Goal: Information Seeking & Learning: Learn about a topic

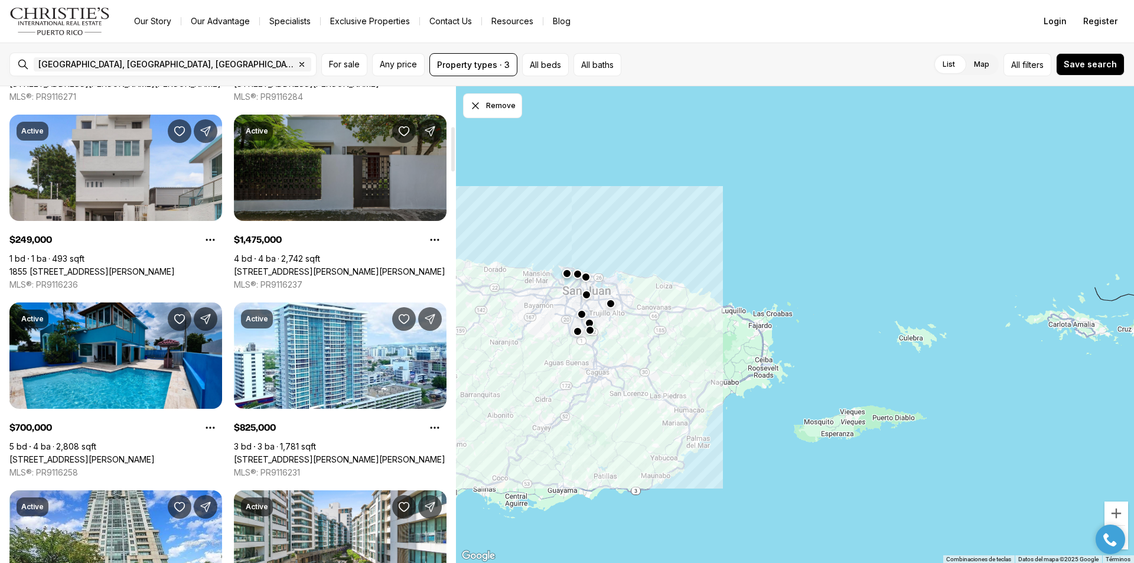
scroll to position [473, 0]
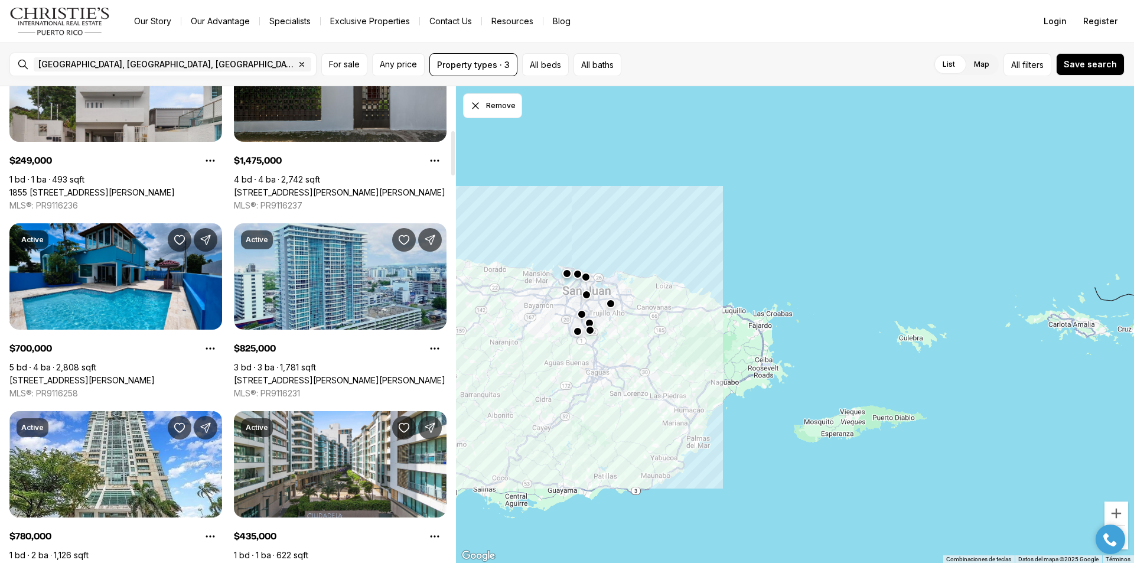
click at [315, 378] on link "[STREET_ADDRESS][PERSON_NAME][PERSON_NAME]" at bounding box center [340, 380] width 212 height 11
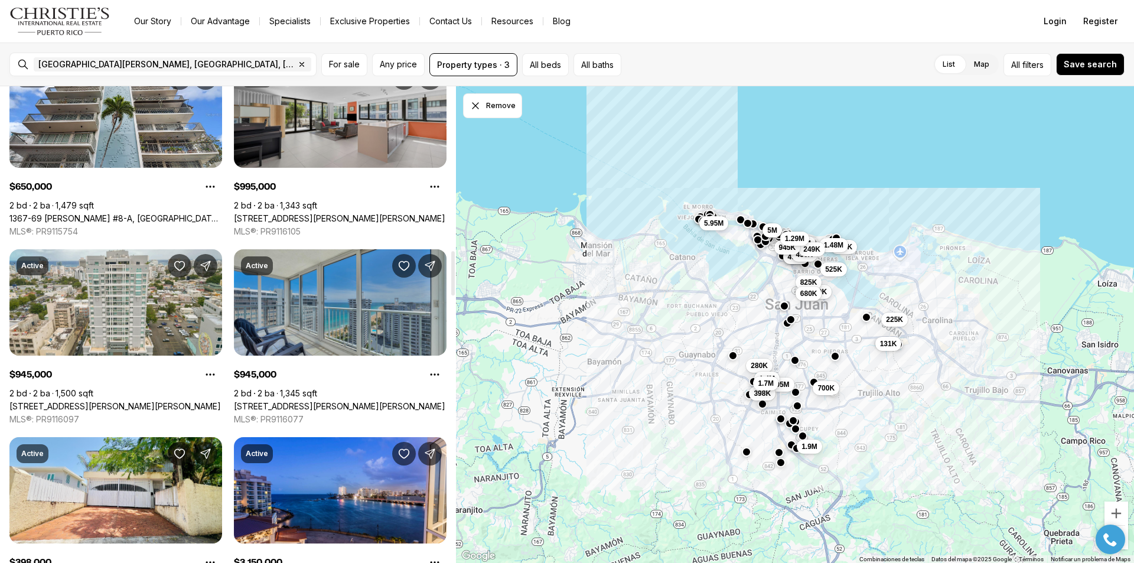
scroll to position [1772, 0]
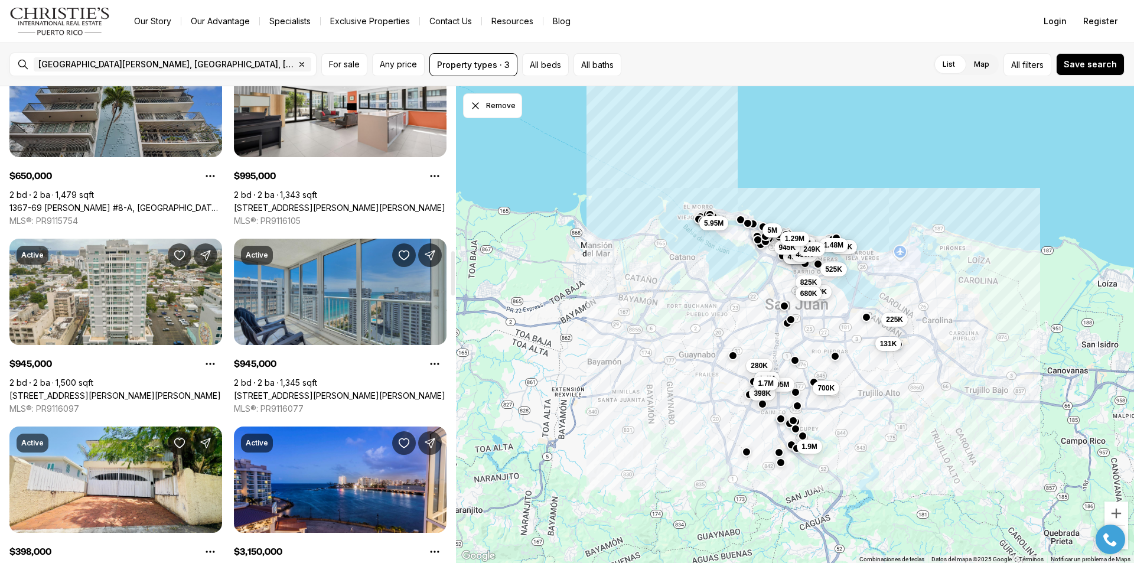
click at [105, 203] on link "1367-69 LUCHETTI #8-A, SAN JUAN PR, 00907" at bounding box center [115, 208] width 213 height 11
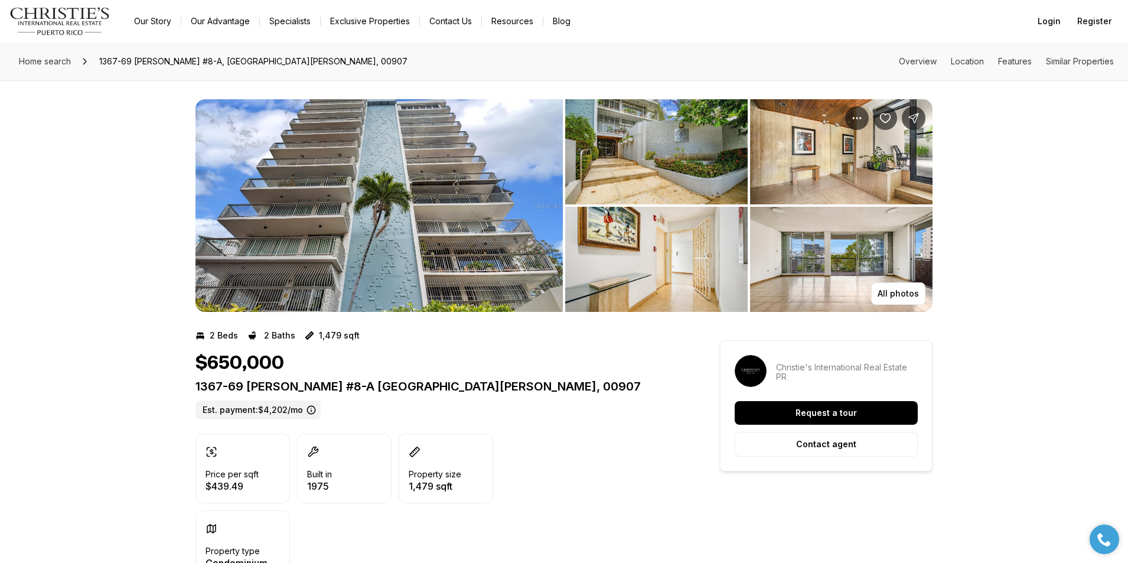
click at [644, 141] on img "View image gallery" at bounding box center [656, 151] width 183 height 105
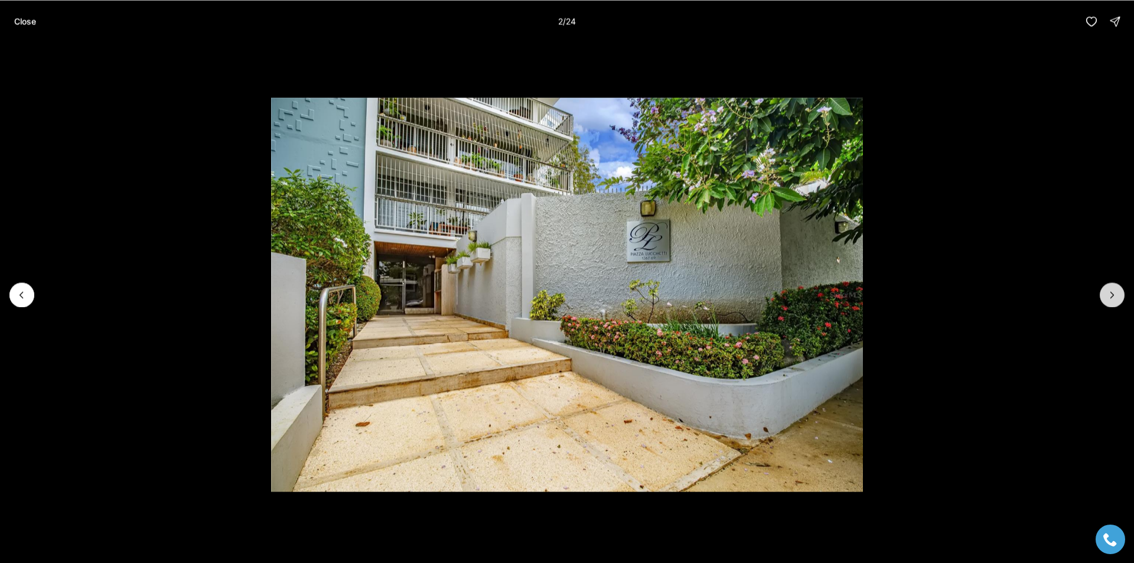
click at [1115, 292] on icon "Next slide" at bounding box center [1113, 295] width 12 height 12
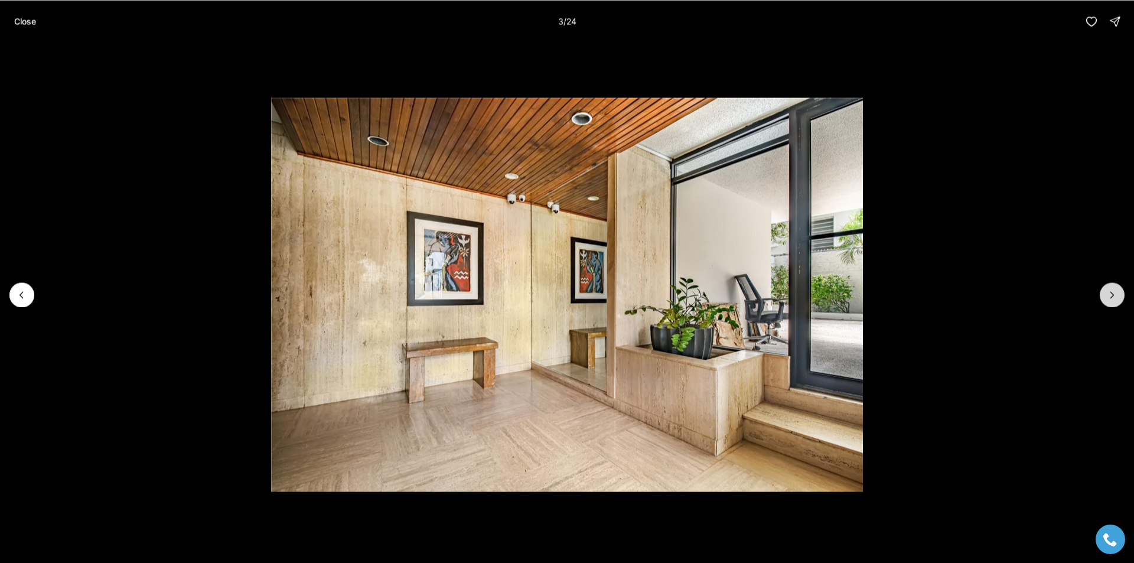
click at [1115, 292] on icon "Next slide" at bounding box center [1113, 295] width 12 height 12
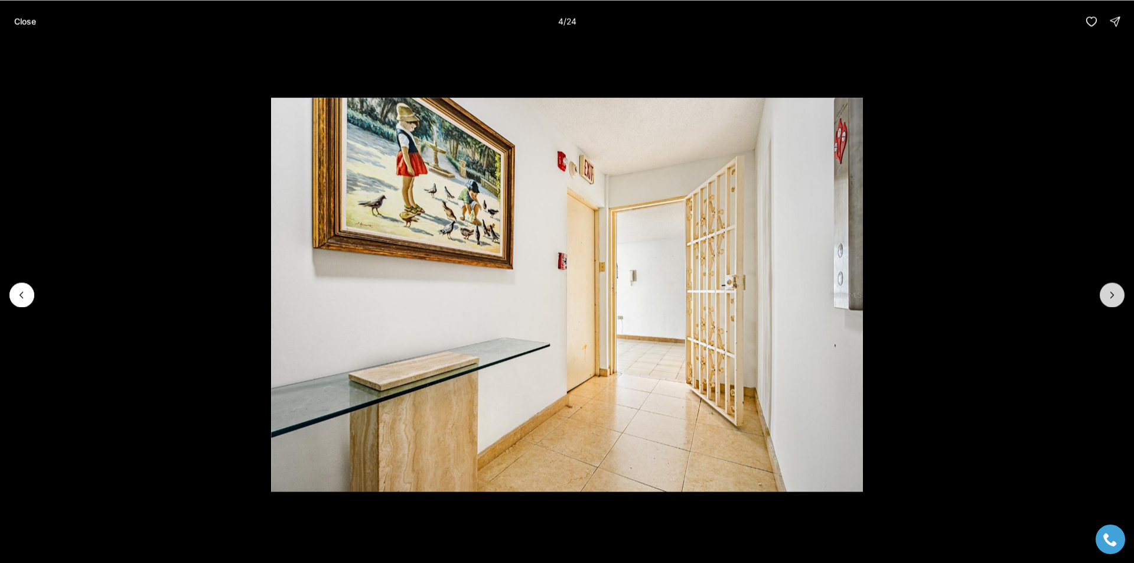
click at [1114, 292] on icon "Next slide" at bounding box center [1113, 295] width 12 height 12
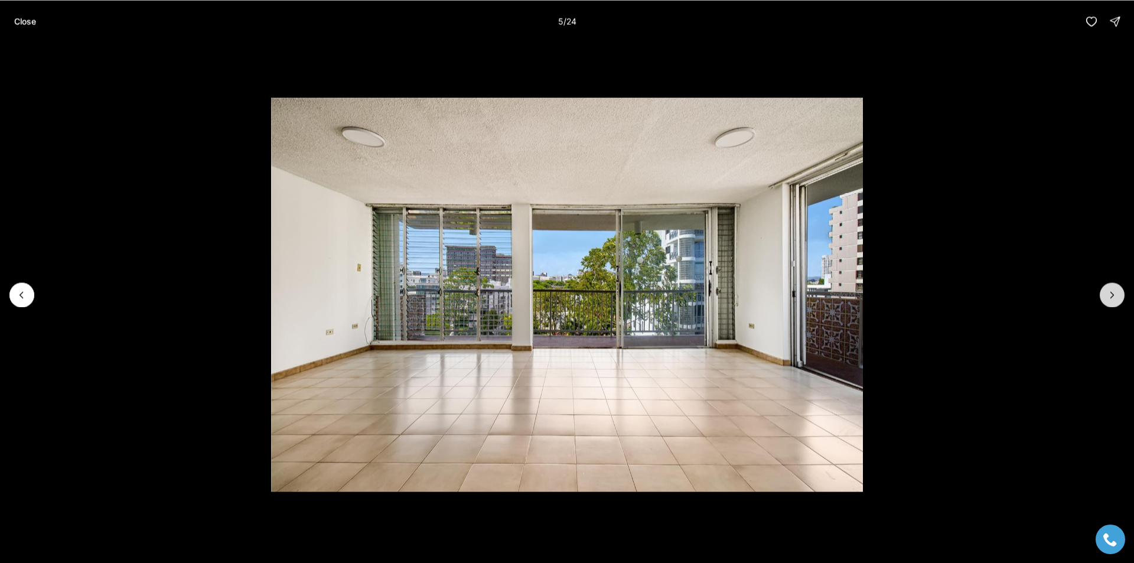
click at [1114, 292] on icon "Next slide" at bounding box center [1113, 295] width 12 height 12
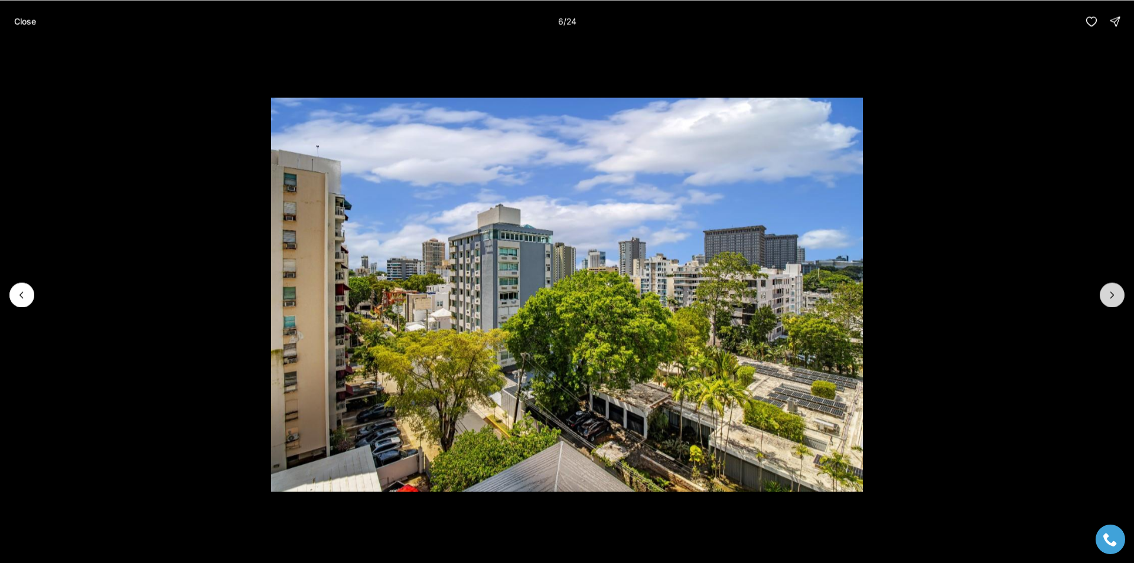
click at [1114, 292] on icon "Next slide" at bounding box center [1113, 295] width 12 height 12
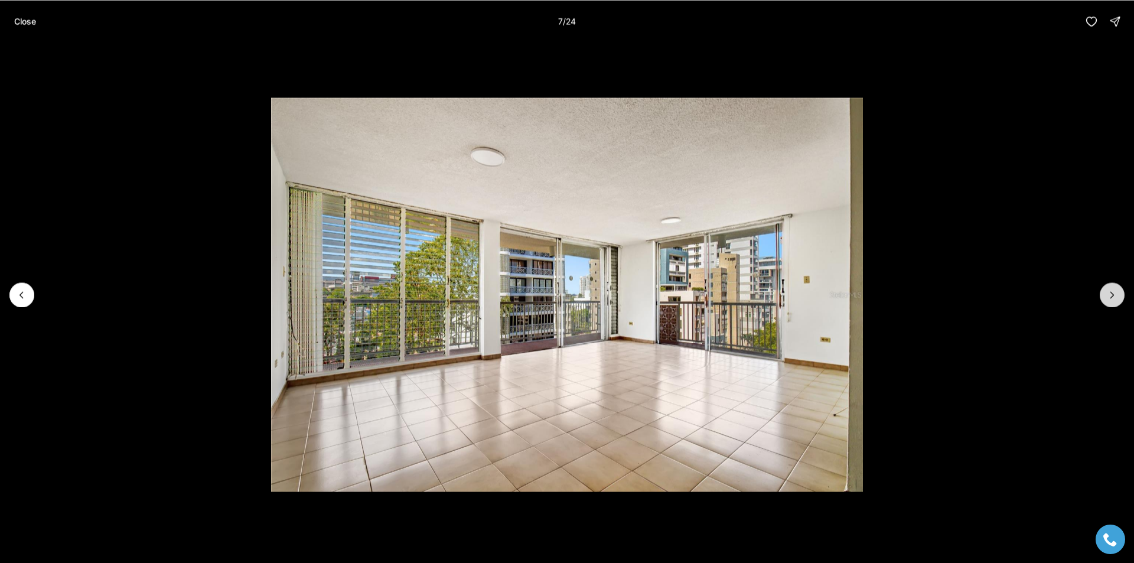
click at [1114, 292] on icon "Next slide" at bounding box center [1113, 295] width 12 height 12
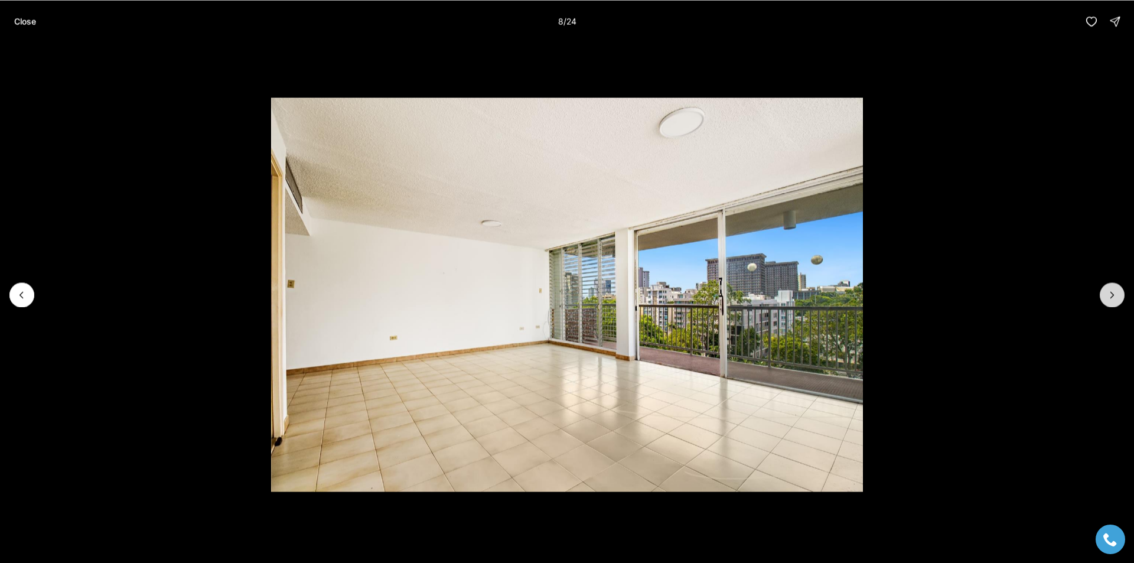
click at [1114, 292] on icon "Next slide" at bounding box center [1113, 295] width 12 height 12
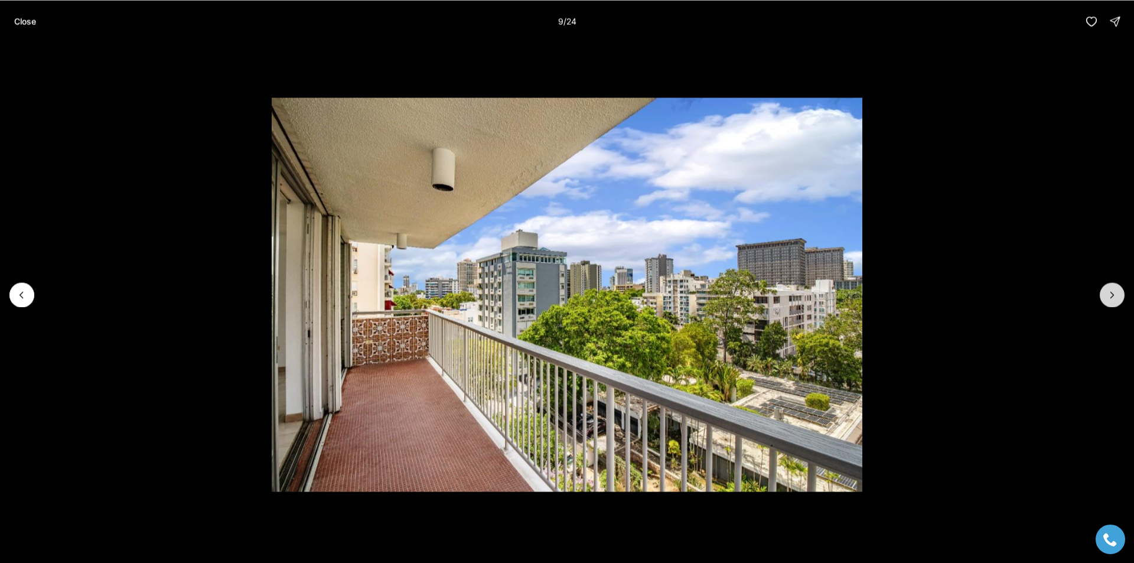
click at [1114, 292] on icon "Next slide" at bounding box center [1113, 295] width 12 height 12
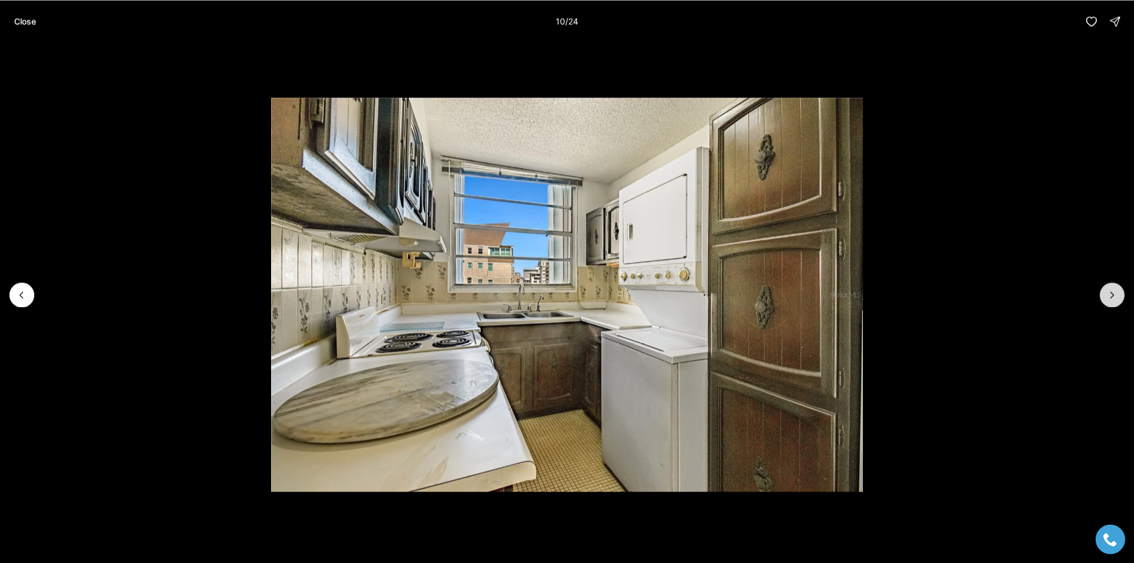
click at [1114, 292] on icon "Next slide" at bounding box center [1113, 295] width 12 height 12
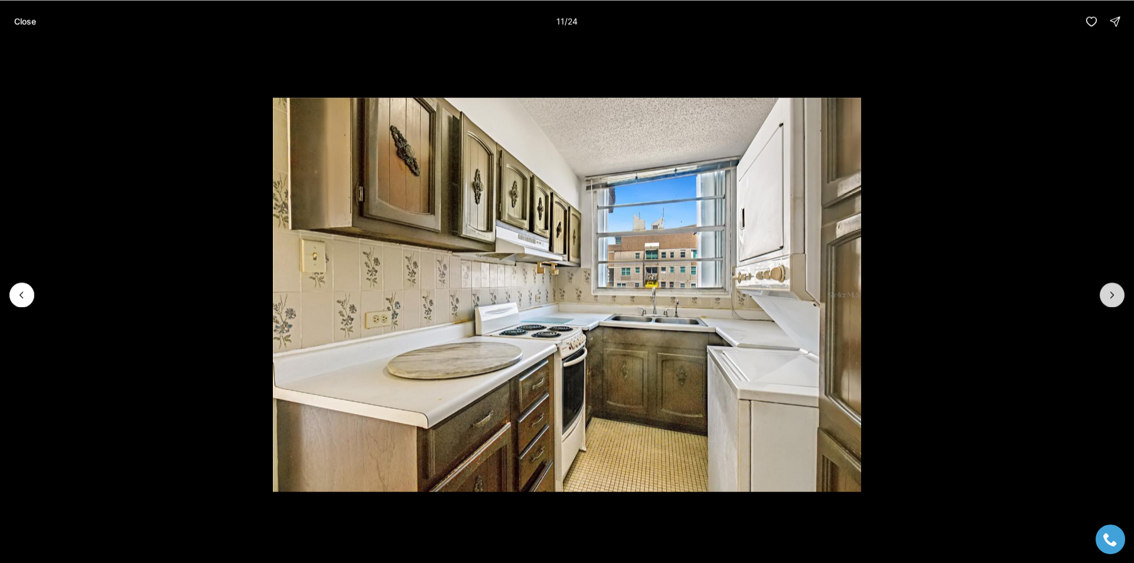
click at [1114, 292] on icon "Next slide" at bounding box center [1113, 295] width 12 height 12
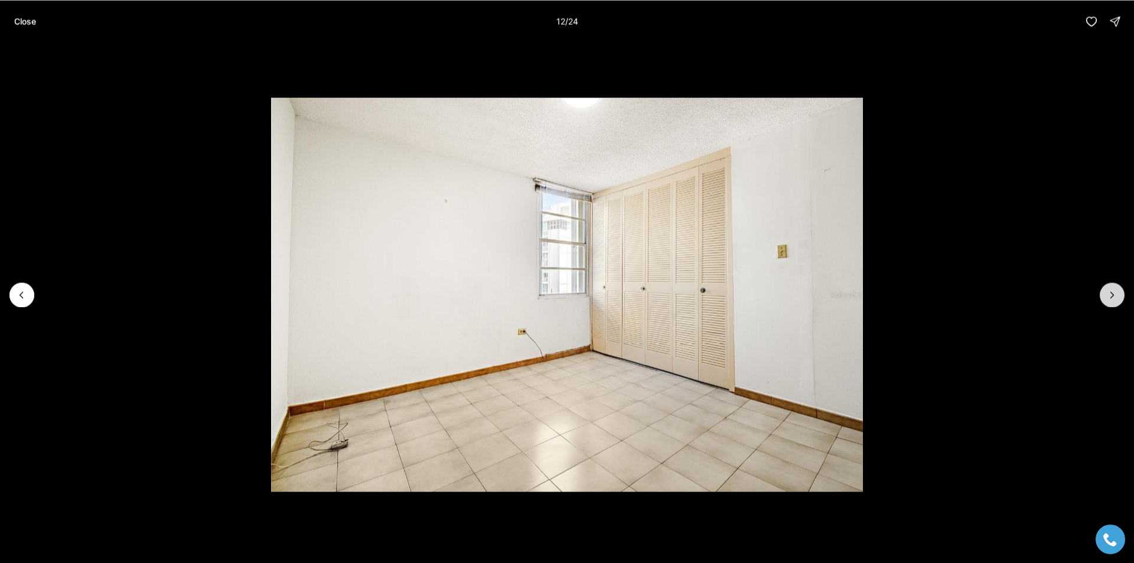
click at [1114, 292] on icon "Next slide" at bounding box center [1113, 295] width 12 height 12
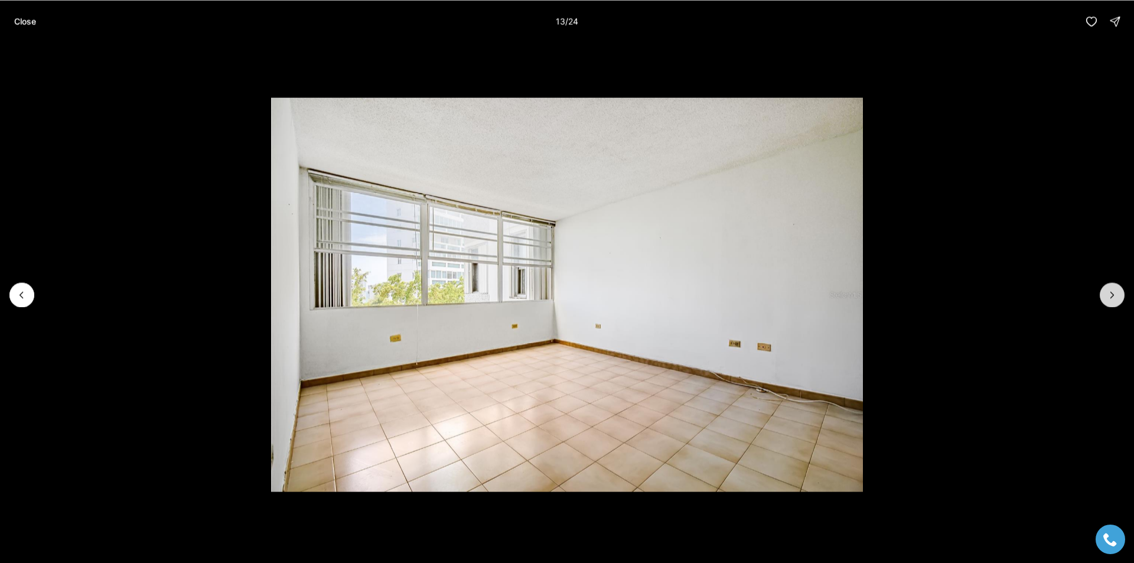
click at [1114, 292] on icon "Next slide" at bounding box center [1113, 295] width 12 height 12
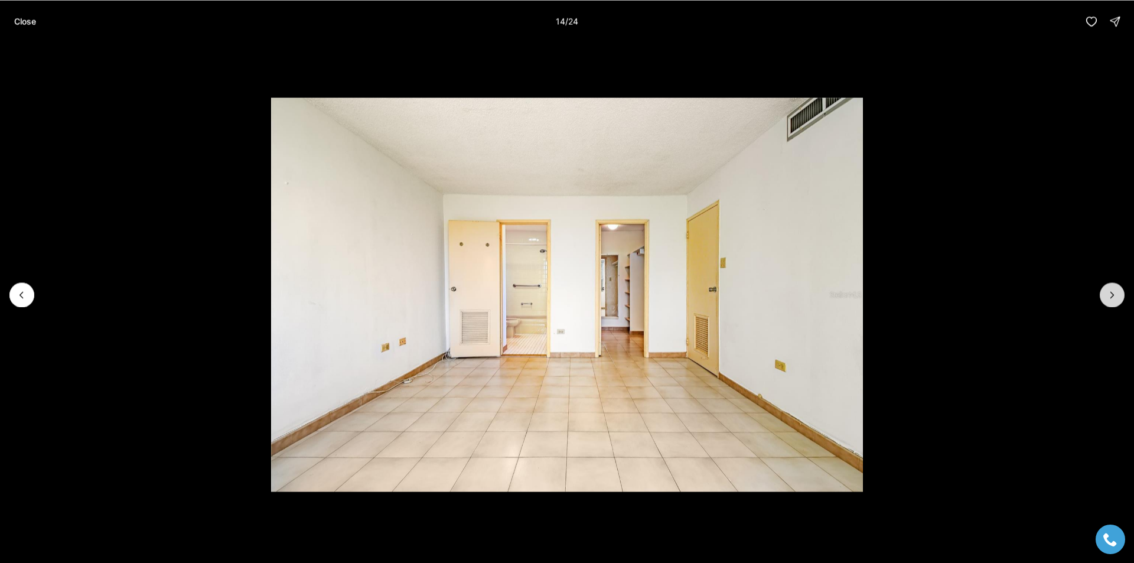
click at [1114, 292] on icon "Next slide" at bounding box center [1113, 295] width 12 height 12
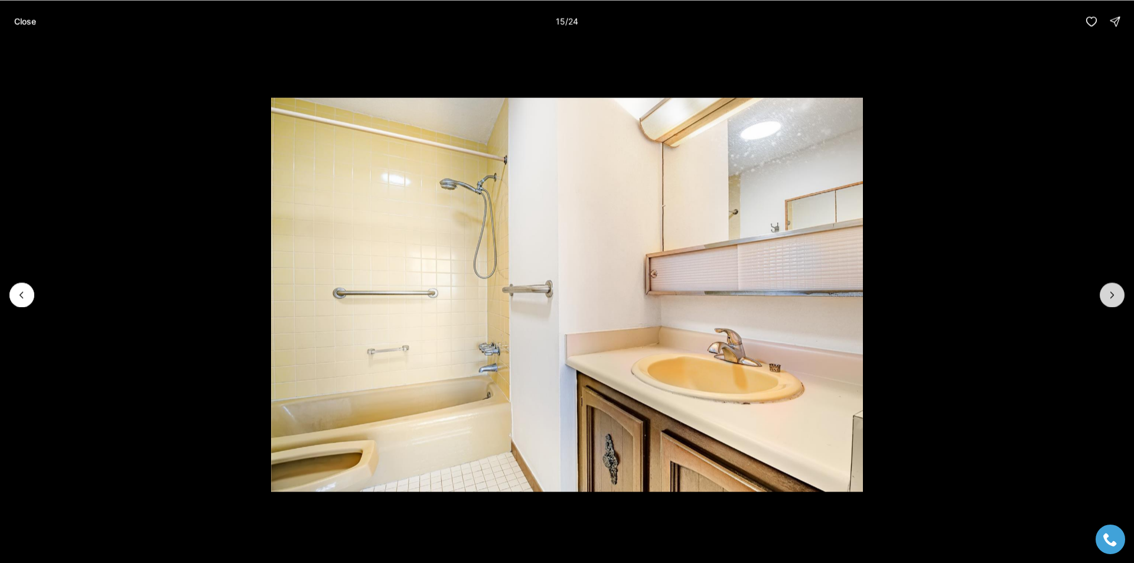
click at [1114, 292] on icon "Next slide" at bounding box center [1113, 295] width 12 height 12
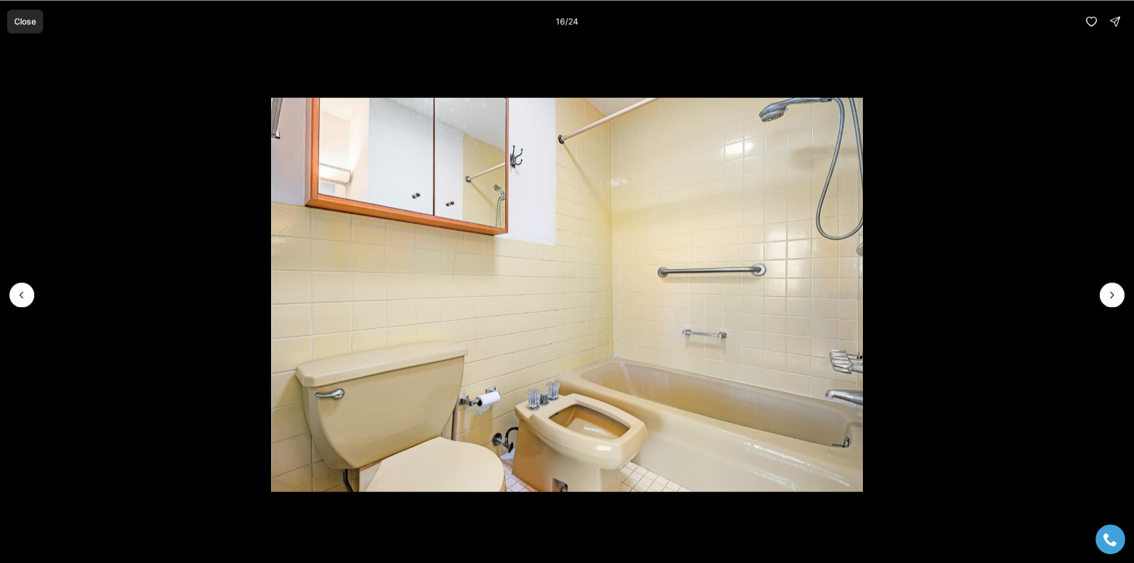
click at [15, 19] on p "Close" at bounding box center [25, 21] width 22 height 9
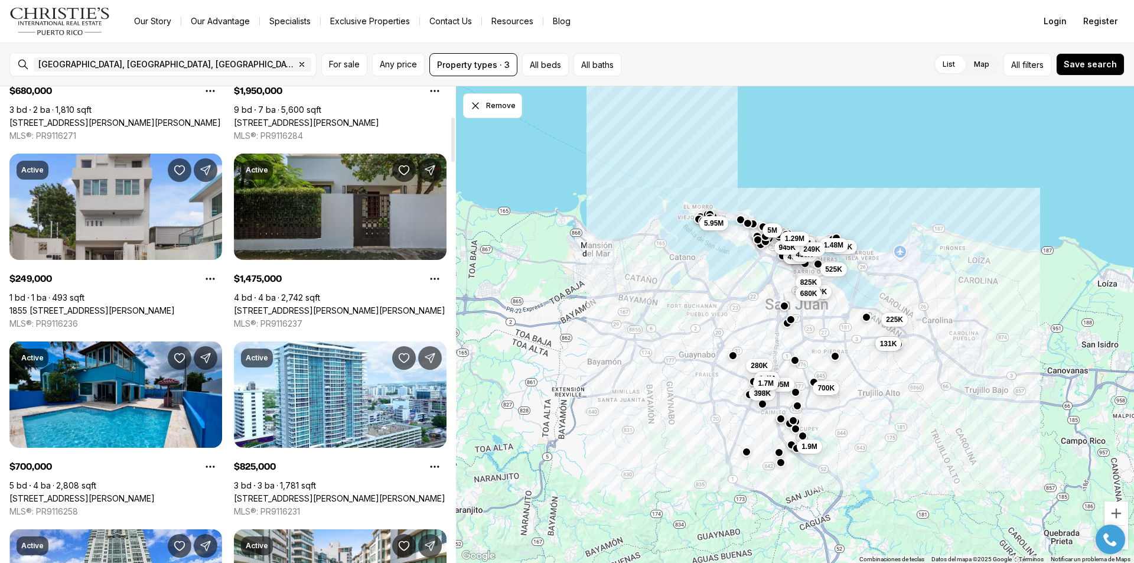
scroll to position [177, 0]
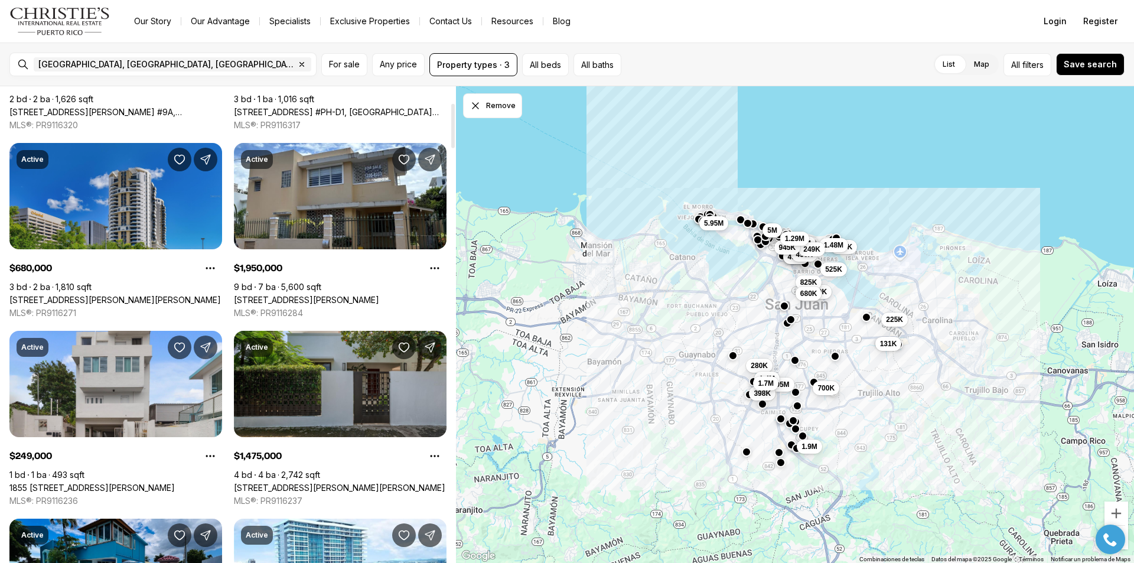
click at [144, 295] on link "120 CARLOS F. [STREET_ADDRESS][PERSON_NAME]" at bounding box center [115, 300] width 212 height 11
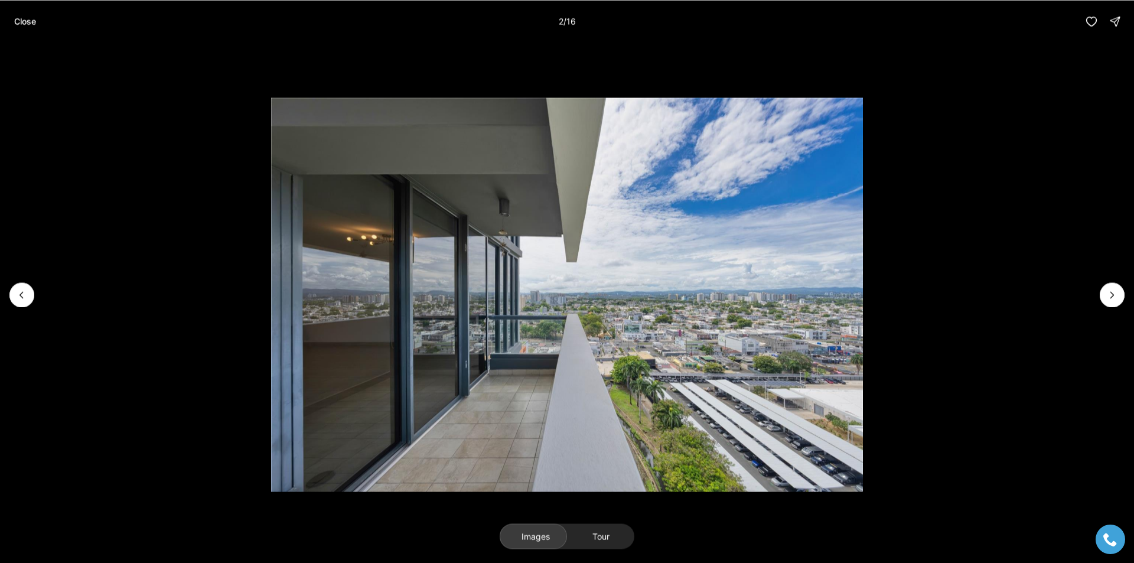
click at [1119, 295] on button "Next slide" at bounding box center [1112, 294] width 25 height 25
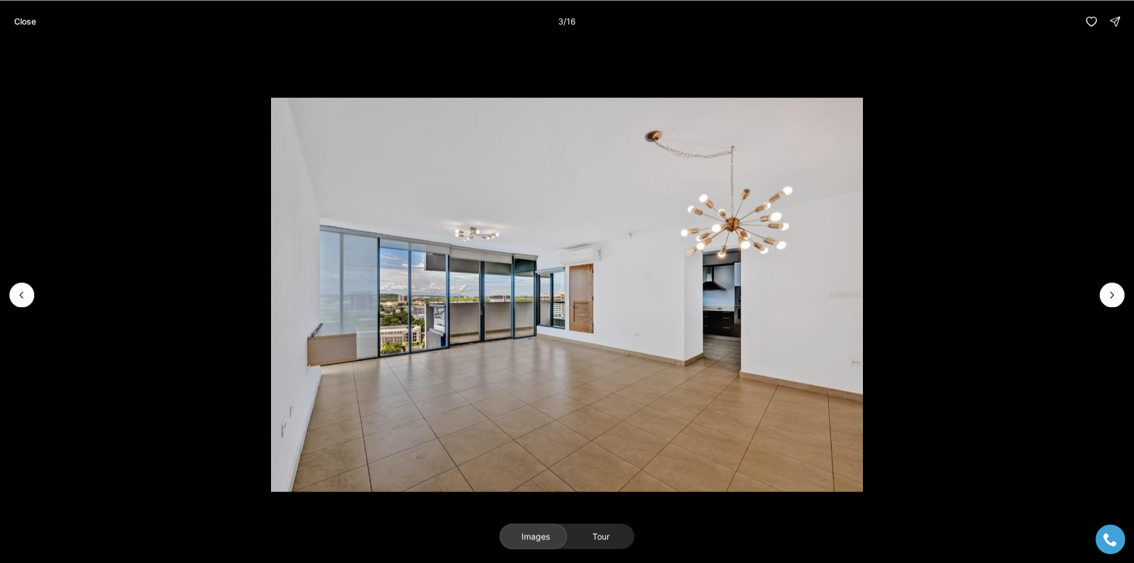
click at [1119, 295] on button "Next slide" at bounding box center [1112, 294] width 25 height 25
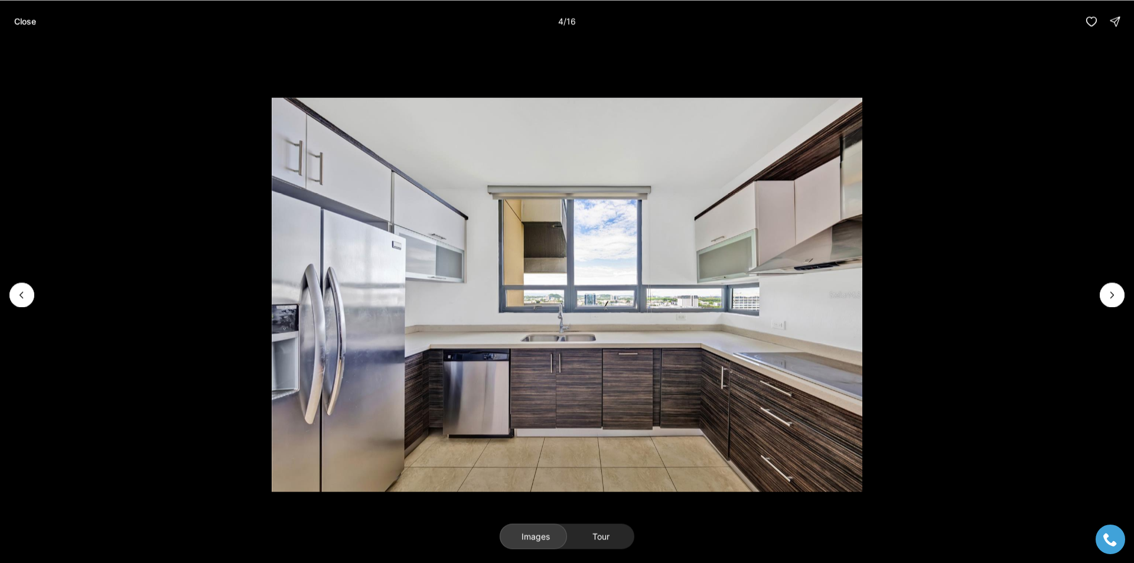
click at [1119, 295] on button "Next slide" at bounding box center [1112, 294] width 25 height 25
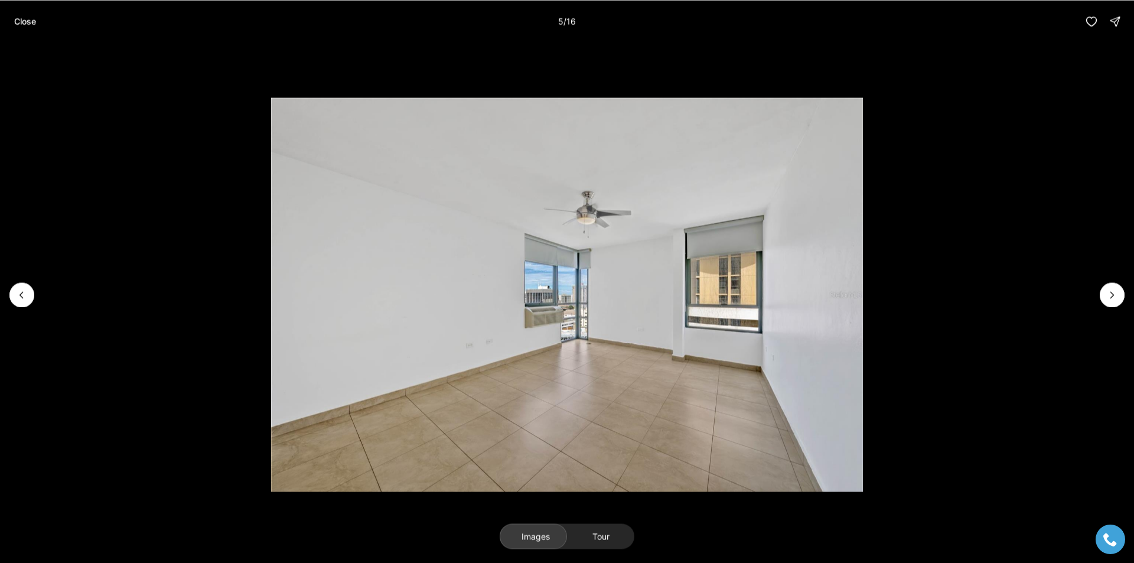
click at [1119, 295] on button "Next slide" at bounding box center [1112, 294] width 25 height 25
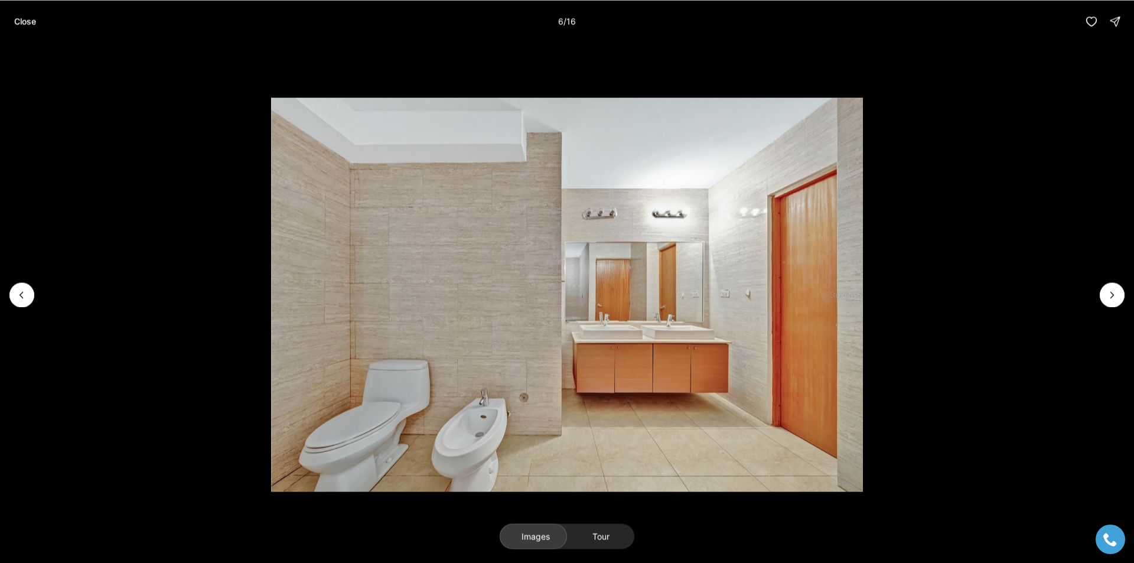
click at [1119, 295] on button "Next slide" at bounding box center [1112, 294] width 25 height 25
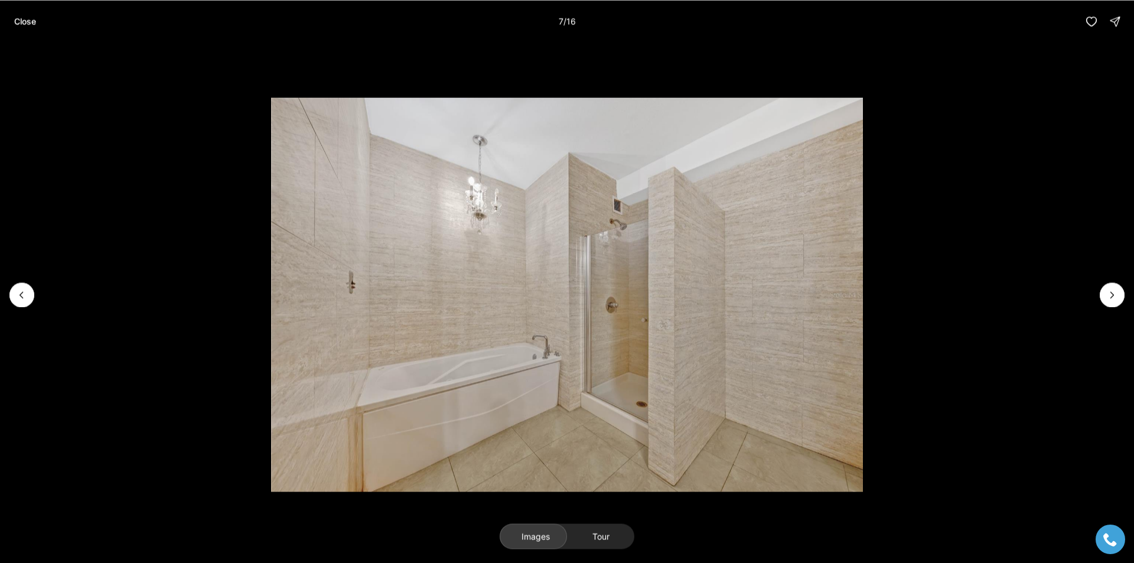
click at [1119, 295] on button "Next slide" at bounding box center [1112, 294] width 25 height 25
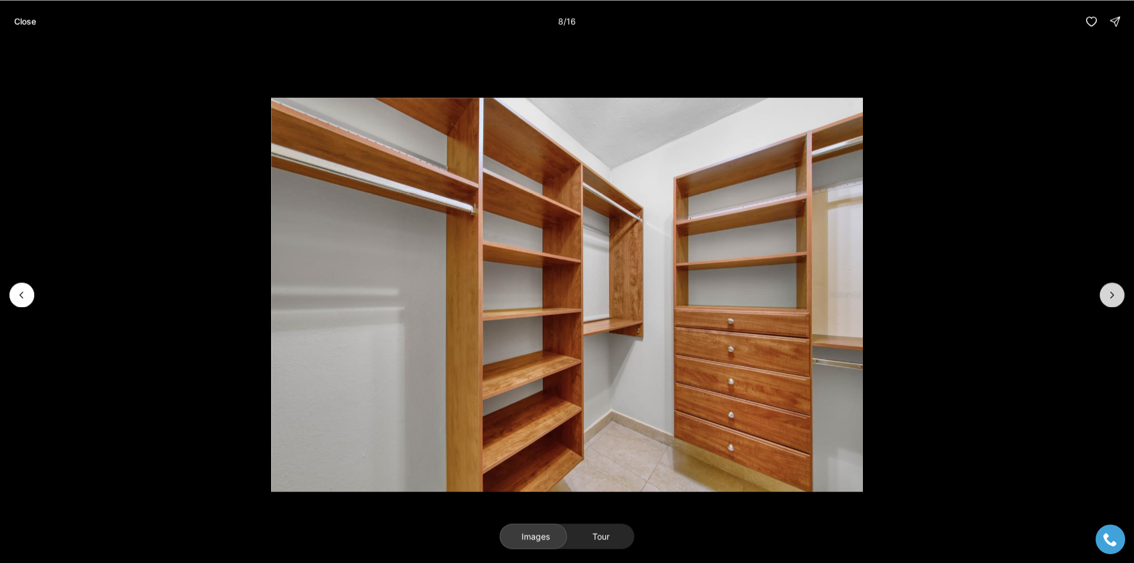
click at [1118, 295] on button "Next slide" at bounding box center [1112, 294] width 25 height 25
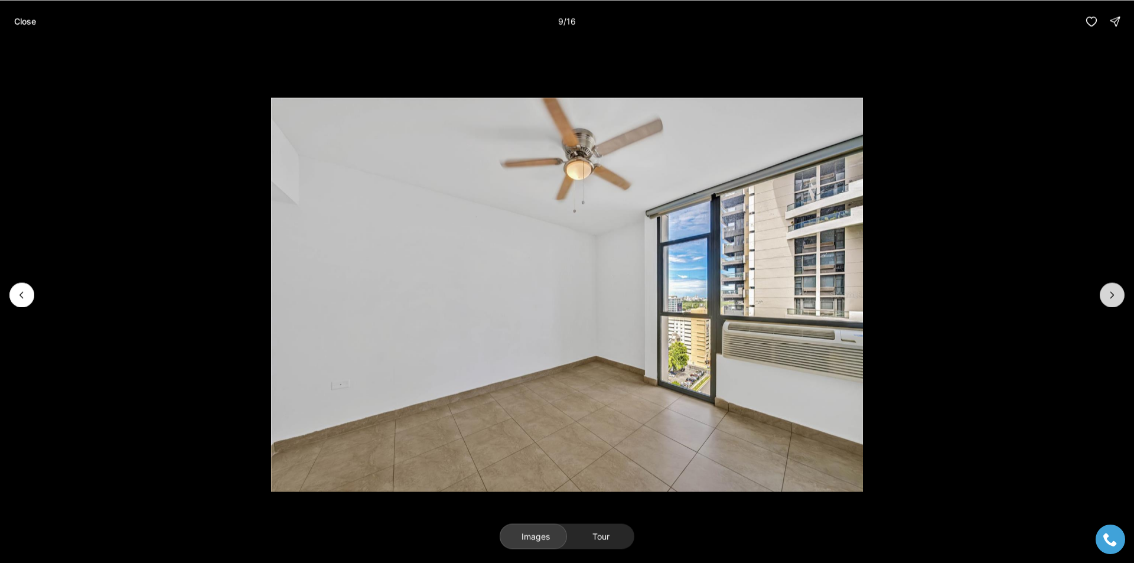
click at [1118, 295] on button "Next slide" at bounding box center [1112, 294] width 25 height 25
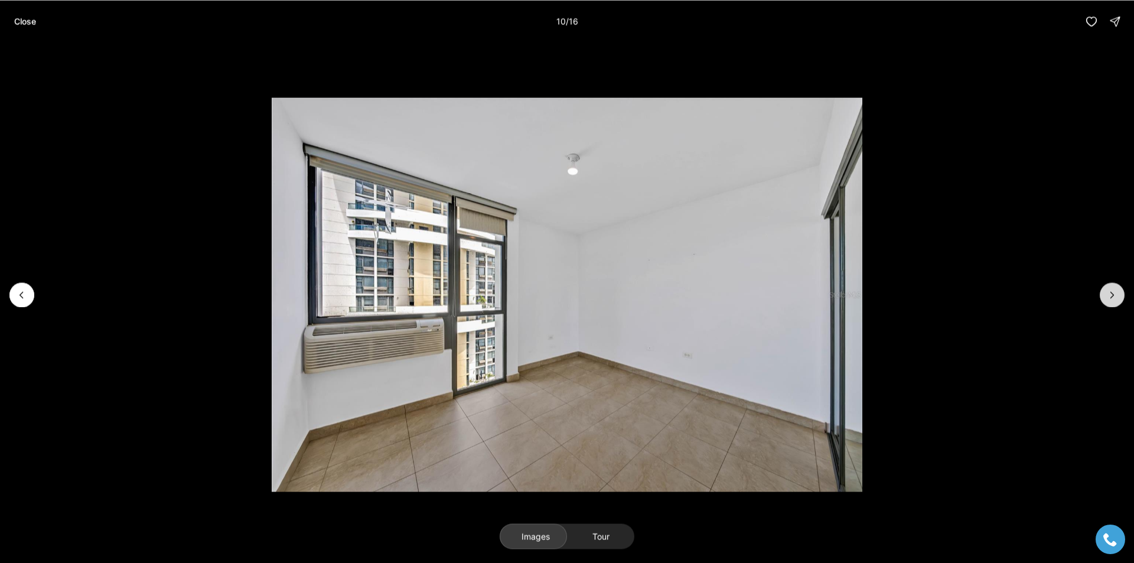
click at [1118, 295] on button "Next slide" at bounding box center [1112, 294] width 25 height 25
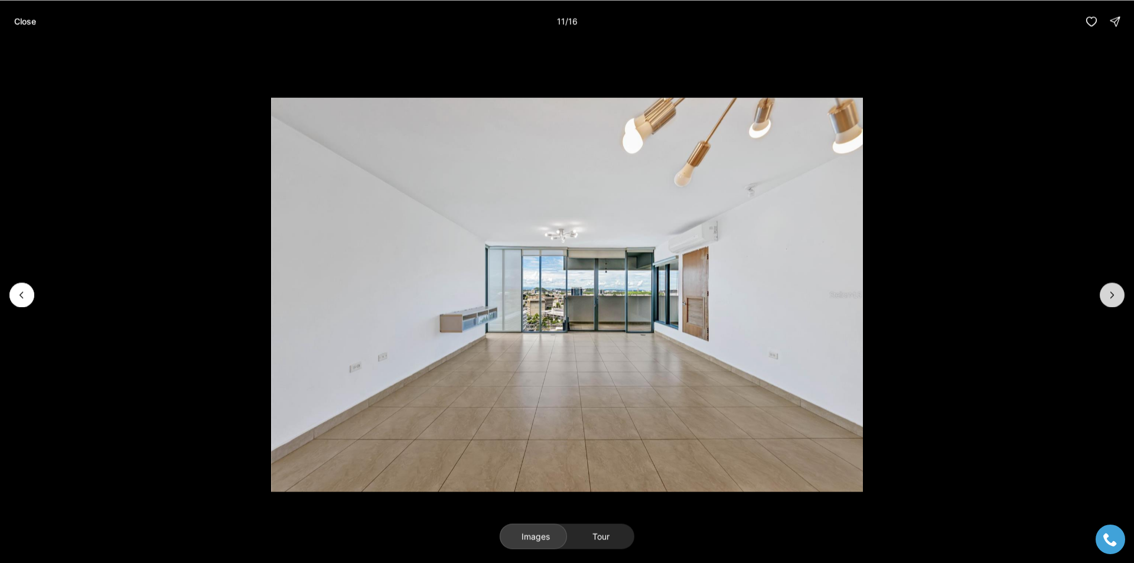
click at [1118, 295] on button "Next slide" at bounding box center [1112, 294] width 25 height 25
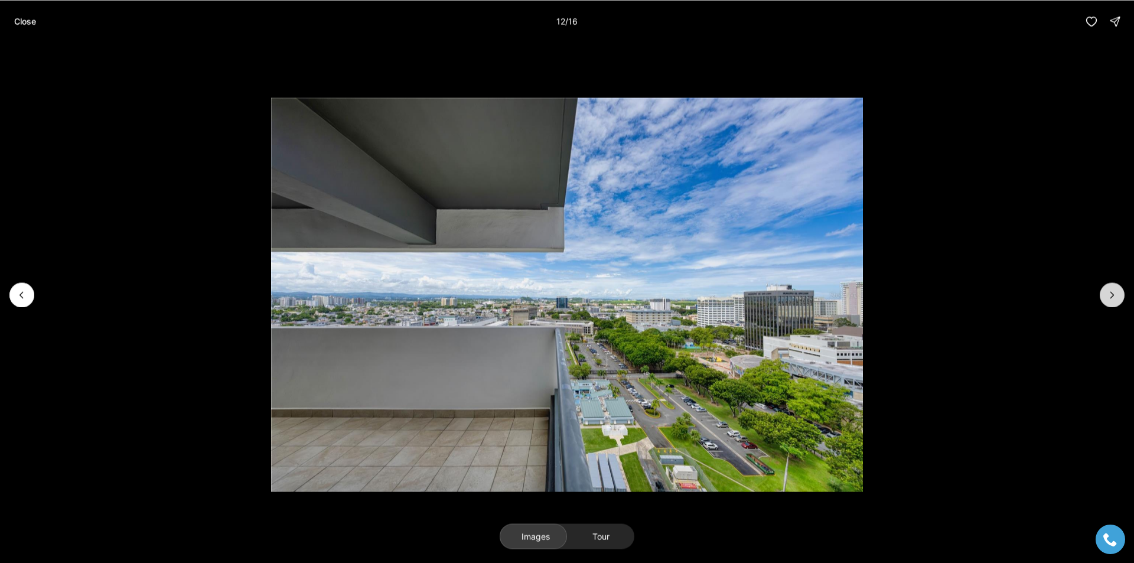
click at [1118, 297] on button "Next slide" at bounding box center [1112, 294] width 25 height 25
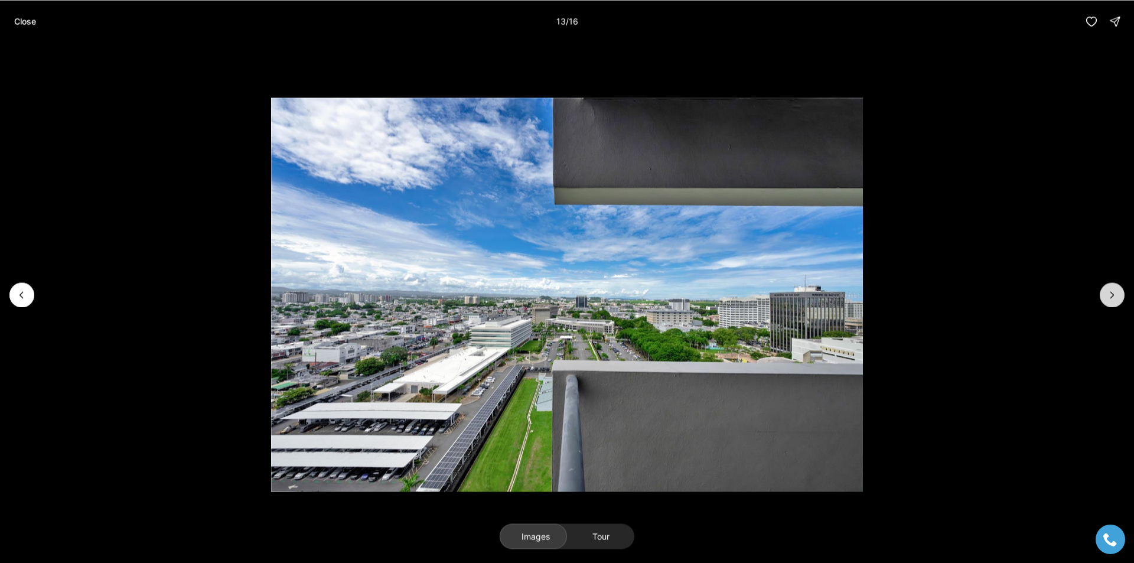
click at [1118, 297] on button "Next slide" at bounding box center [1112, 294] width 25 height 25
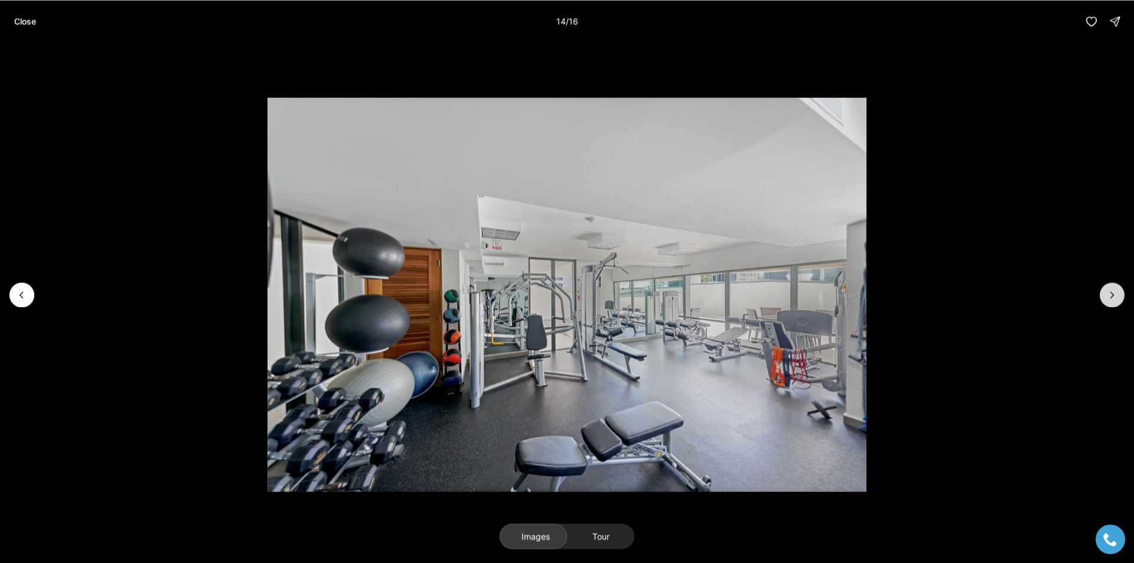
click at [1118, 297] on button "Next slide" at bounding box center [1112, 294] width 25 height 25
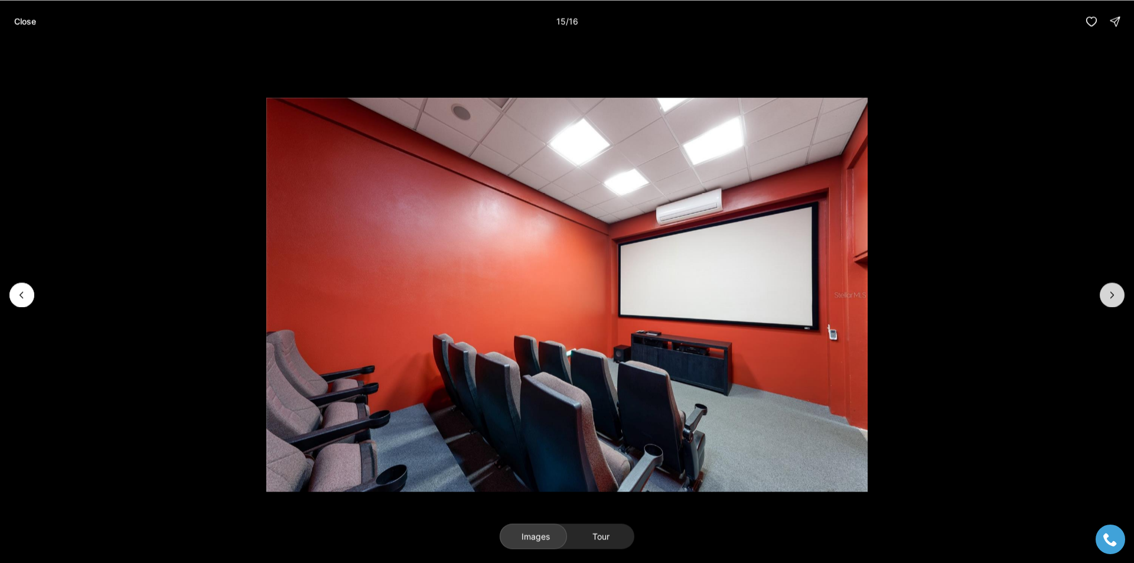
click at [1118, 297] on button "Next slide" at bounding box center [1112, 294] width 25 height 25
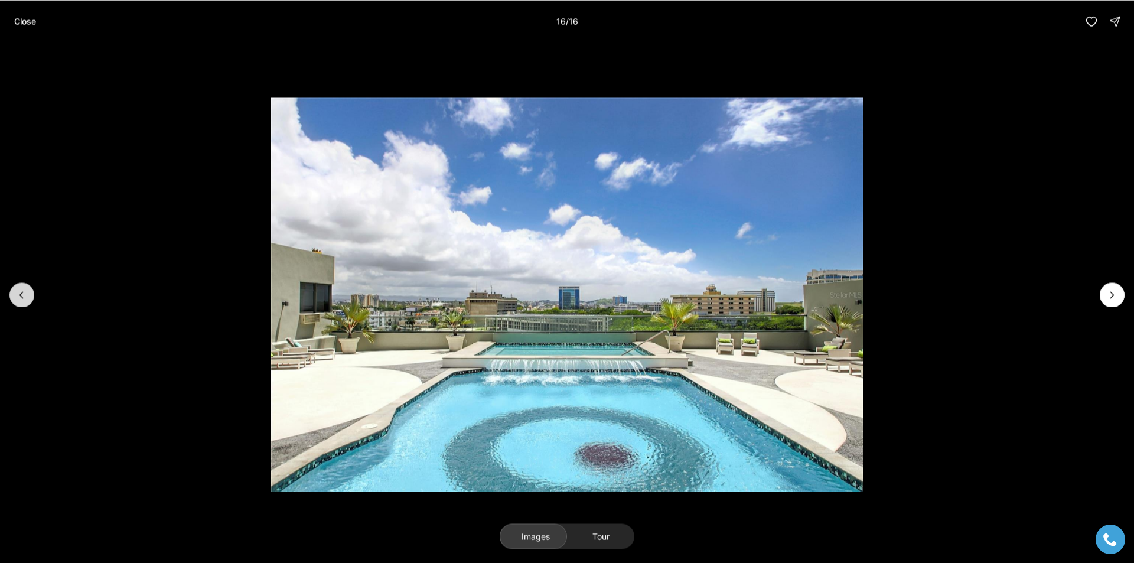
click at [24, 298] on icon "Previous slide" at bounding box center [22, 295] width 12 height 12
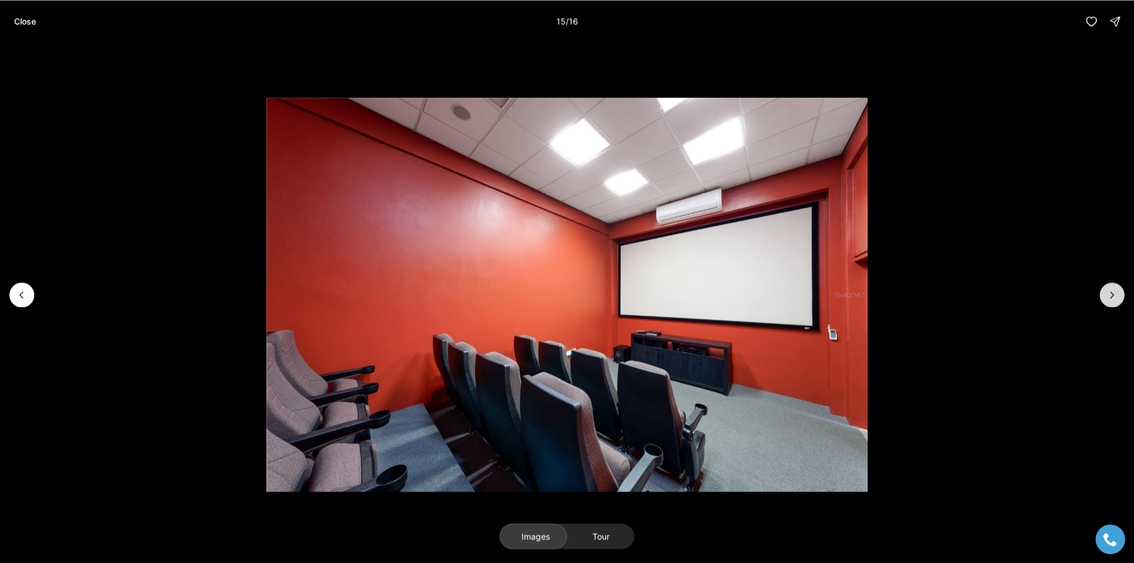
click at [1110, 300] on icon "Next slide" at bounding box center [1113, 295] width 12 height 12
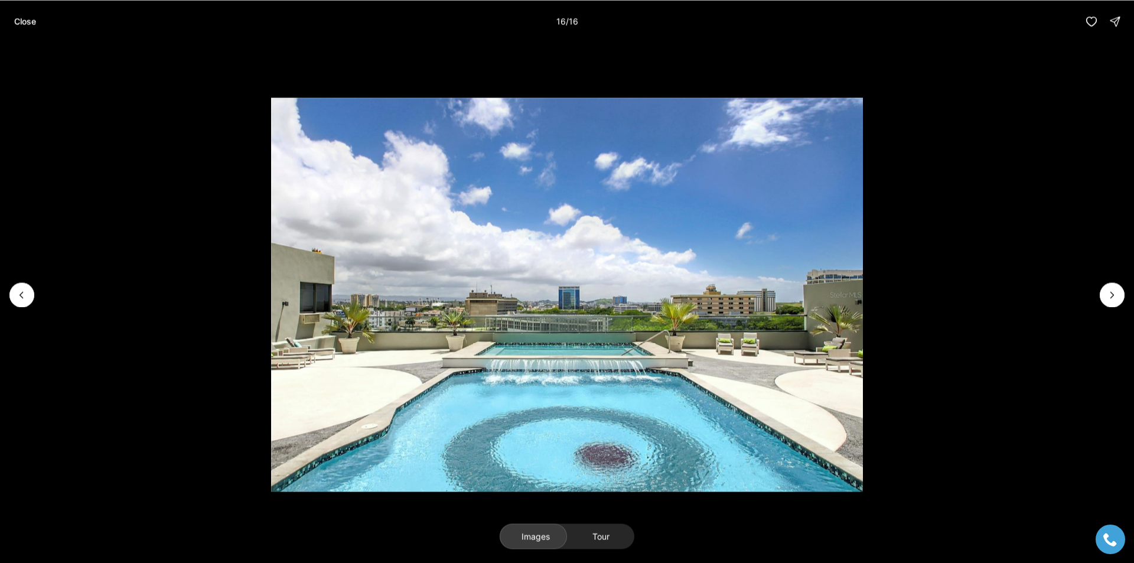
click at [1111, 302] on div at bounding box center [1112, 294] width 25 height 25
click at [1115, 298] on div at bounding box center [1112, 294] width 25 height 25
click at [1113, 292] on div at bounding box center [1112, 294] width 25 height 25
click at [20, 25] on p "Close" at bounding box center [25, 21] width 22 height 9
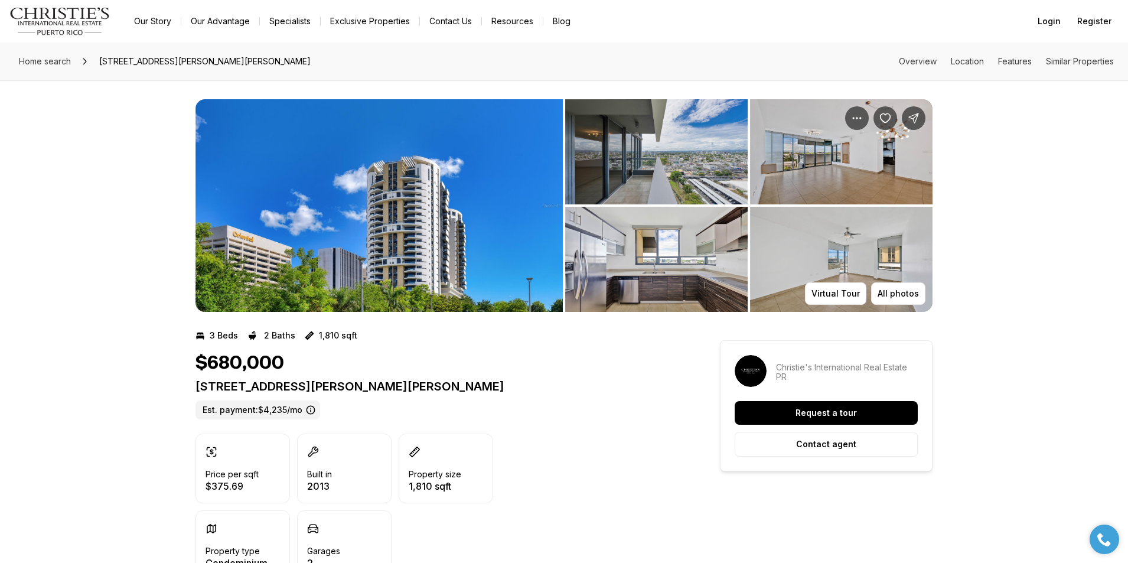
click at [489, 383] on p "120 CARLOS F. CHARDON ST #1804S SAN JUAN PR, 00918" at bounding box center [437, 386] width 482 height 14
click at [487, 383] on p "120 CARLOS F. CHARDON ST #1804S SAN JUAN PR, 00918" at bounding box center [437, 386] width 482 height 14
drag, startPoint x: 193, startPoint y: 385, endPoint x: 406, endPoint y: 391, distance: 213.9
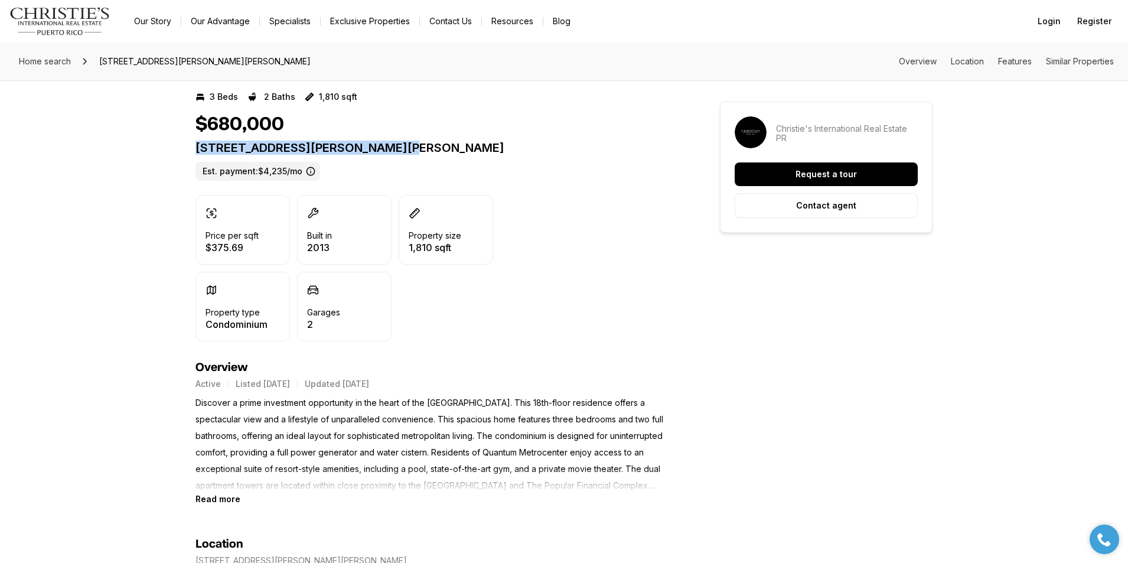
scroll to position [295, 0]
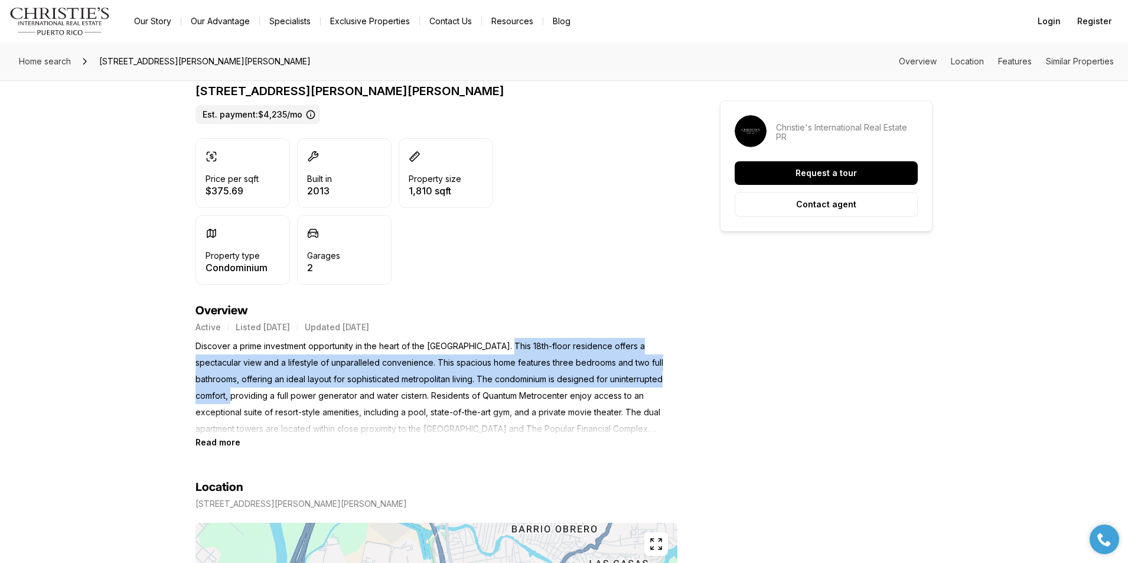
drag, startPoint x: 495, startPoint y: 345, endPoint x: 662, endPoint y: 377, distance: 169.6
click at [662, 377] on p "Discover a prime investment opportunity in the heart of the Financial District.…" at bounding box center [437, 387] width 482 height 99
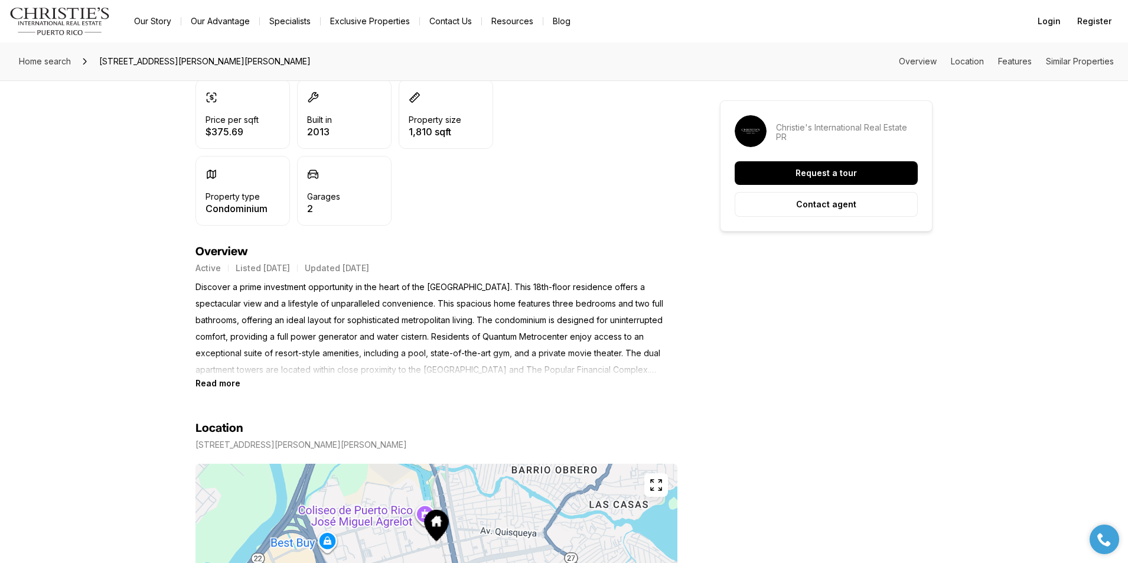
click at [261, 268] on p "Listed Sep 25, 2025" at bounding box center [263, 267] width 54 height 9
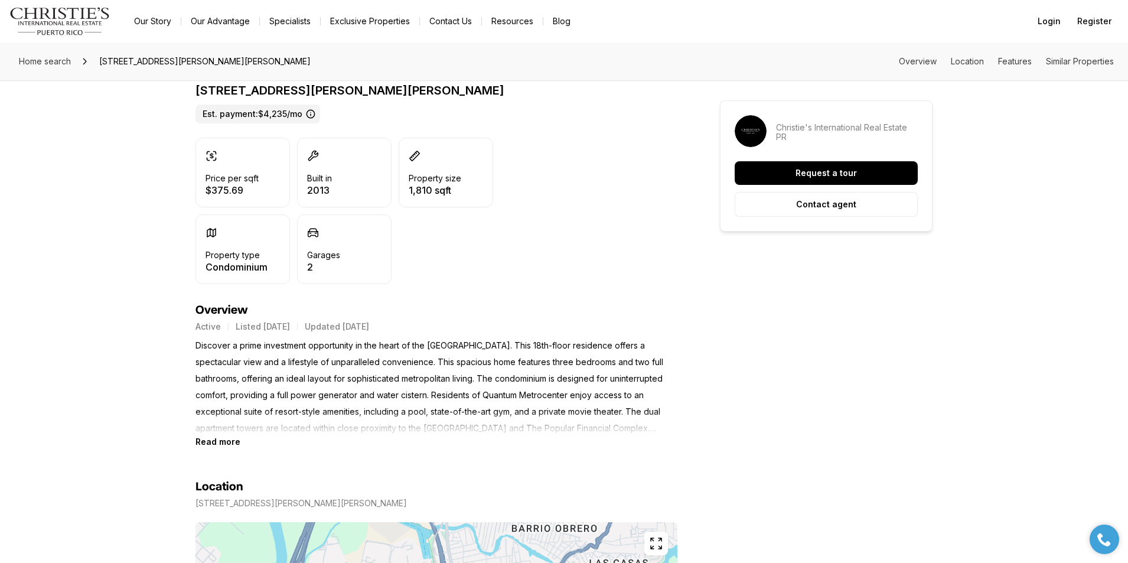
scroll to position [0, 0]
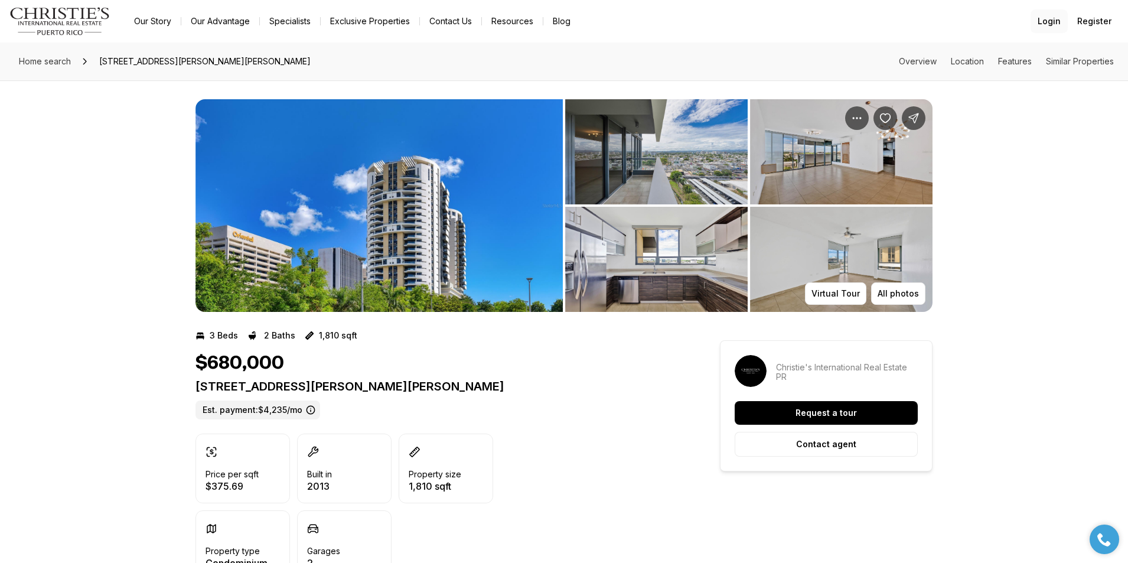
click at [1040, 24] on span "Login" at bounding box center [1049, 21] width 23 height 9
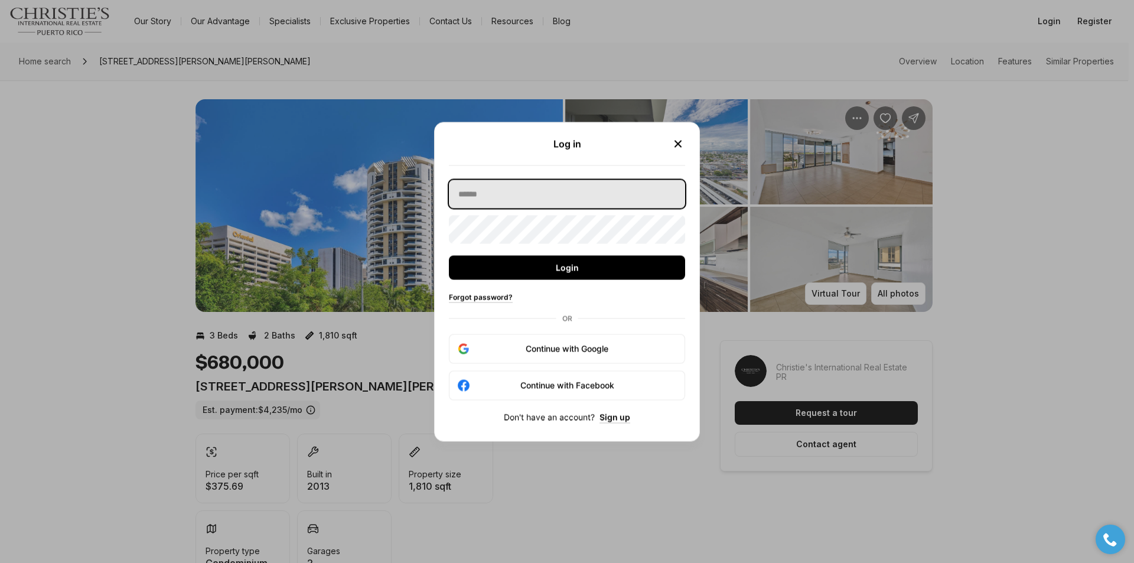
click at [553, 203] on input "text" at bounding box center [567, 194] width 236 height 28
type input "**********"
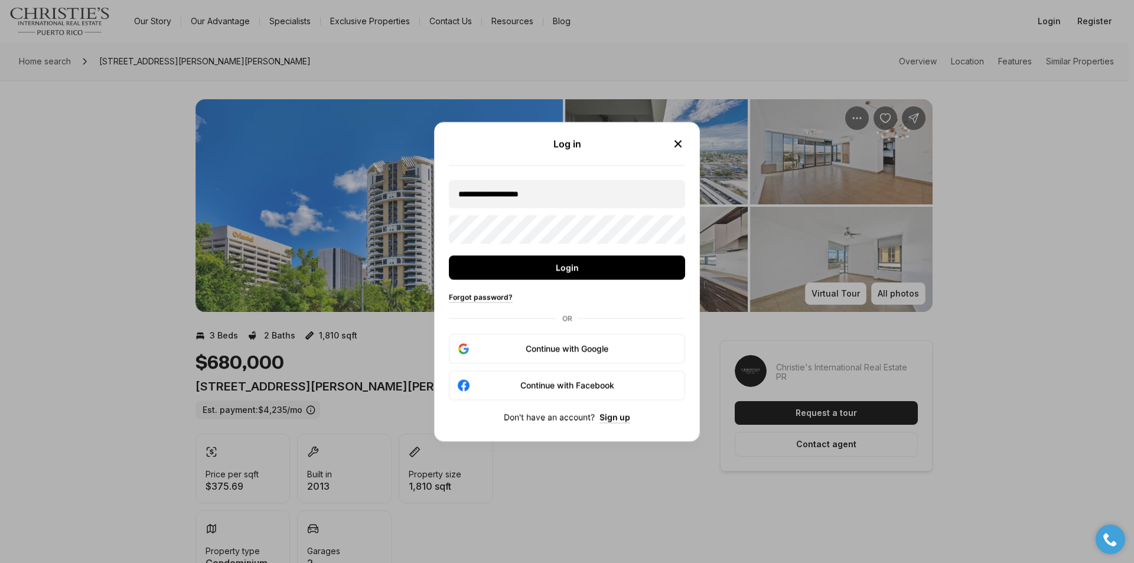
click at [666, 228] on keeper-lock "Open Keeper Popup" at bounding box center [669, 229] width 14 height 14
click at [579, 317] on div "OR" at bounding box center [567, 318] width 236 height 18
click at [603, 318] on div "OR" at bounding box center [567, 318] width 236 height 18
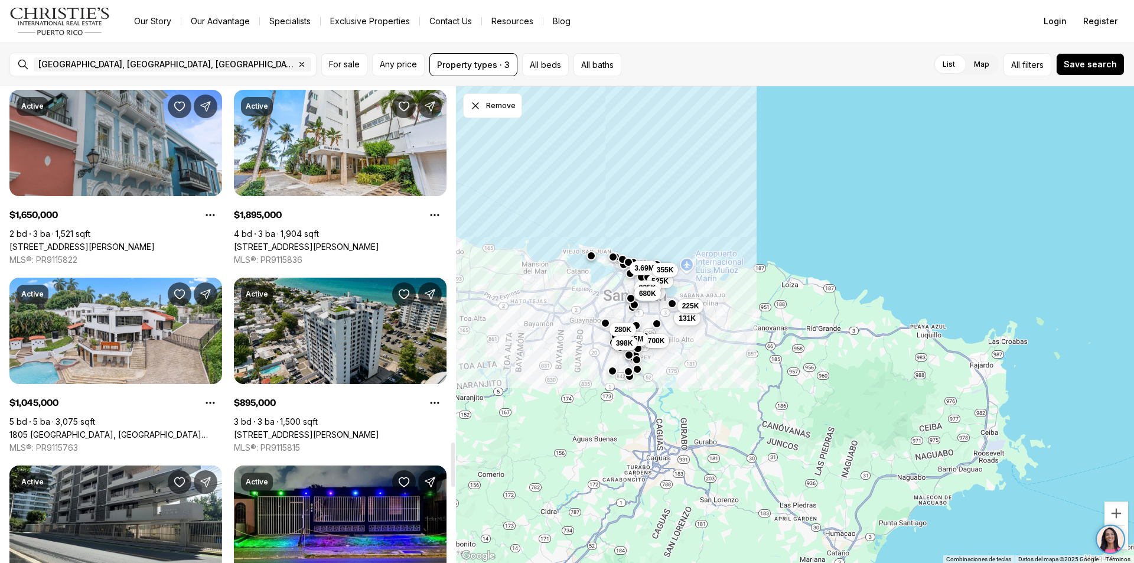
scroll to position [3840, 0]
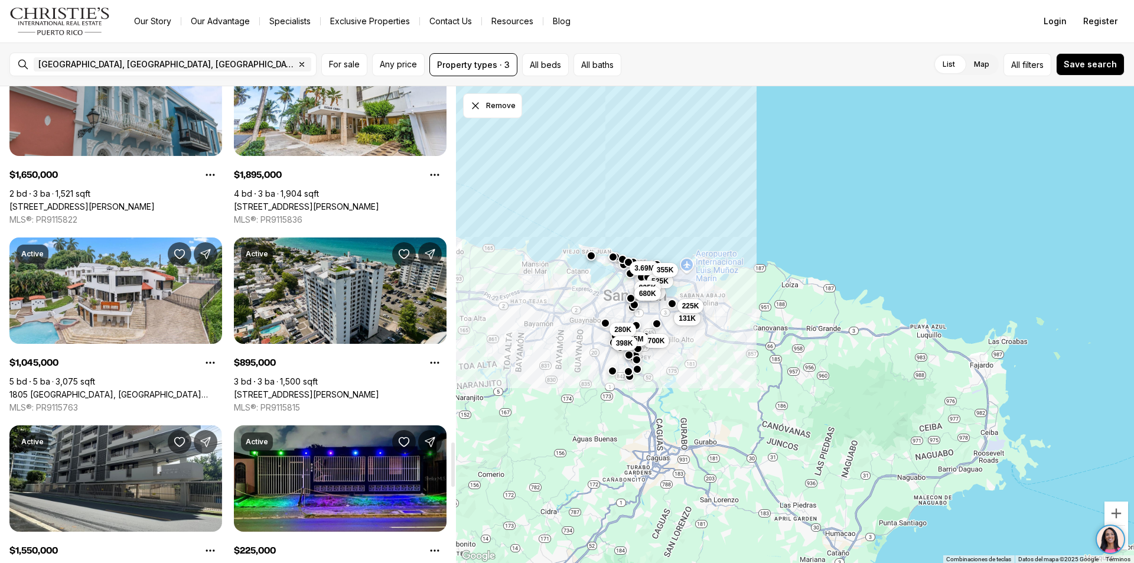
click at [337, 389] on link "[STREET_ADDRESS][PERSON_NAME]" at bounding box center [306, 394] width 145 height 11
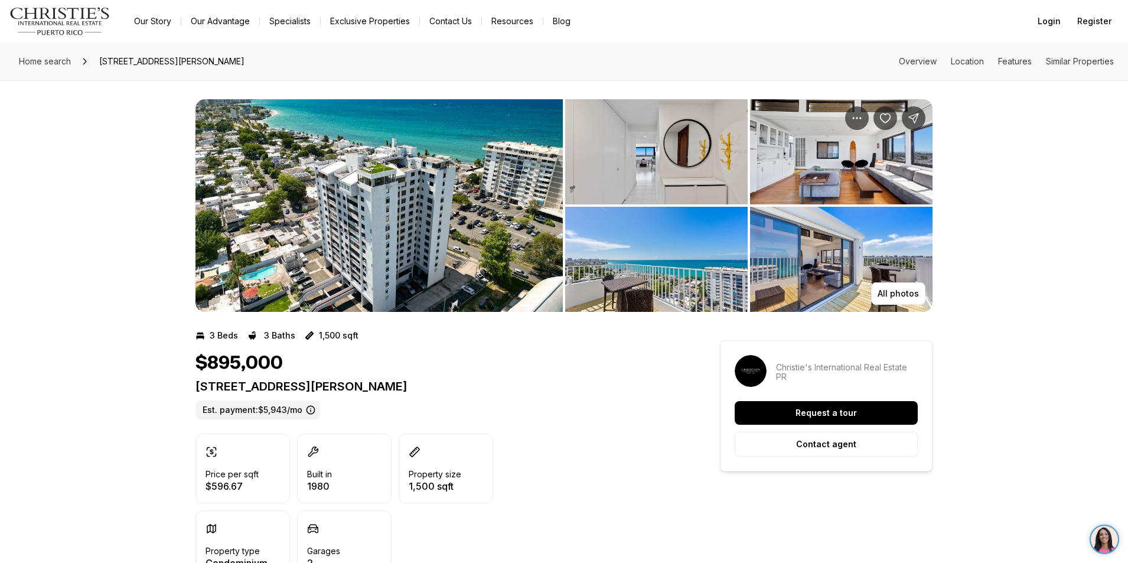
click at [378, 240] on img "View image gallery" at bounding box center [379, 205] width 367 height 213
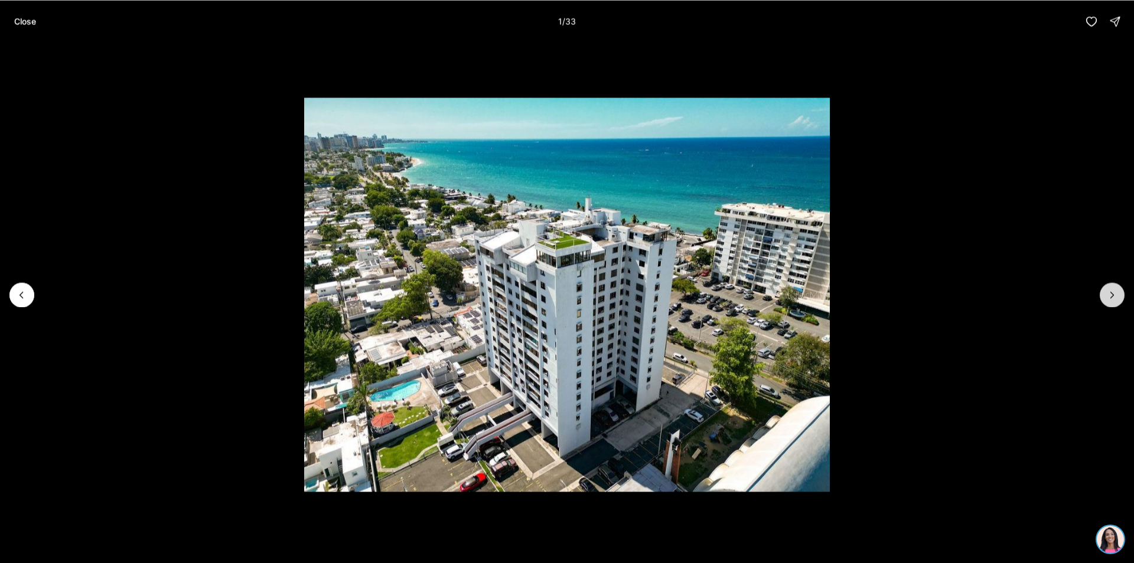
click at [1110, 303] on button "Next slide" at bounding box center [1112, 294] width 25 height 25
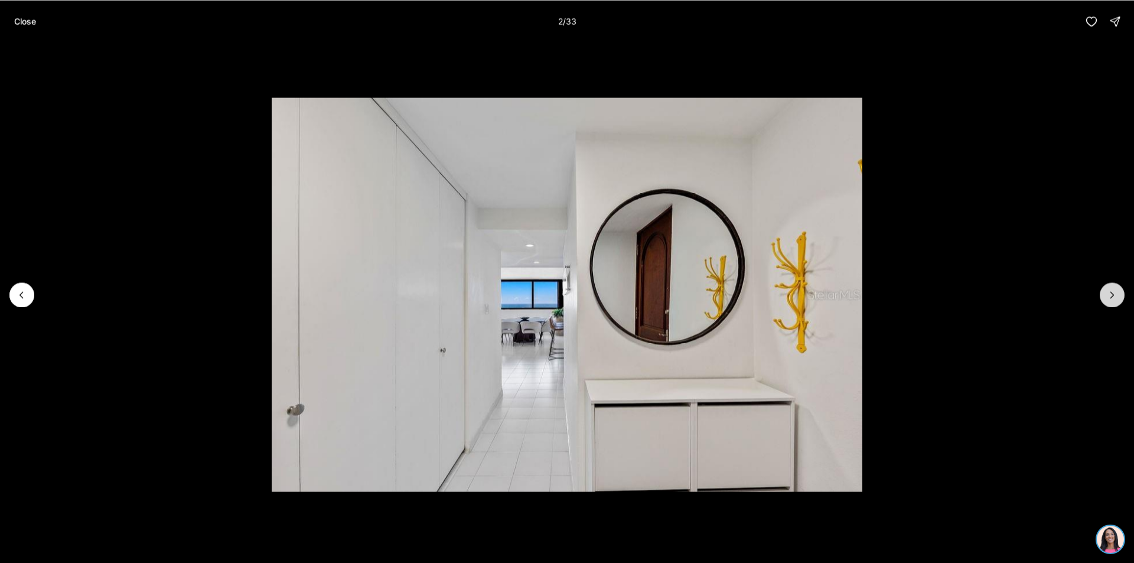
click at [1110, 303] on button "Next slide" at bounding box center [1112, 294] width 25 height 25
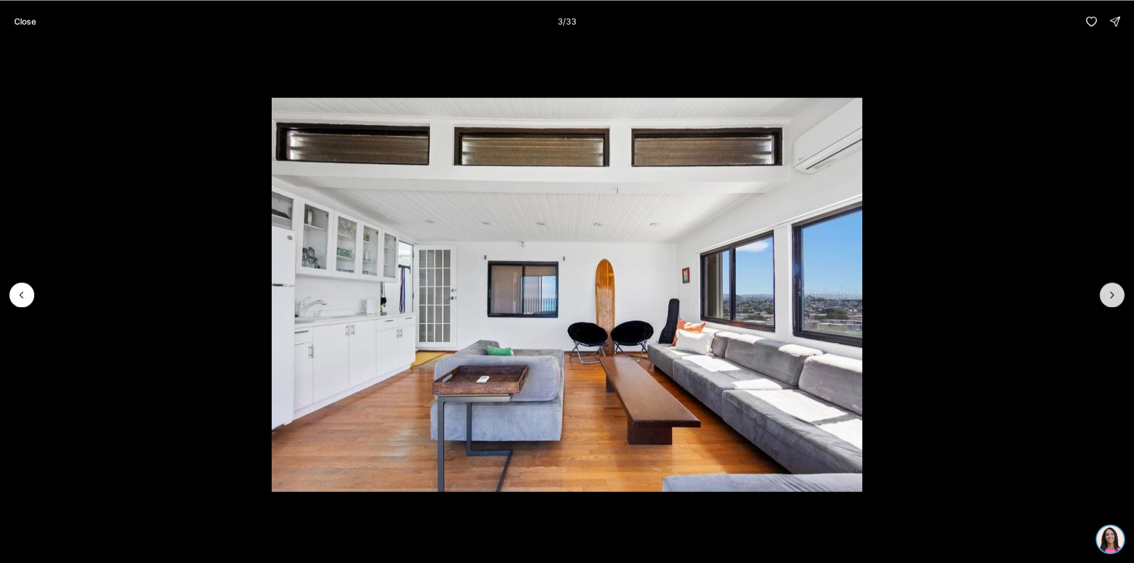
click at [1110, 303] on button "Next slide" at bounding box center [1112, 294] width 25 height 25
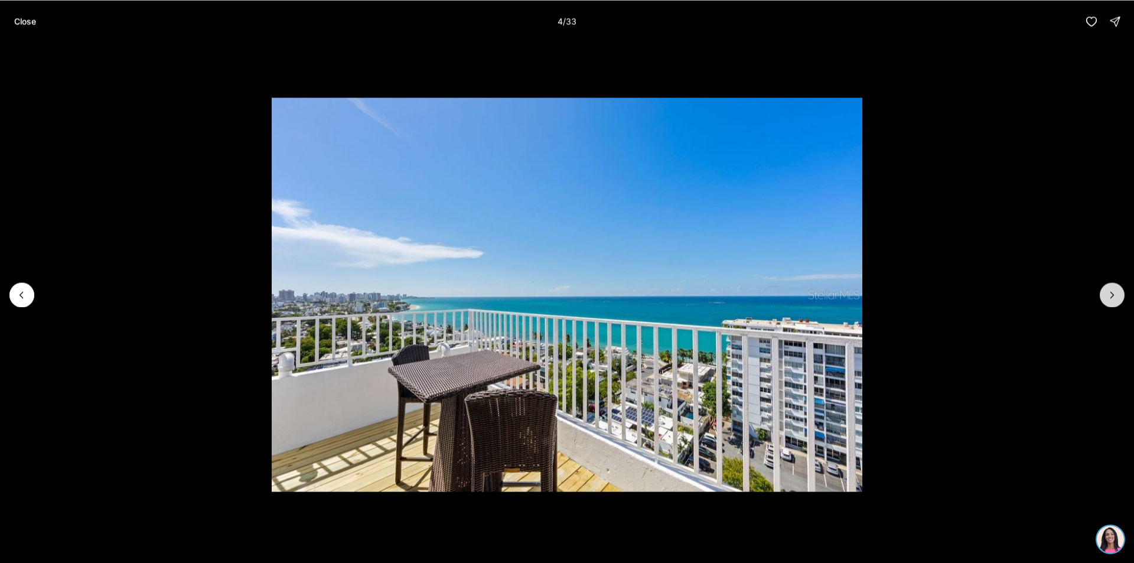
click at [1110, 303] on button "Next slide" at bounding box center [1112, 294] width 25 height 25
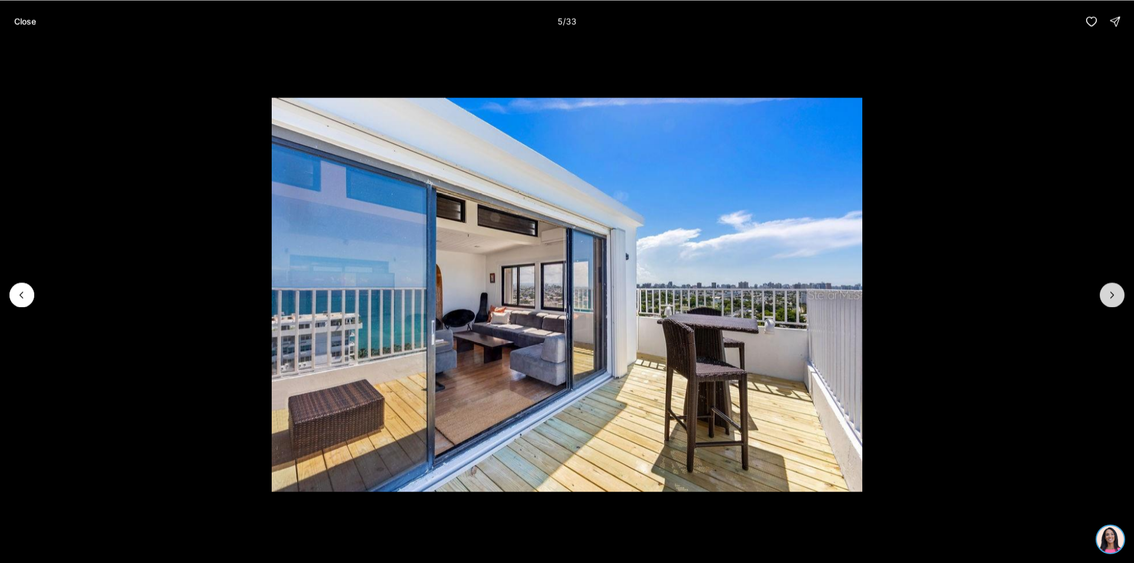
click at [1110, 303] on button "Next slide" at bounding box center [1112, 294] width 25 height 25
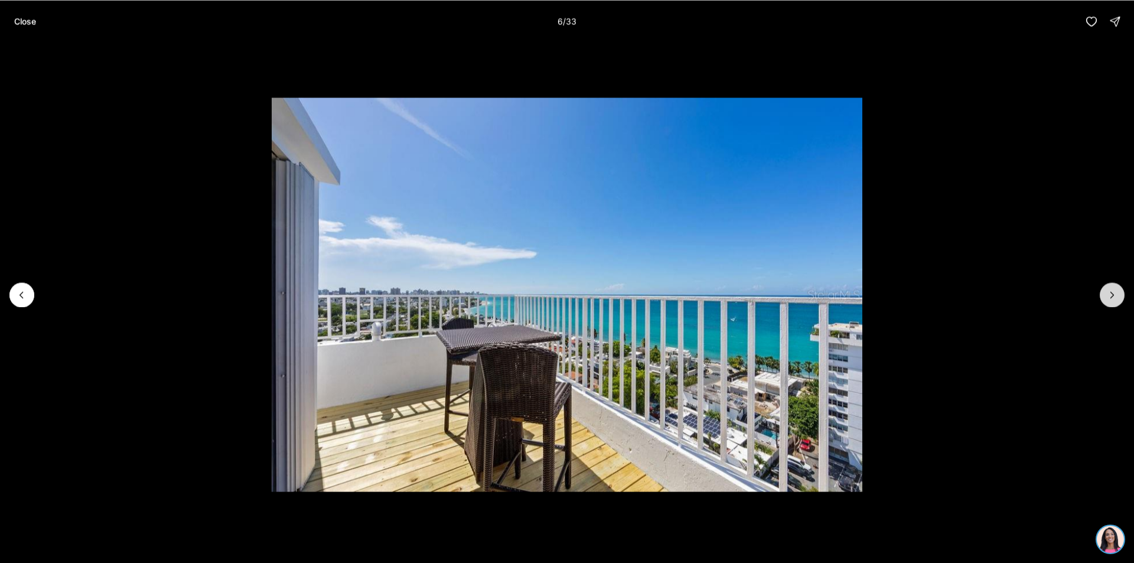
click at [1110, 303] on button "Next slide" at bounding box center [1112, 294] width 25 height 25
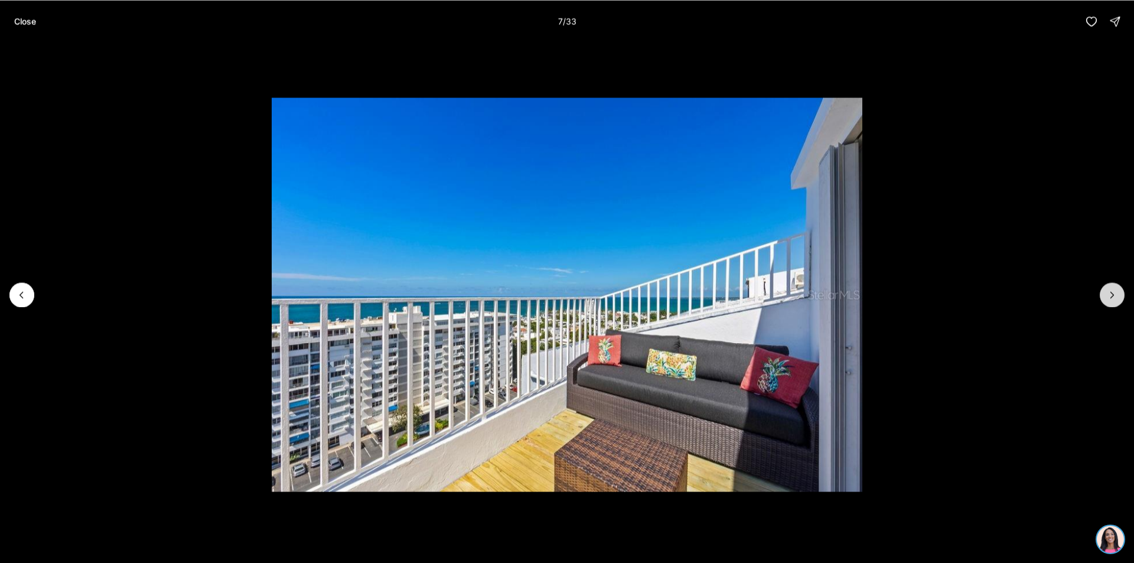
click at [1110, 303] on button "Next slide" at bounding box center [1112, 294] width 25 height 25
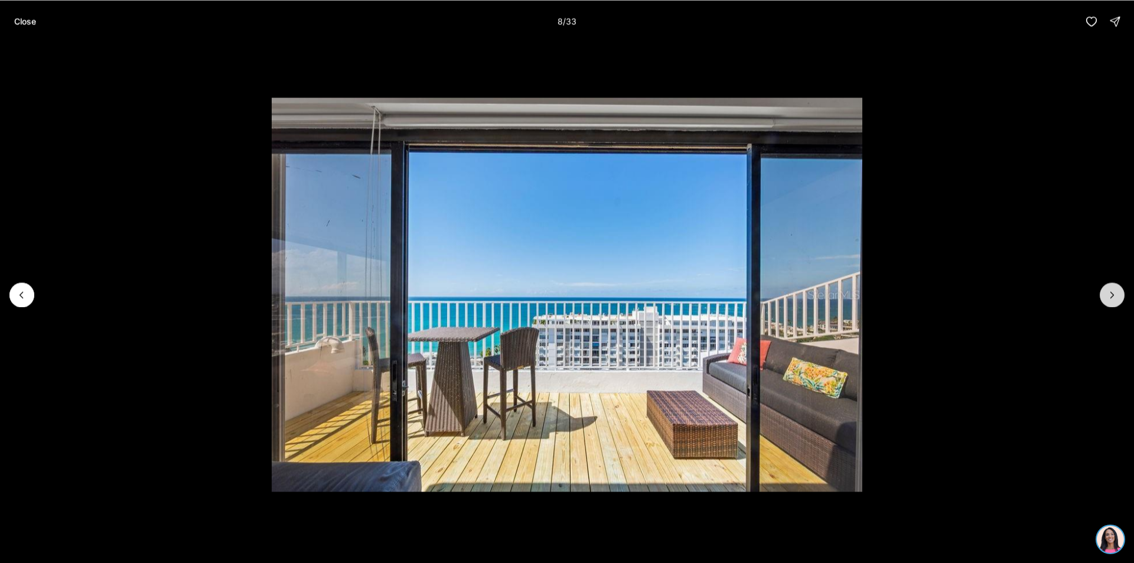
click at [1110, 303] on button "Next slide" at bounding box center [1112, 294] width 25 height 25
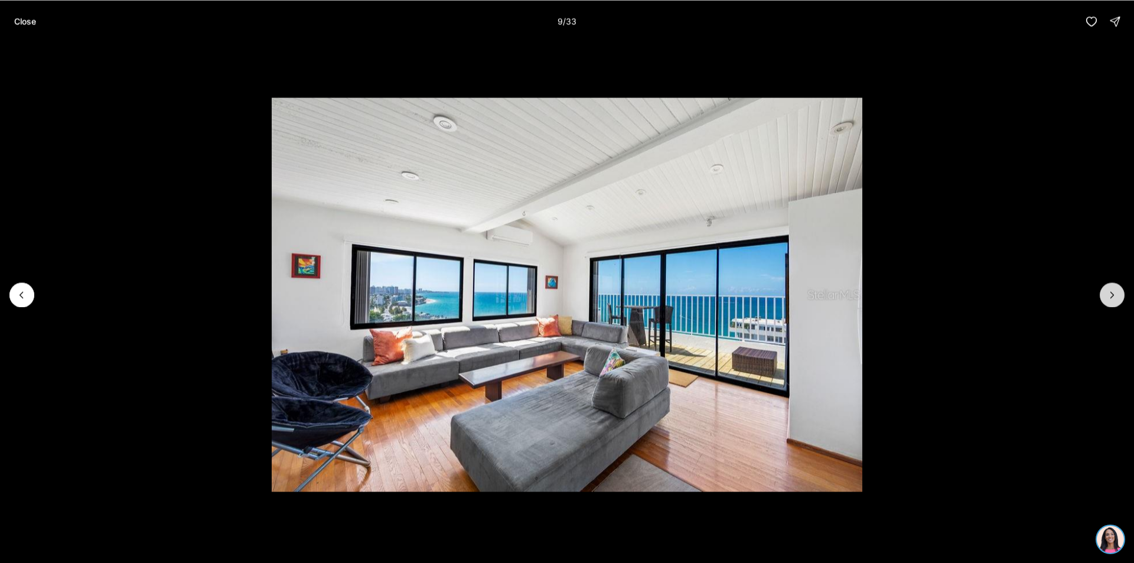
click at [1110, 303] on button "Next slide" at bounding box center [1112, 294] width 25 height 25
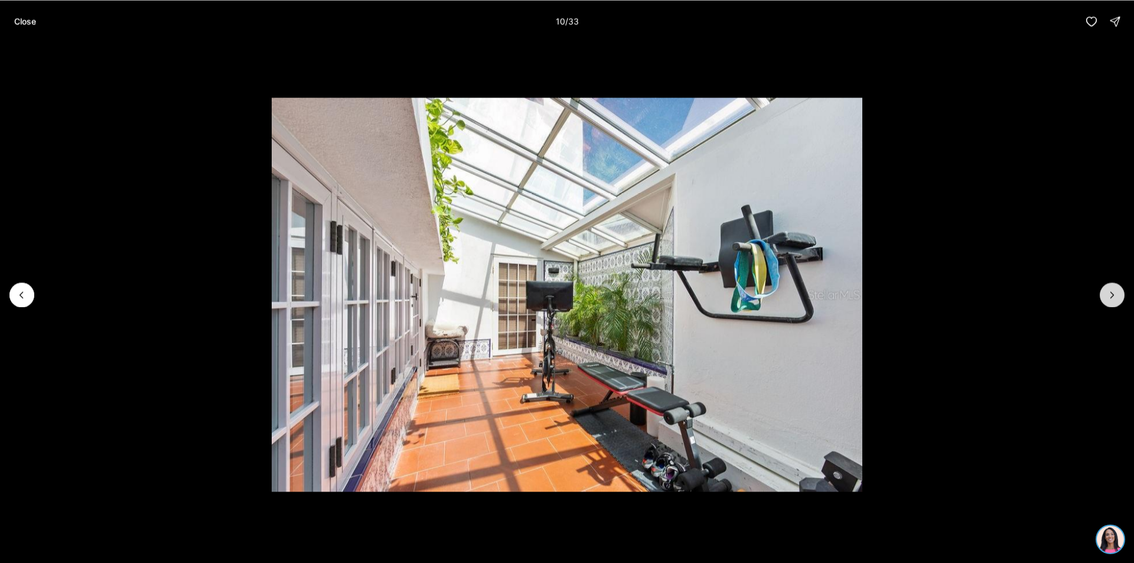
click at [1110, 303] on button "Next slide" at bounding box center [1112, 294] width 25 height 25
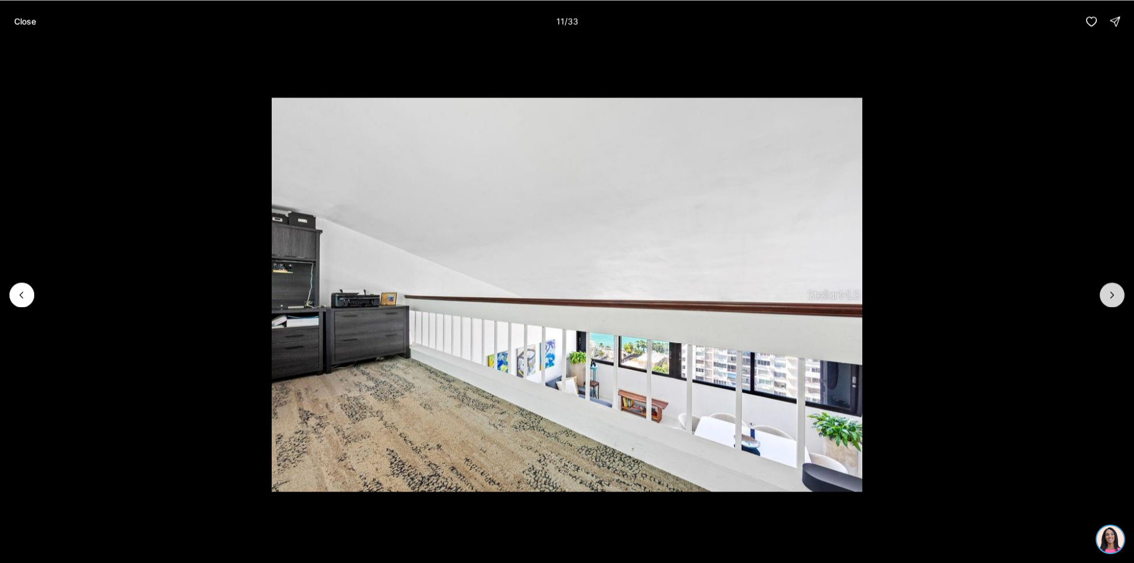
click at [1110, 303] on button "Next slide" at bounding box center [1112, 294] width 25 height 25
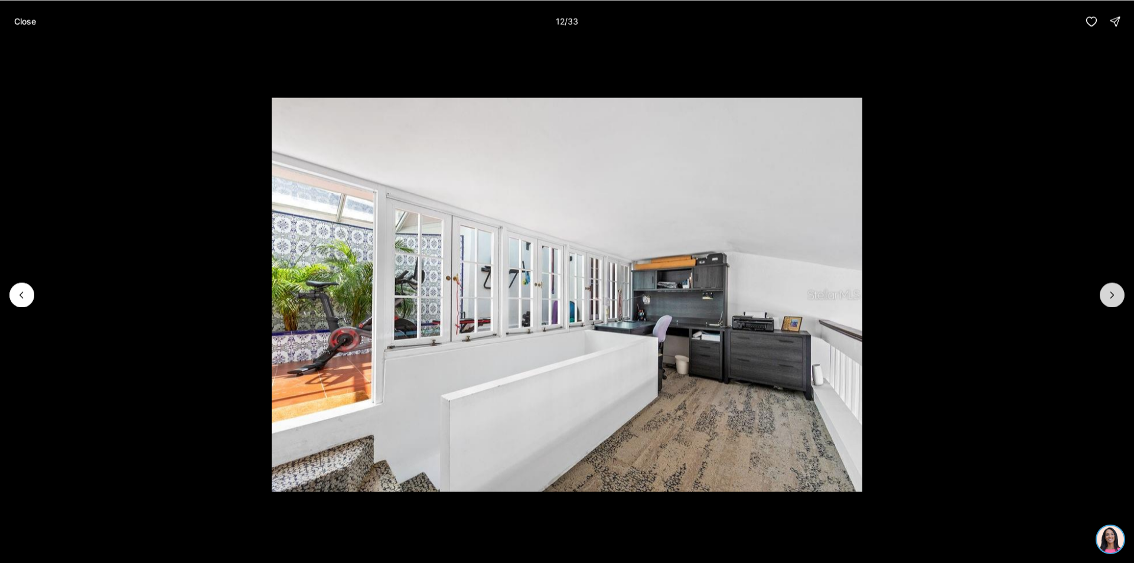
click at [1110, 303] on button "Next slide" at bounding box center [1112, 294] width 25 height 25
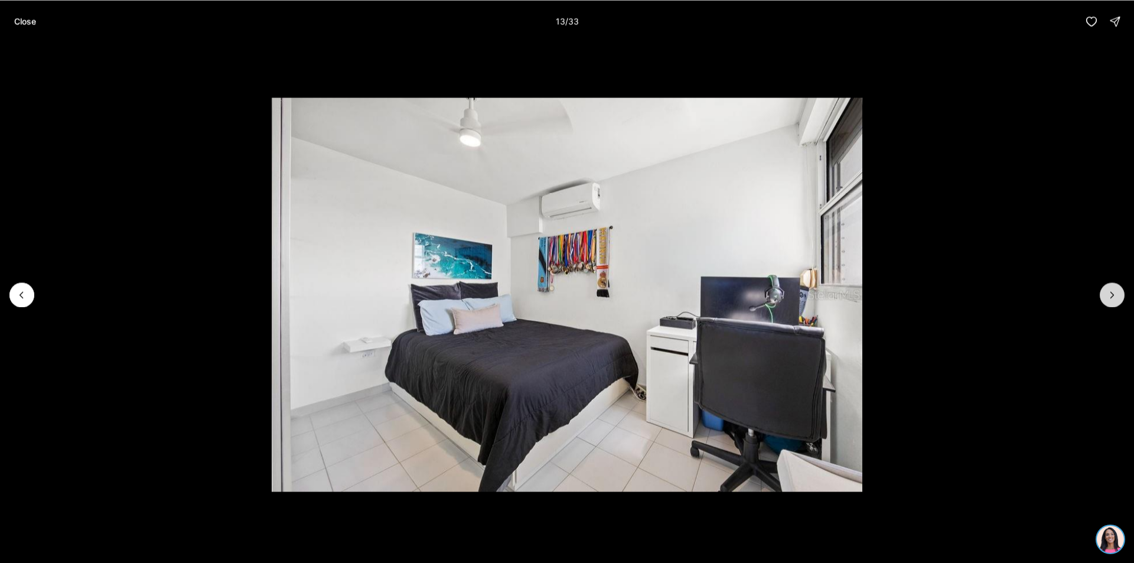
click at [1110, 303] on button "Next slide" at bounding box center [1112, 294] width 25 height 25
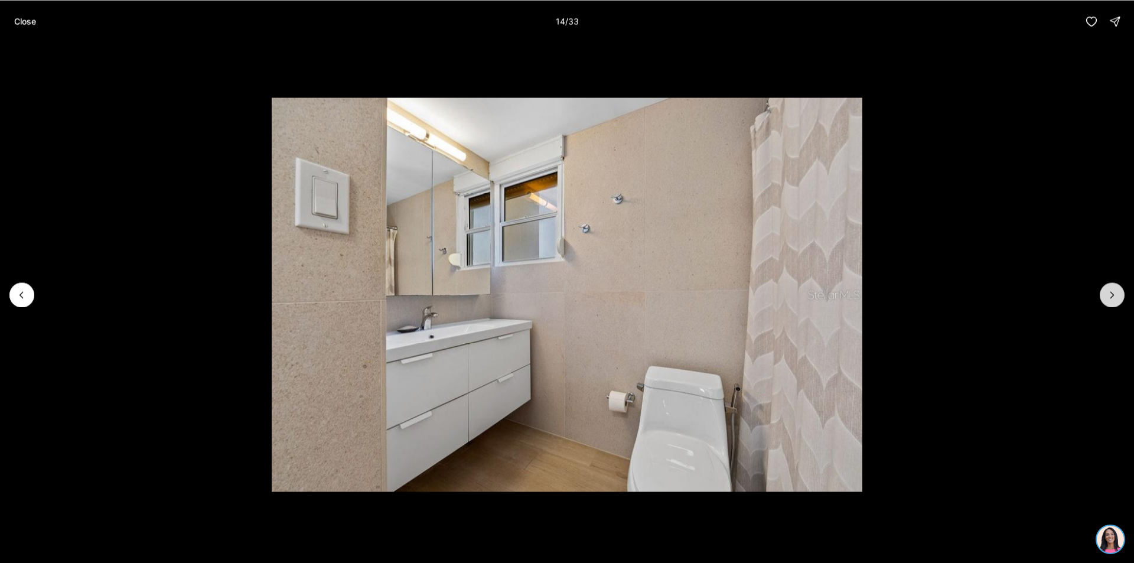
click at [1110, 303] on button "Next slide" at bounding box center [1112, 294] width 25 height 25
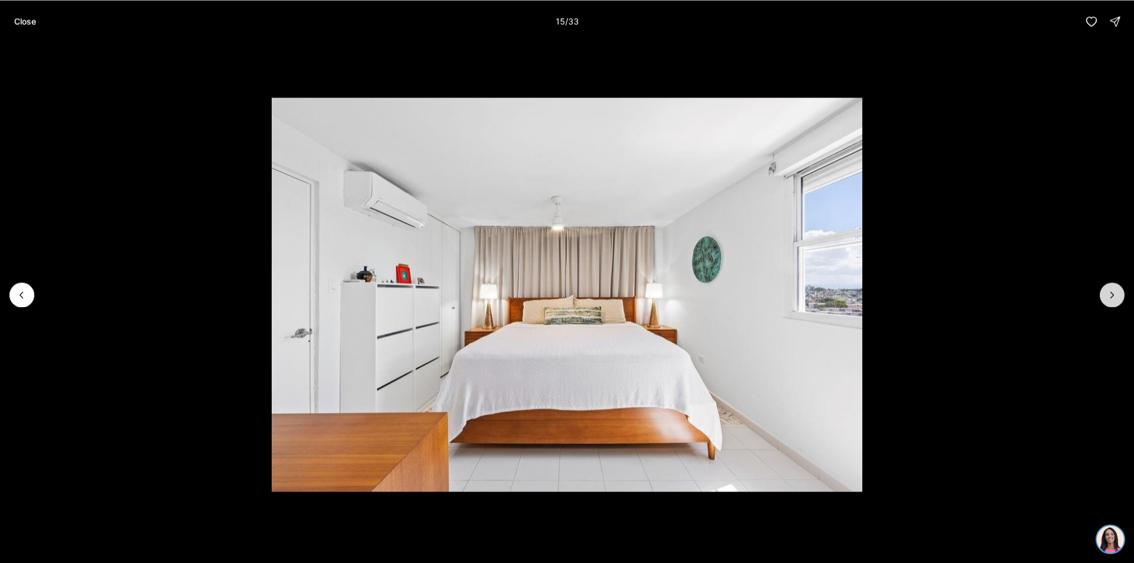
click at [1109, 303] on button "Next slide" at bounding box center [1112, 294] width 25 height 25
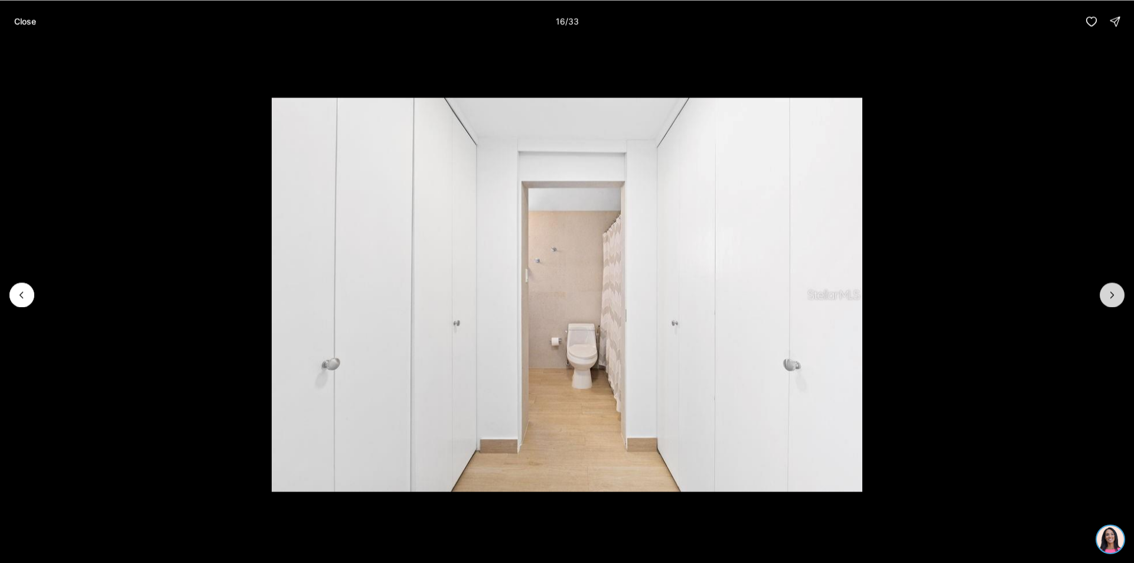
click at [1109, 303] on button "Next slide" at bounding box center [1112, 294] width 25 height 25
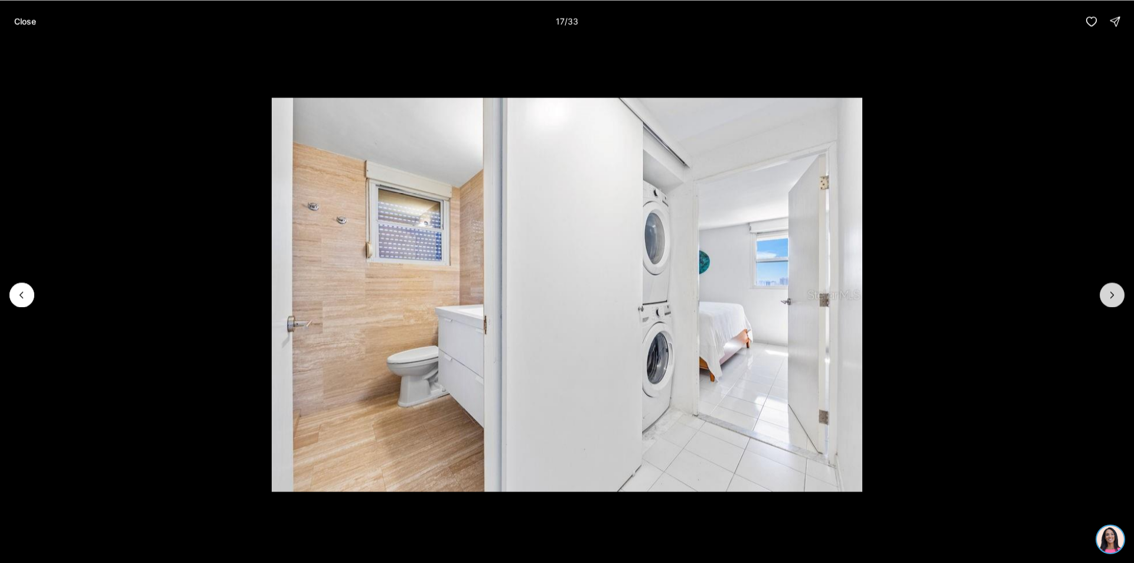
click at [1109, 303] on button "Next slide" at bounding box center [1112, 294] width 25 height 25
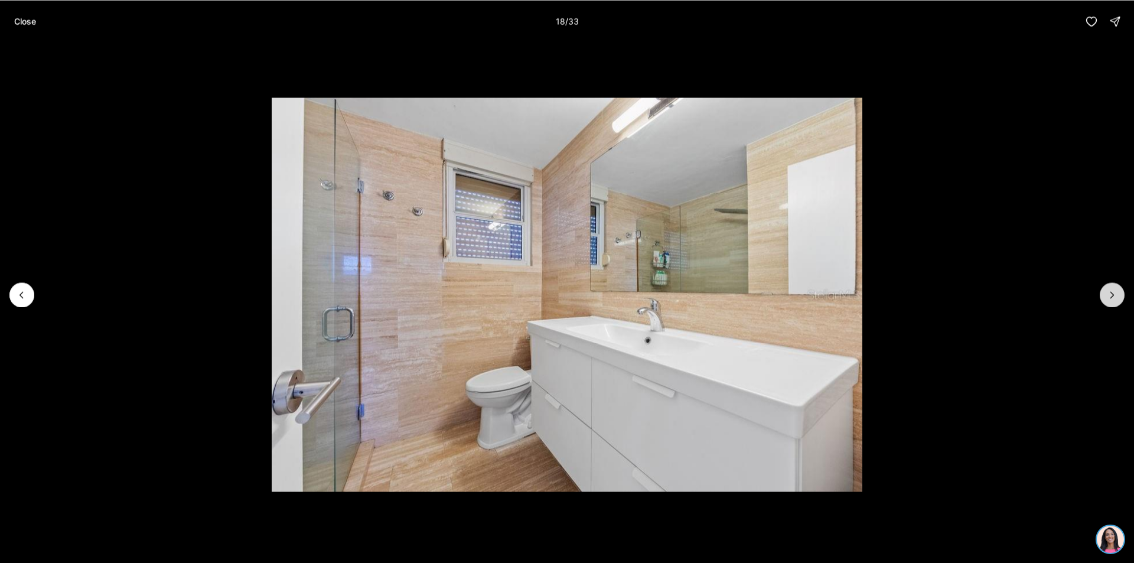
click at [1109, 303] on button "Next slide" at bounding box center [1112, 294] width 25 height 25
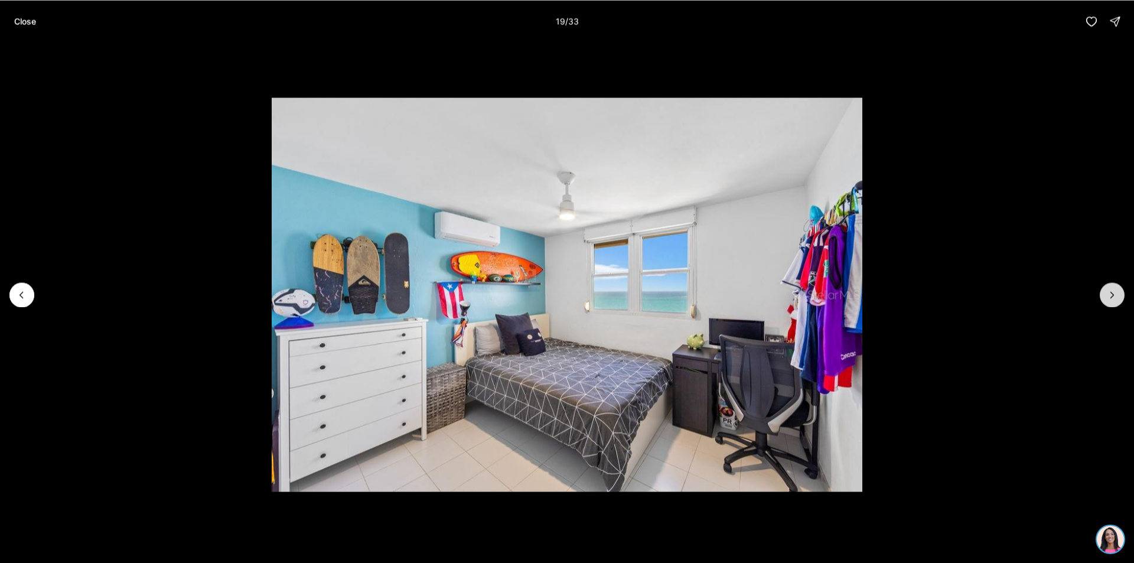
click at [1109, 303] on button "Next slide" at bounding box center [1112, 294] width 25 height 25
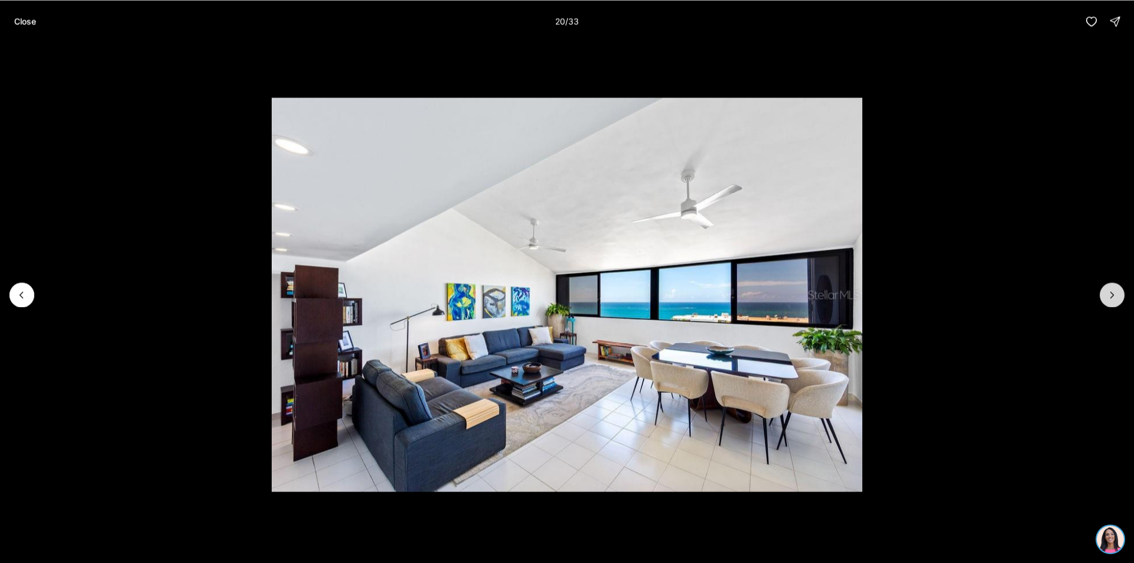
click at [1109, 303] on button "Next slide" at bounding box center [1112, 294] width 25 height 25
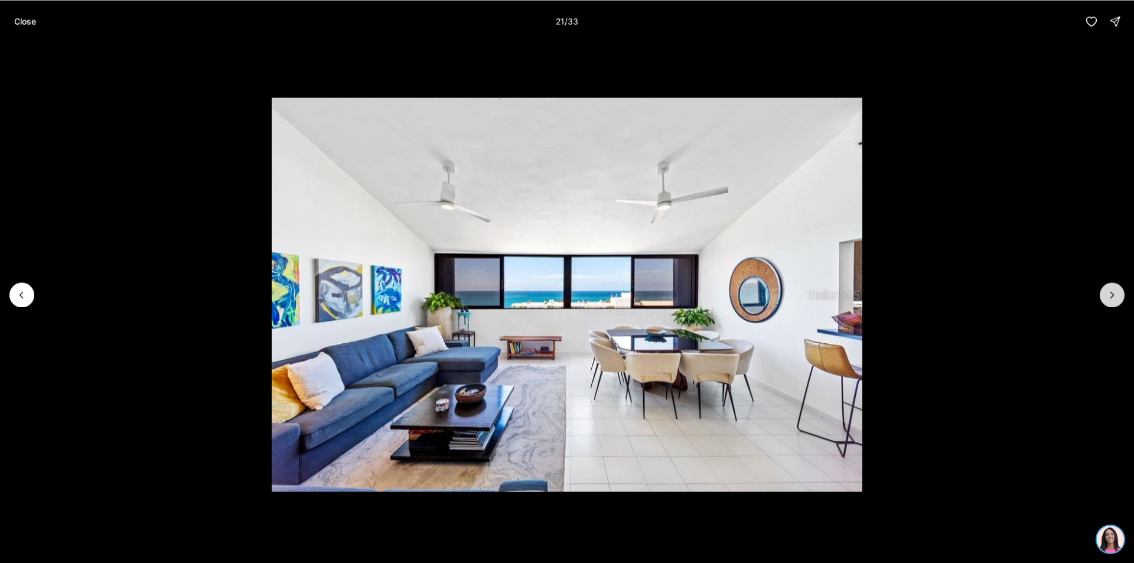
click at [1109, 305] on button "Next slide" at bounding box center [1112, 294] width 25 height 25
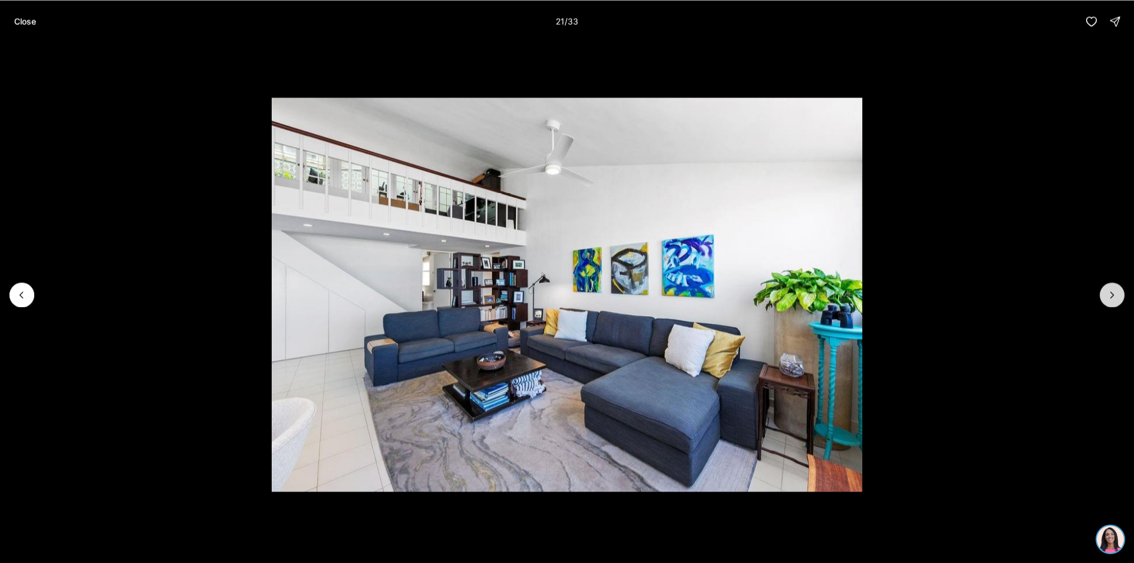
click at [1109, 305] on button "Next slide" at bounding box center [1112, 294] width 25 height 25
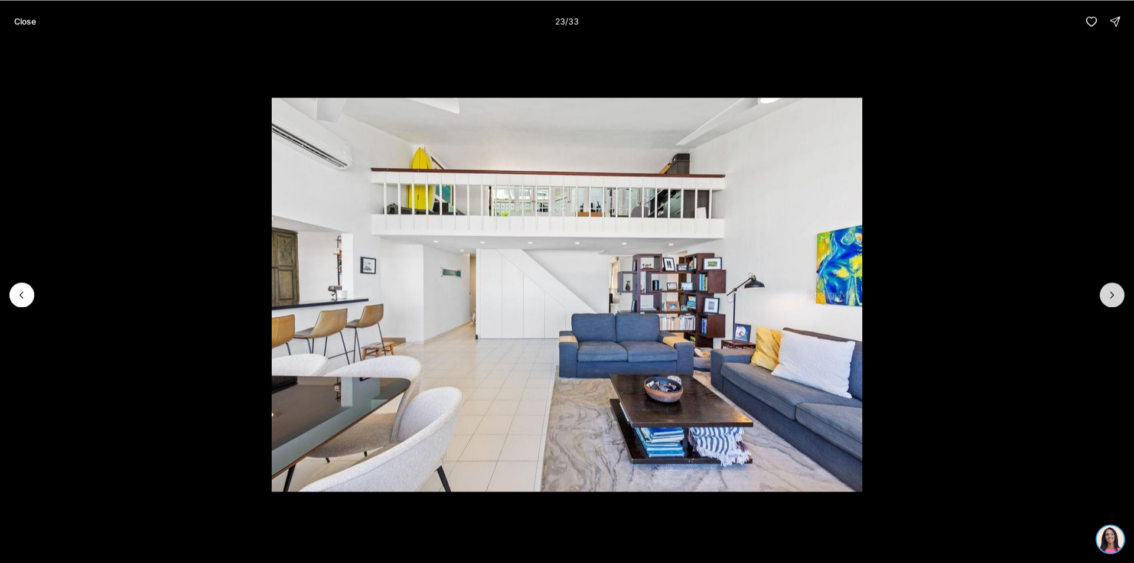
click at [1109, 305] on button "Next slide" at bounding box center [1112, 294] width 25 height 25
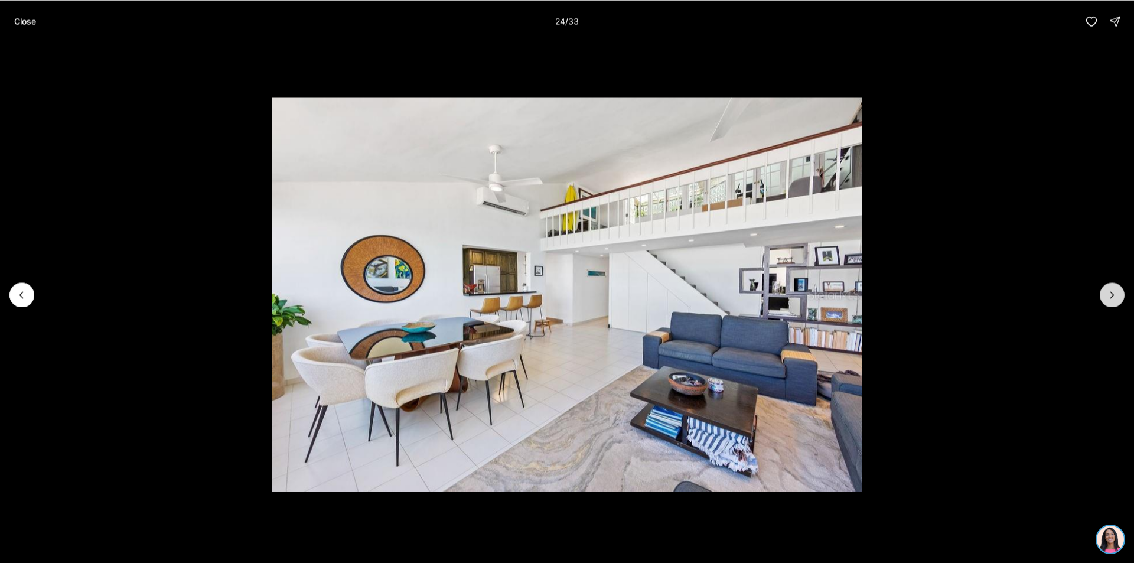
click at [1109, 305] on button "Next slide" at bounding box center [1112, 294] width 25 height 25
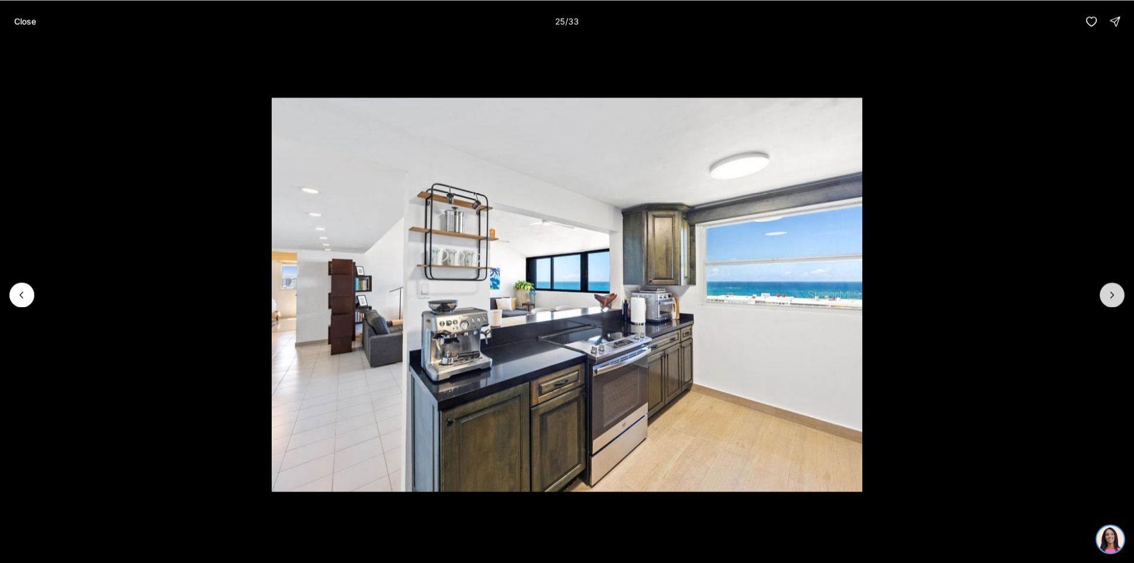
click at [1109, 305] on button "Next slide" at bounding box center [1112, 294] width 25 height 25
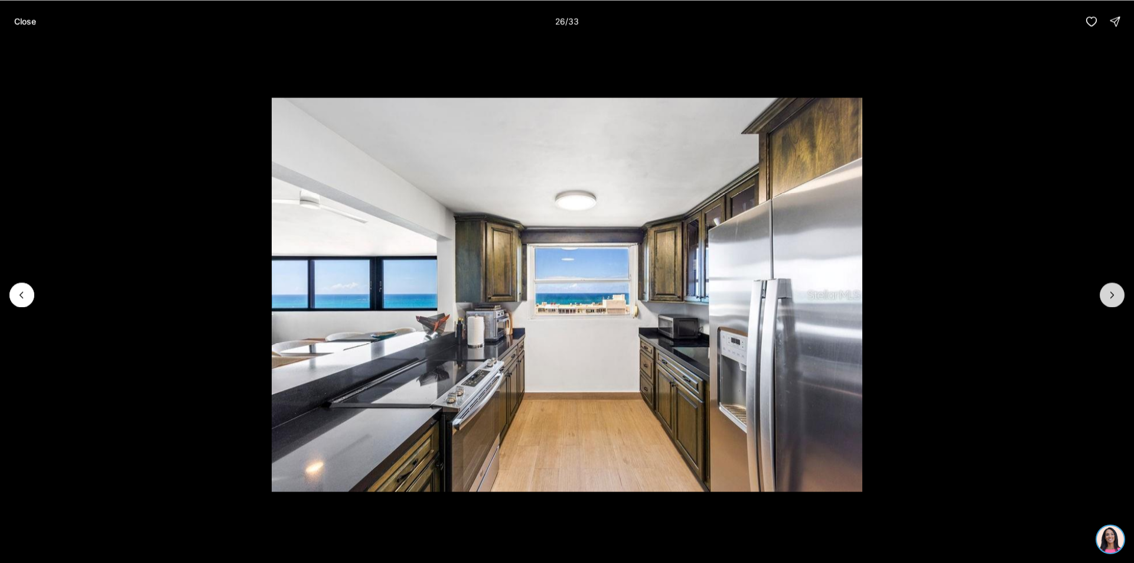
click at [1109, 305] on button "Next slide" at bounding box center [1112, 294] width 25 height 25
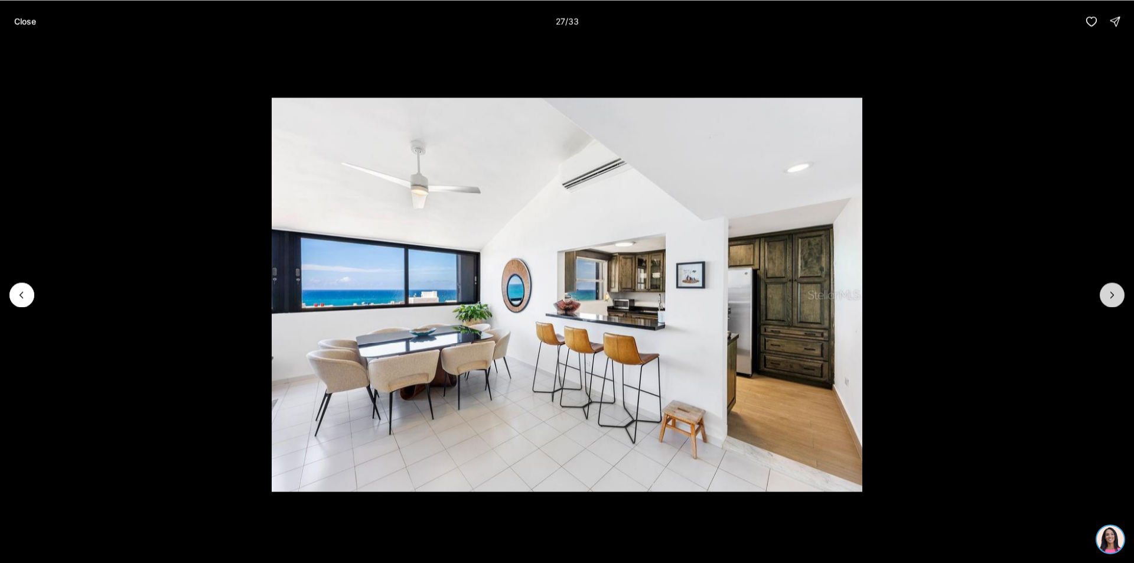
click at [1109, 305] on button "Next slide" at bounding box center [1112, 294] width 25 height 25
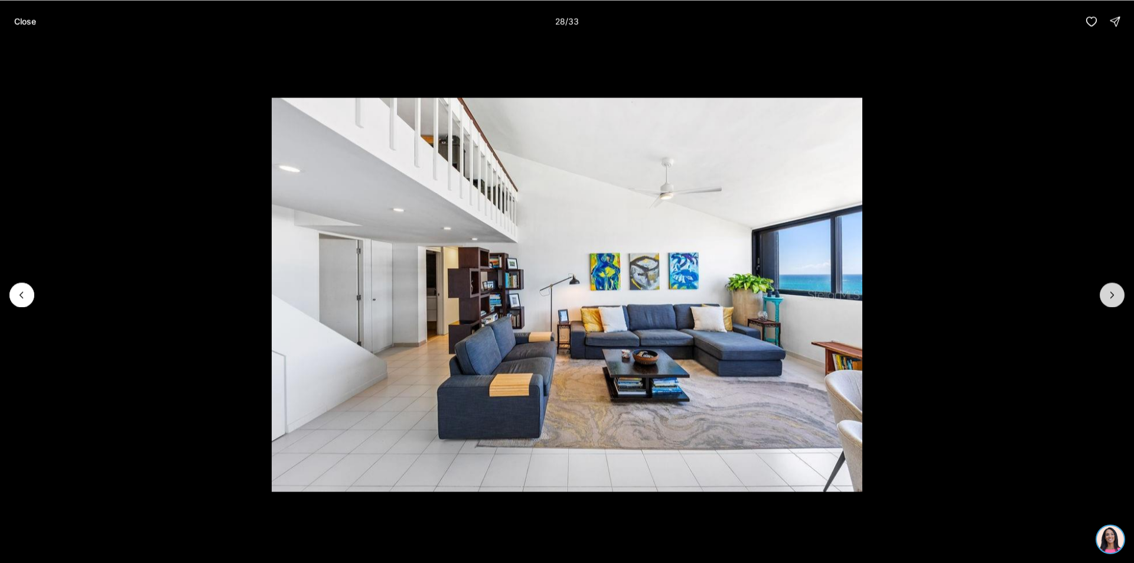
click at [1109, 306] on button "Next slide" at bounding box center [1112, 294] width 25 height 25
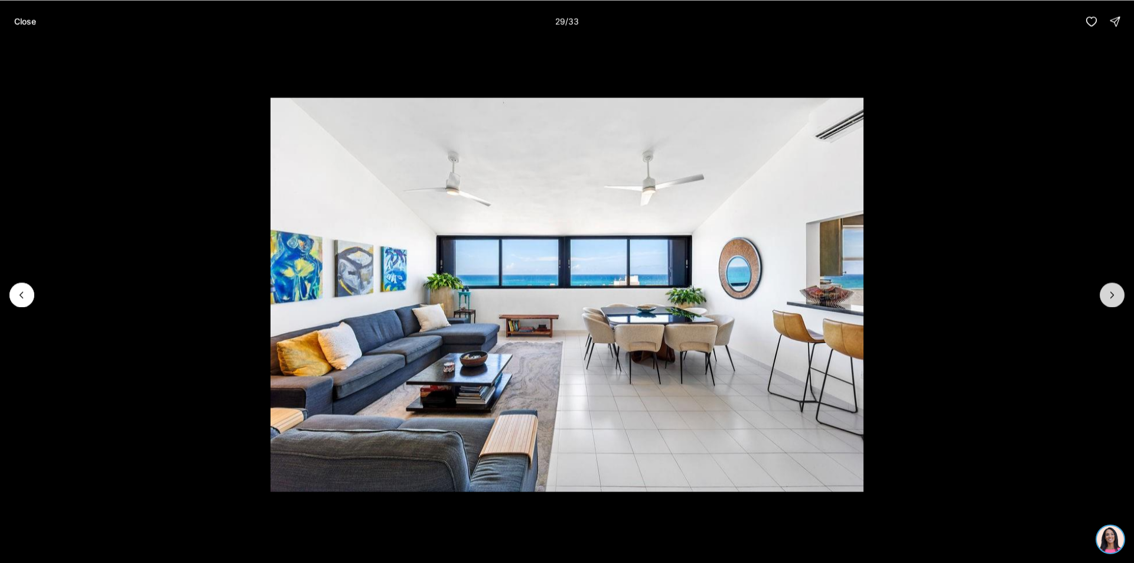
click at [1109, 306] on button "Next slide" at bounding box center [1112, 294] width 25 height 25
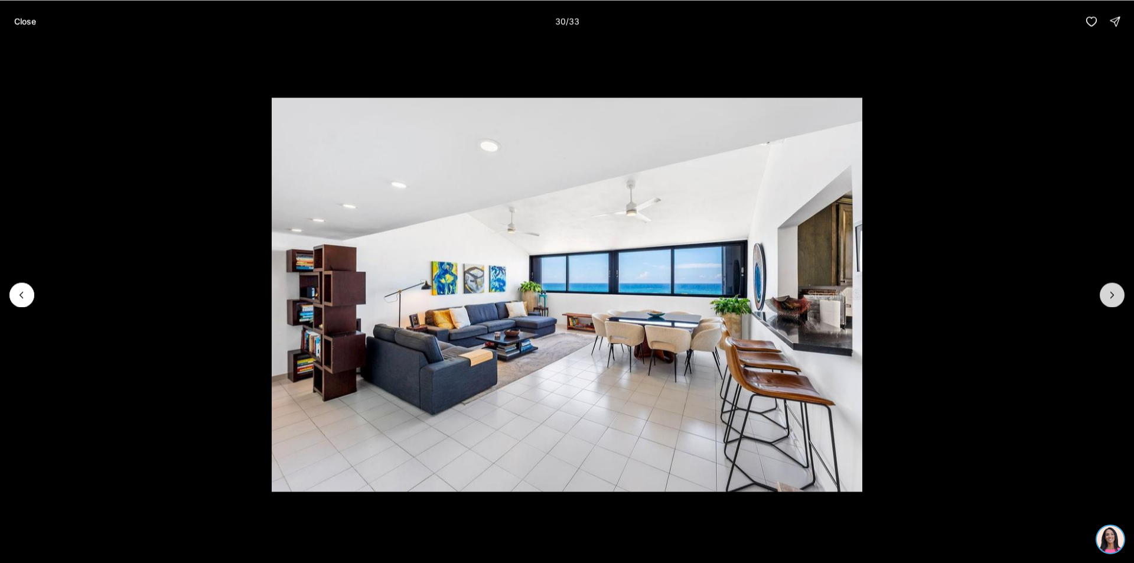
click at [1109, 306] on button "Next slide" at bounding box center [1112, 294] width 25 height 25
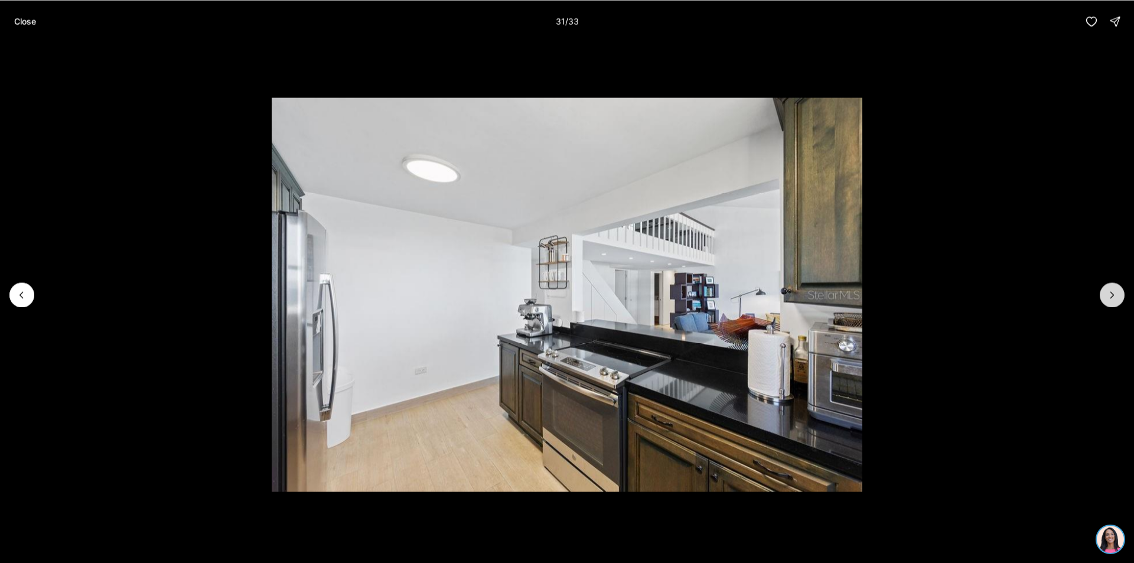
click at [1109, 306] on button "Next slide" at bounding box center [1112, 294] width 25 height 25
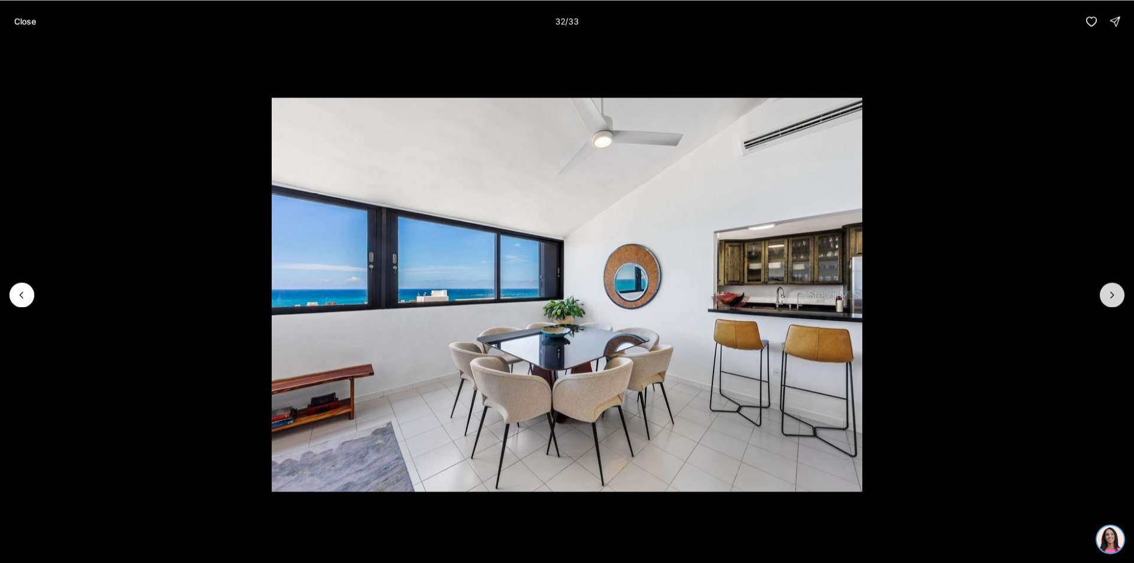
click at [1109, 306] on button "Next slide" at bounding box center [1112, 294] width 25 height 25
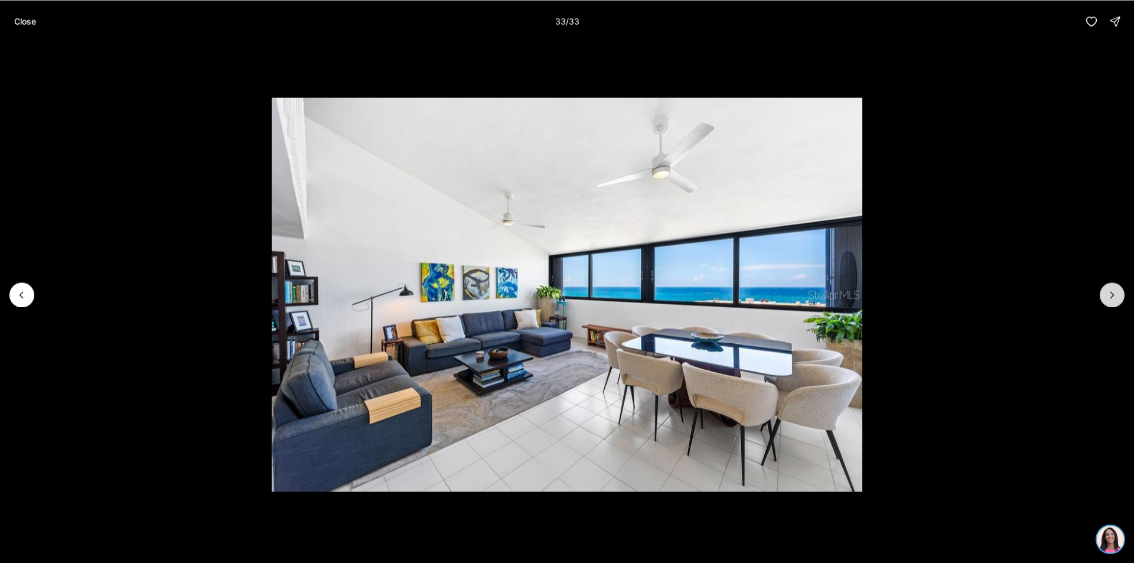
click at [1109, 306] on div at bounding box center [1112, 294] width 25 height 25
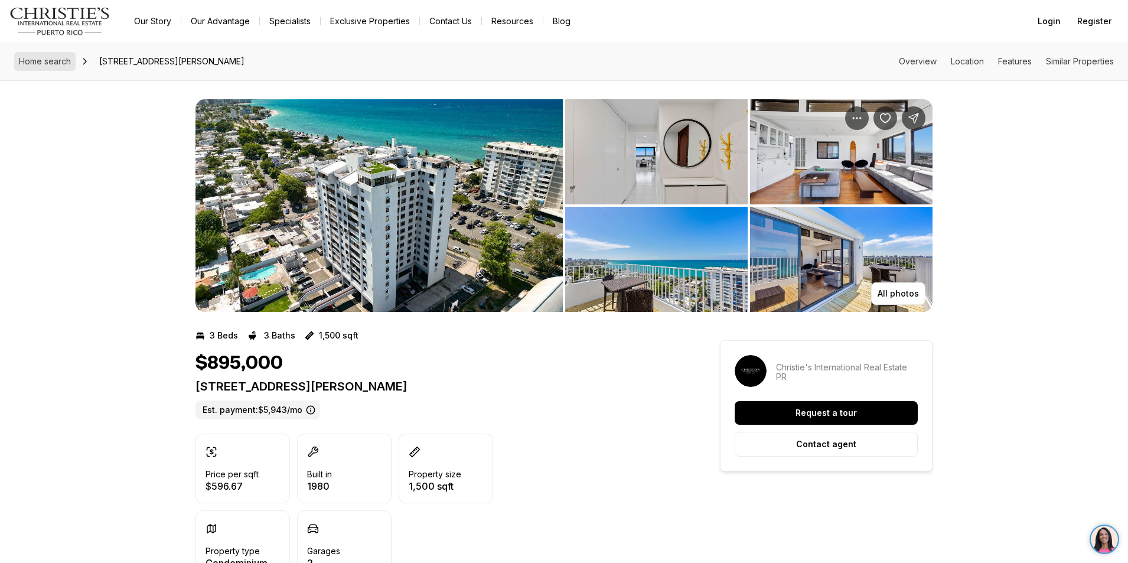
click at [57, 64] on span "Home search" at bounding box center [45, 61] width 52 height 10
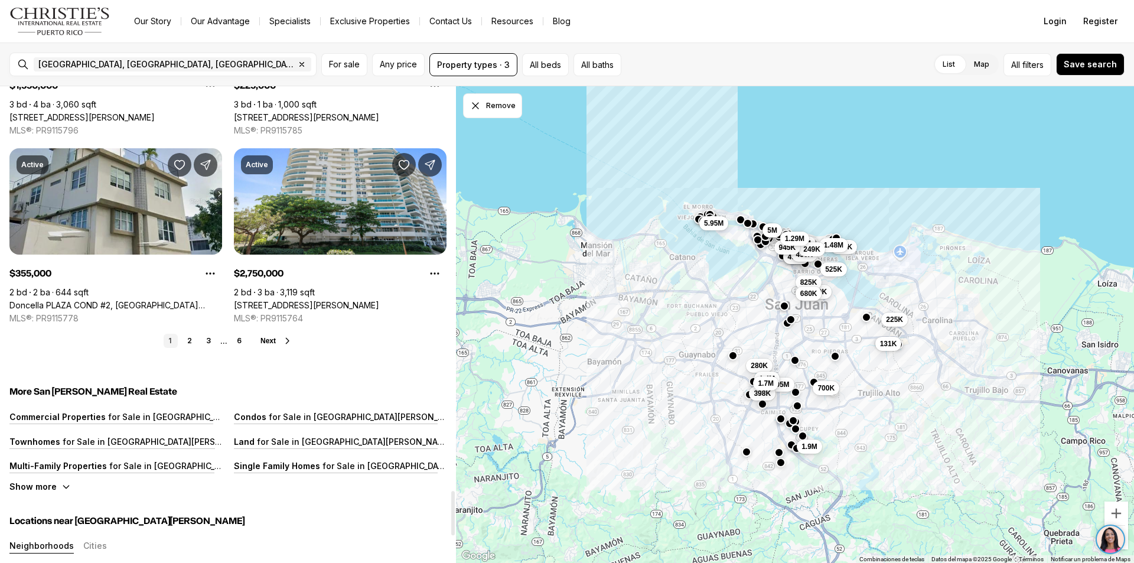
scroll to position [4372, 0]
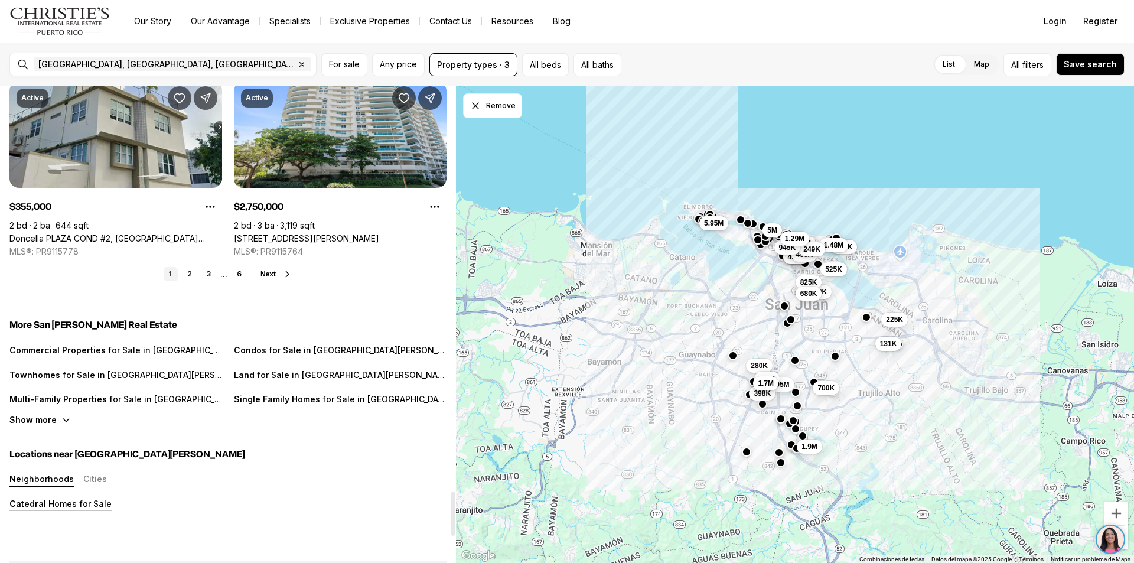
click at [290, 274] on icon at bounding box center [287, 273] width 9 height 9
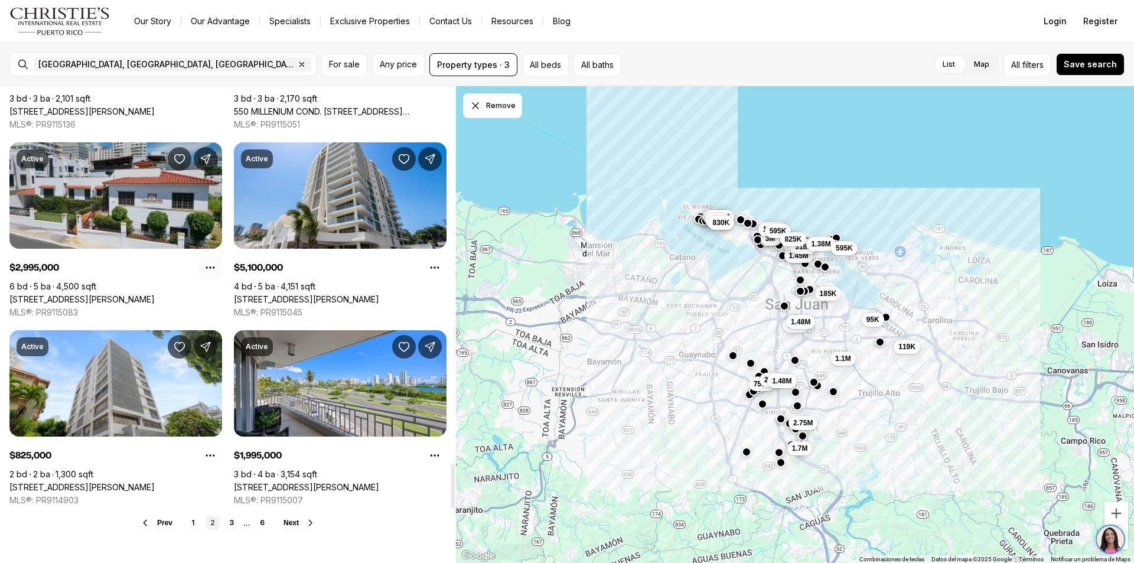
scroll to position [4254, 0]
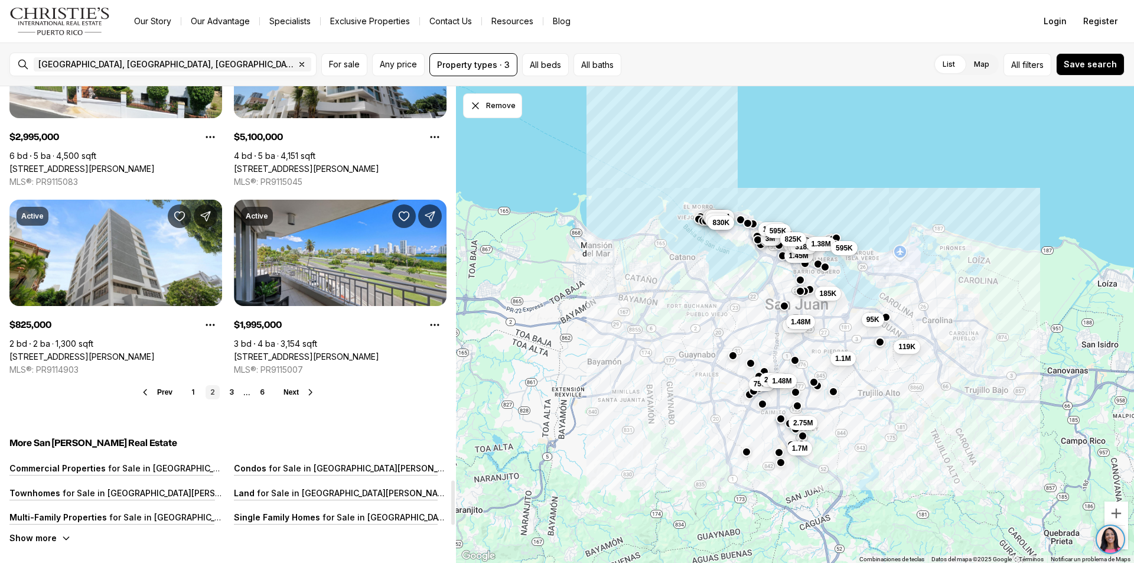
click at [313, 391] on icon at bounding box center [310, 392] width 9 height 9
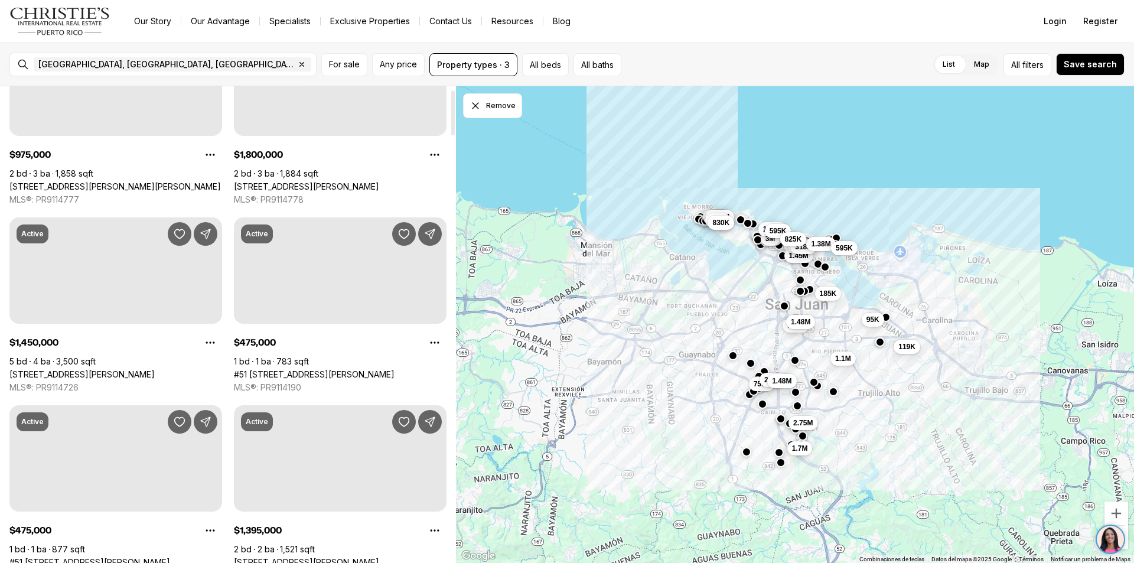
scroll to position [0, 0]
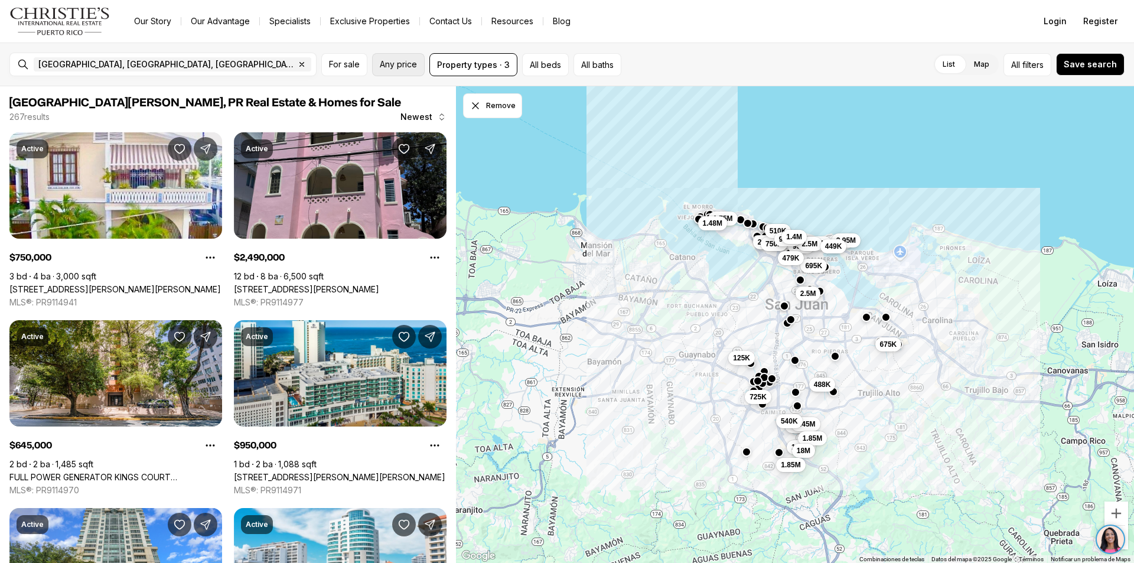
click at [391, 66] on span "Any price" at bounding box center [398, 64] width 37 height 9
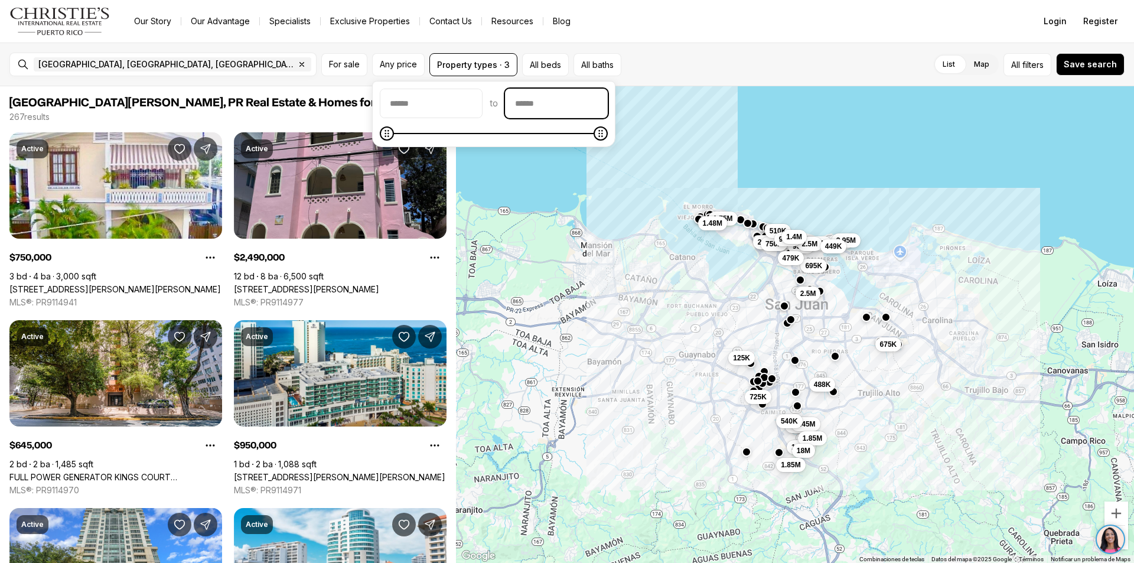
click at [594, 102] on input "priceMax" at bounding box center [557, 103] width 102 height 28
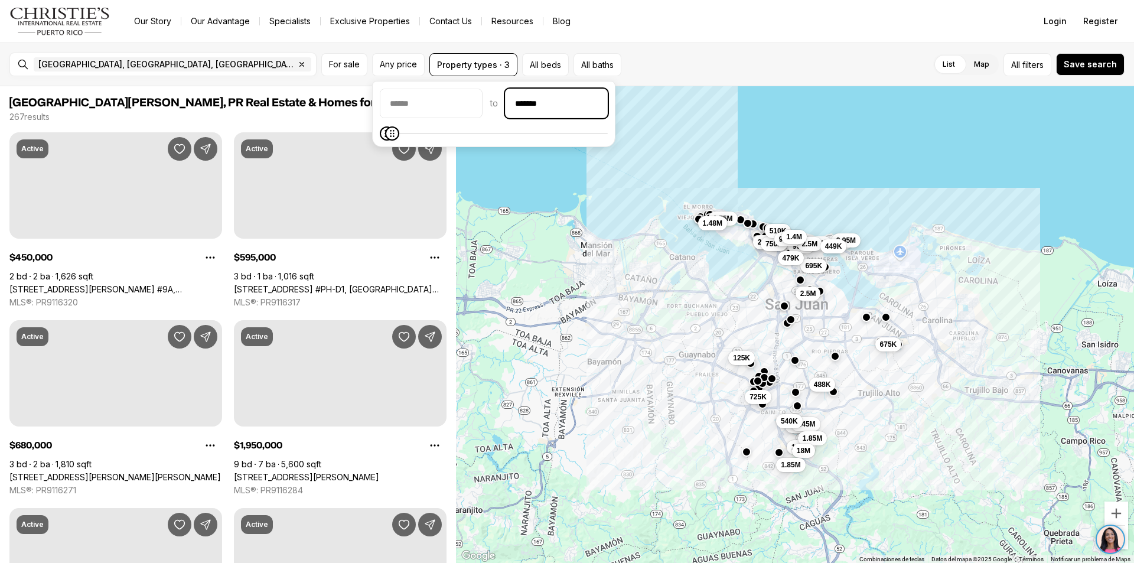
type input "********"
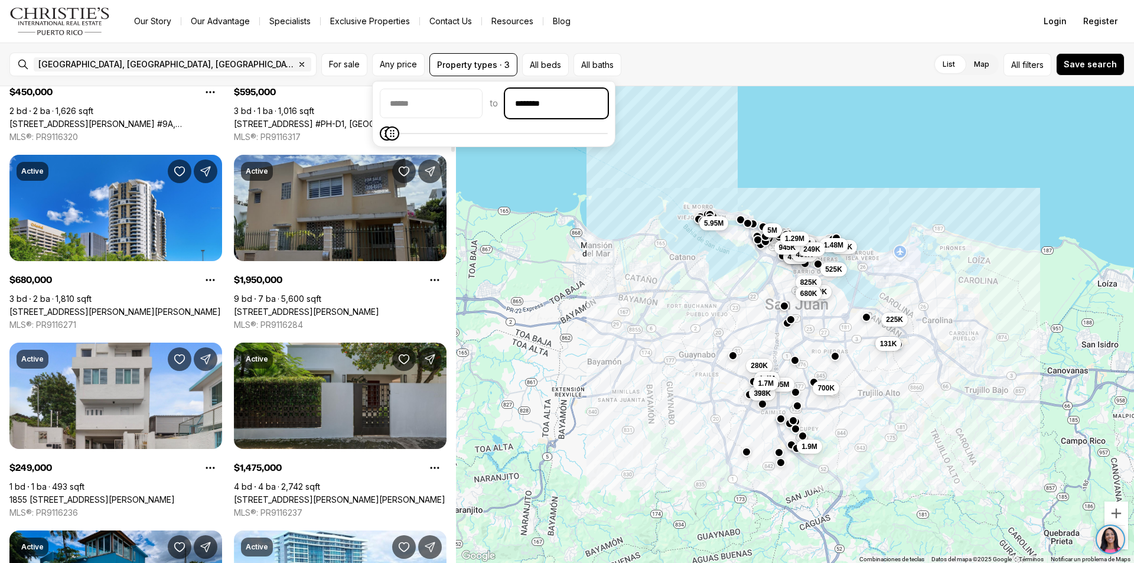
scroll to position [236, 0]
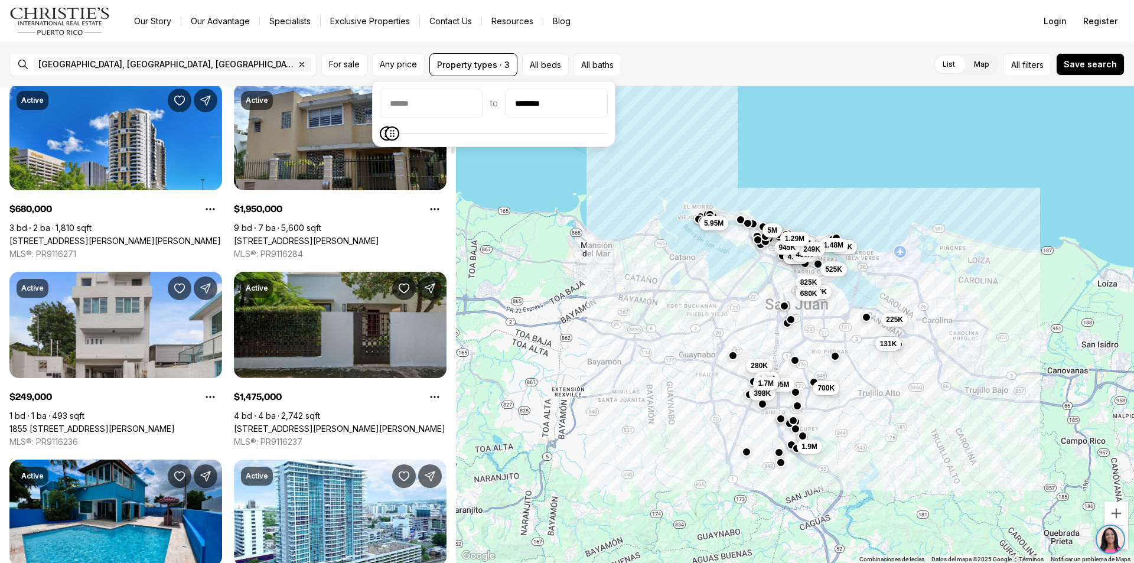
click at [774, 132] on div "650K 995K 435K 499K 3.69M 450K 131K 210K 1.9M 525K 825K 355K 700K 1.48M 249K 22…" at bounding box center [795, 324] width 678 height 477
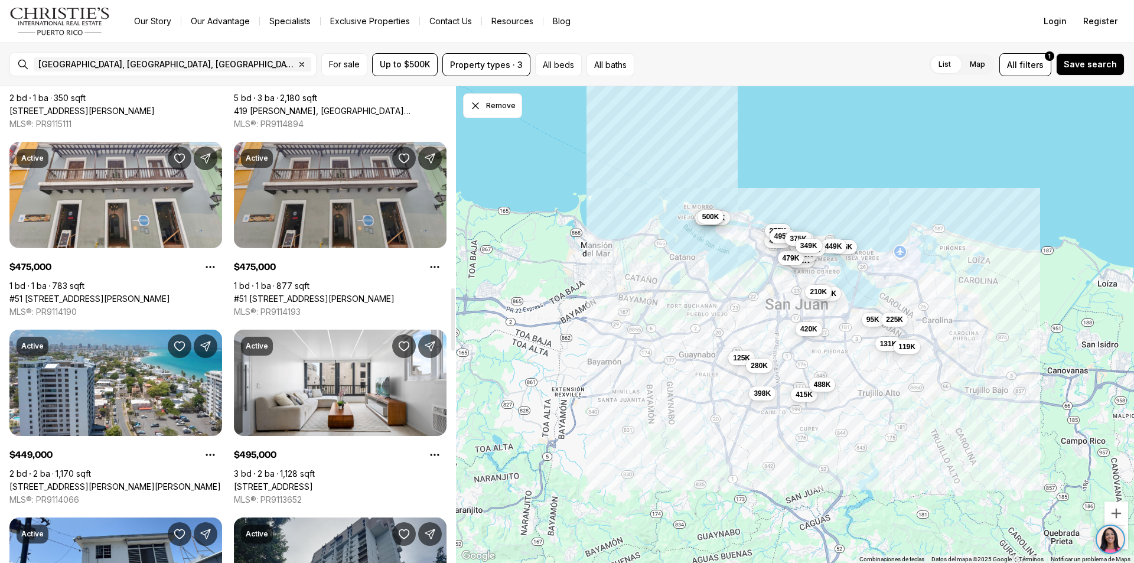
scroll to position [1536, 0]
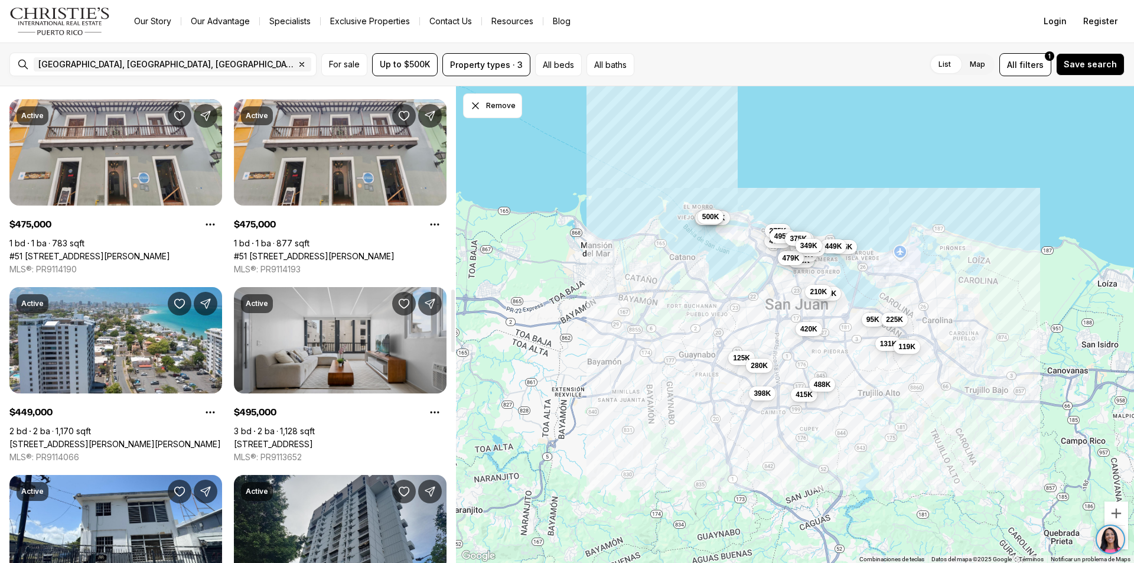
click at [313, 439] on link "5 CLEMENCEAU ST. #602, CONDADO PR, 00907" at bounding box center [273, 444] width 79 height 11
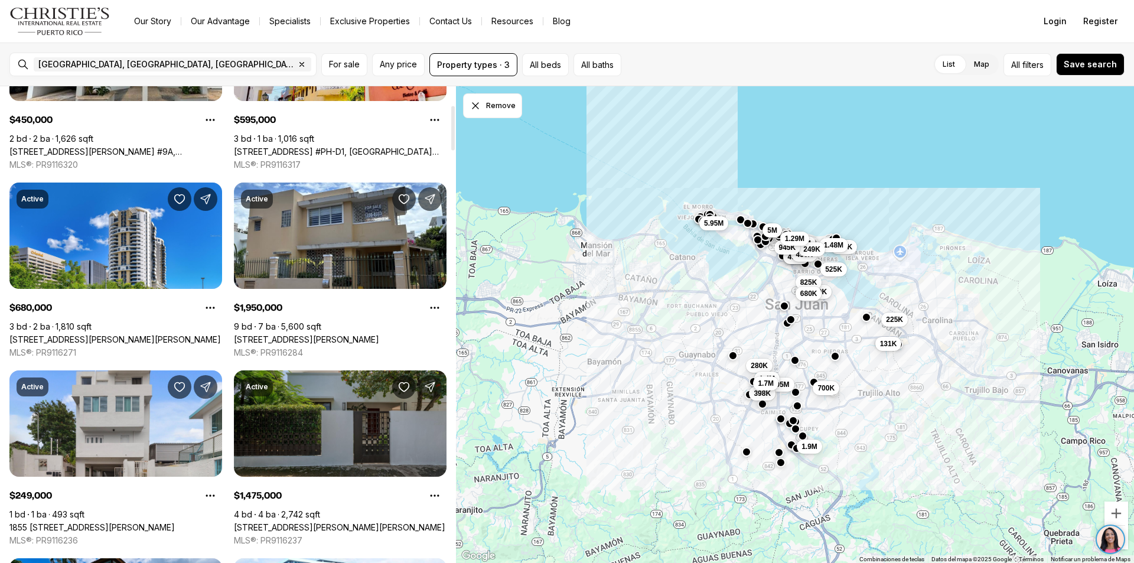
scroll to position [414, 0]
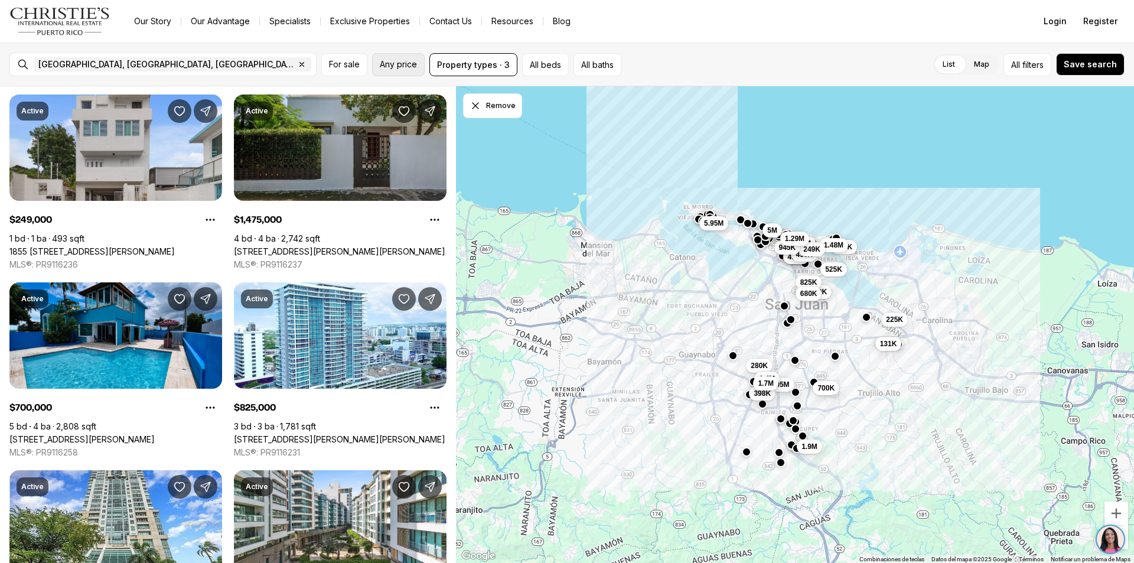
click at [396, 64] on span "Any price" at bounding box center [398, 64] width 37 height 9
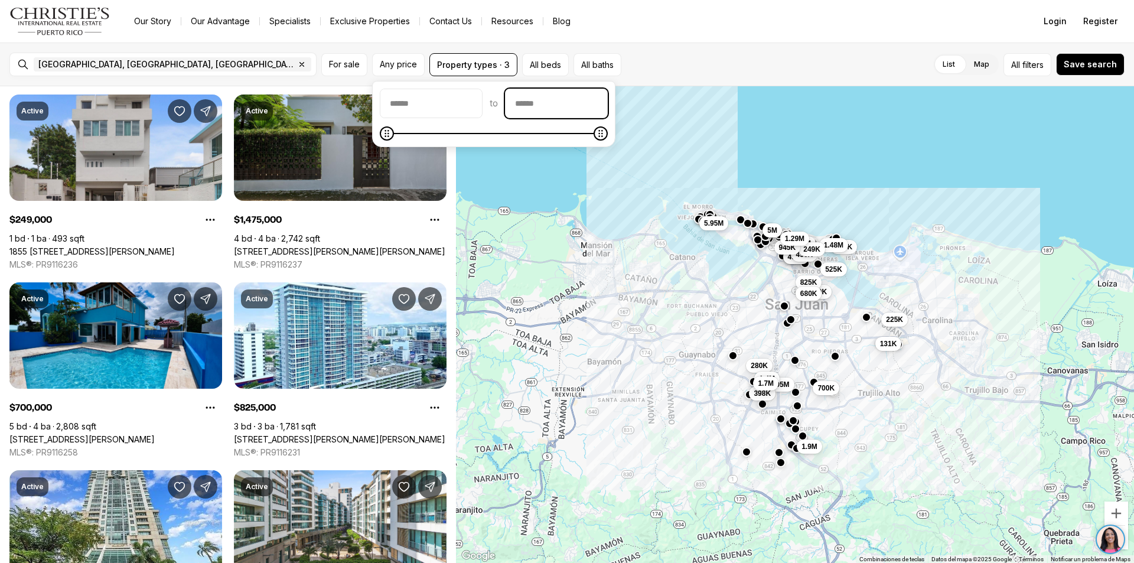
click at [588, 100] on input "priceMax" at bounding box center [557, 103] width 102 height 28
type input "********"
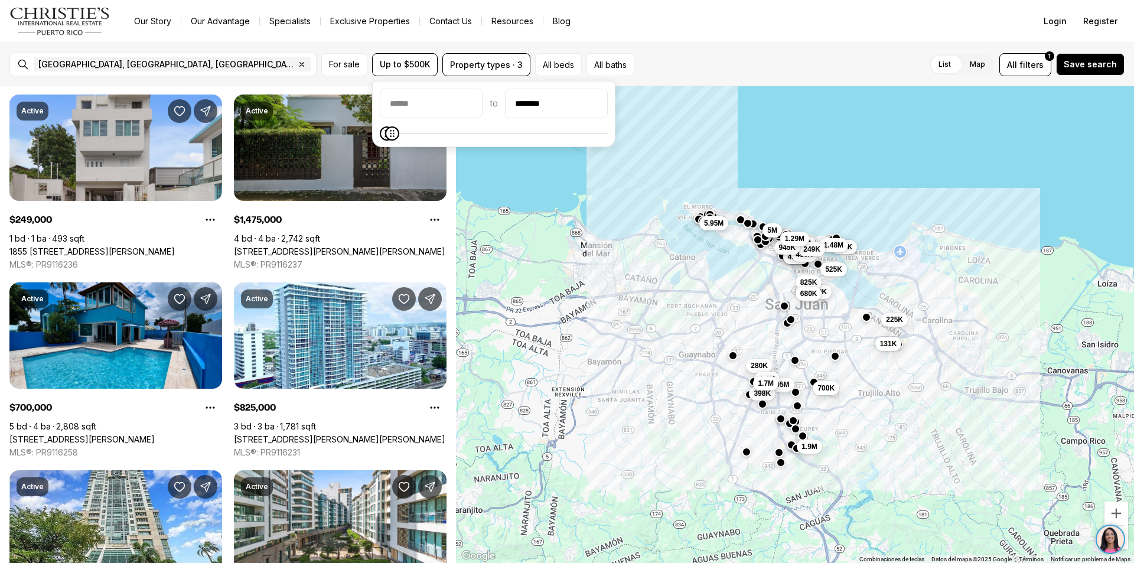
click at [762, 135] on div "650K 995K 435K 499K 3.69M 450K 131K 210K 1.9M 525K 825K 355K 700K 1.48M 249K 22…" at bounding box center [795, 324] width 678 height 477
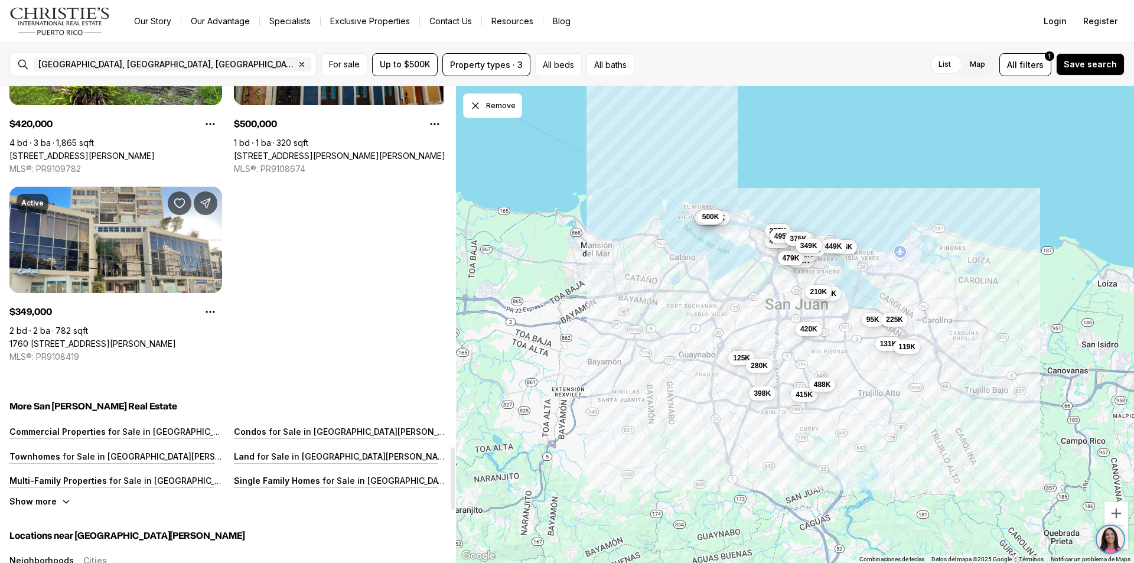
scroll to position [2777, 0]
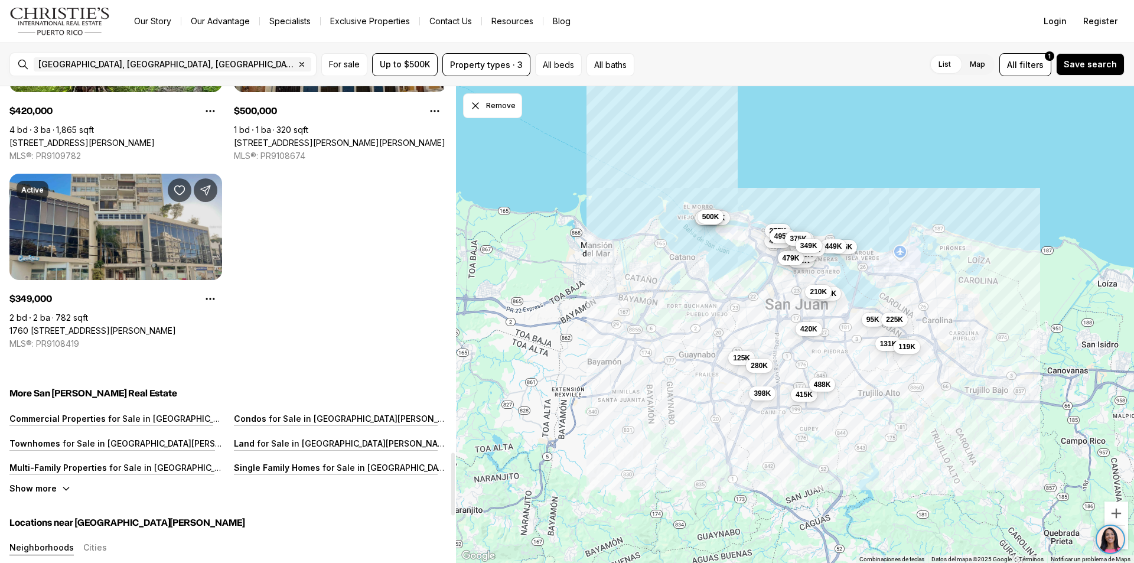
click at [132, 326] on link "1760 [STREET_ADDRESS][PERSON_NAME]" at bounding box center [92, 331] width 167 height 11
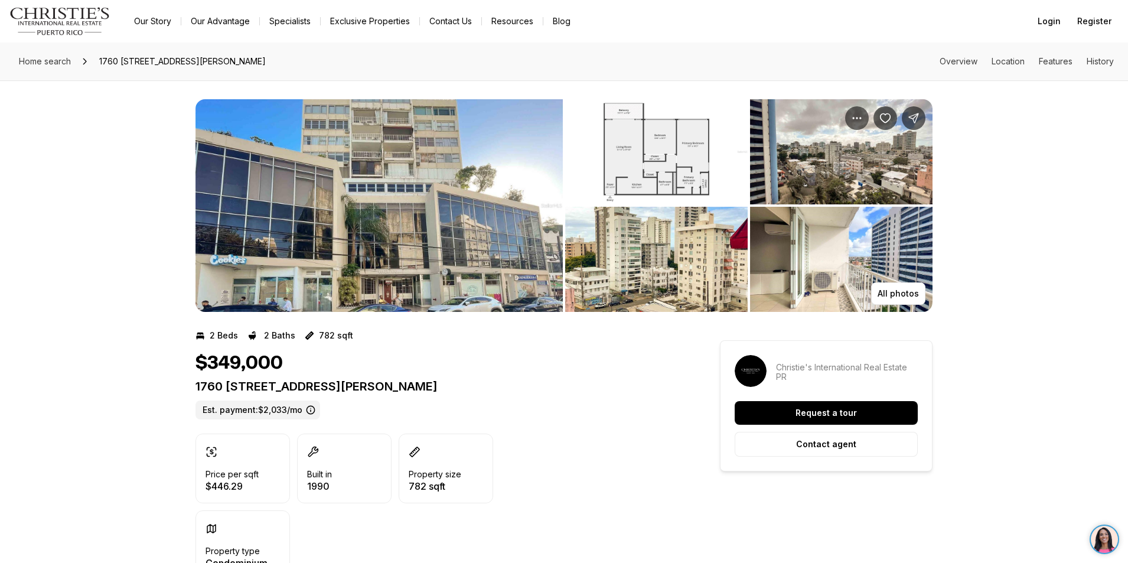
click at [405, 219] on img "View image gallery" at bounding box center [379, 205] width 367 height 213
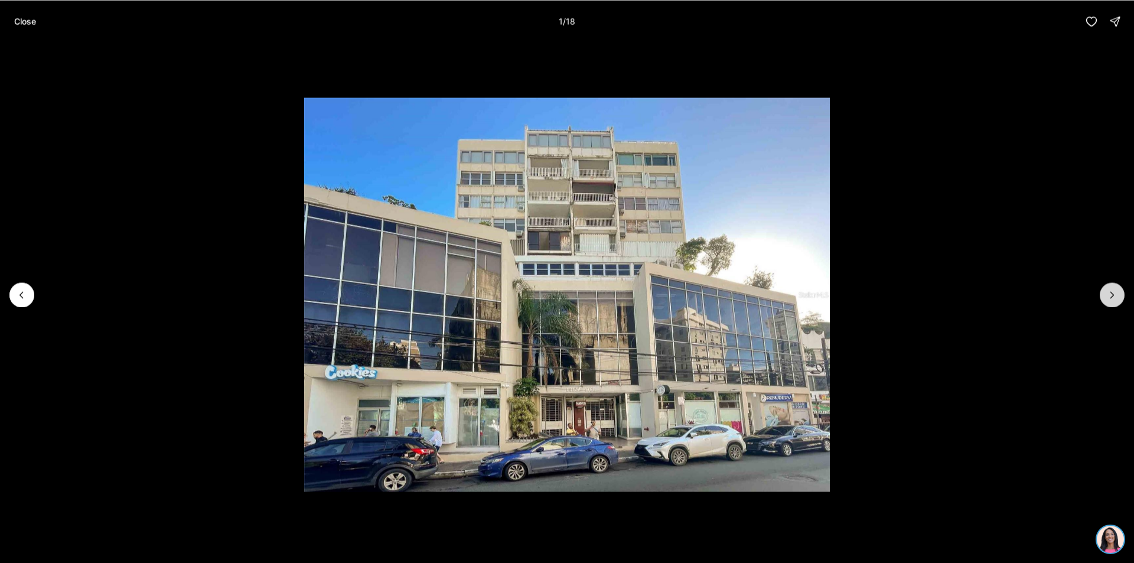
click at [1118, 294] on icon "Next slide" at bounding box center [1113, 295] width 12 height 12
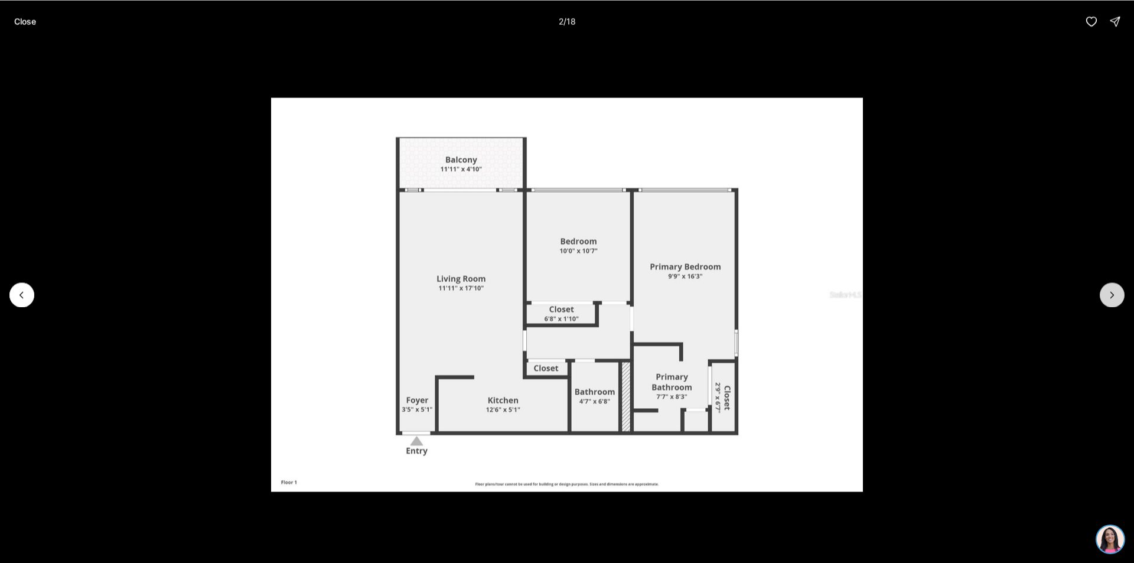
click at [1106, 298] on button "Next slide" at bounding box center [1112, 294] width 25 height 25
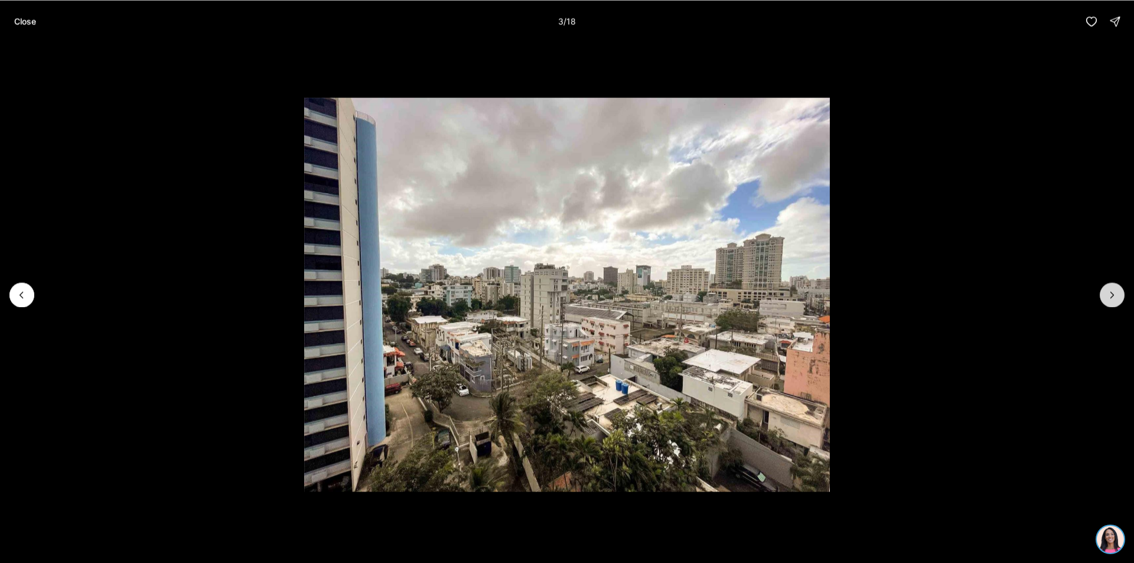
click at [1106, 298] on button "Next slide" at bounding box center [1112, 294] width 25 height 25
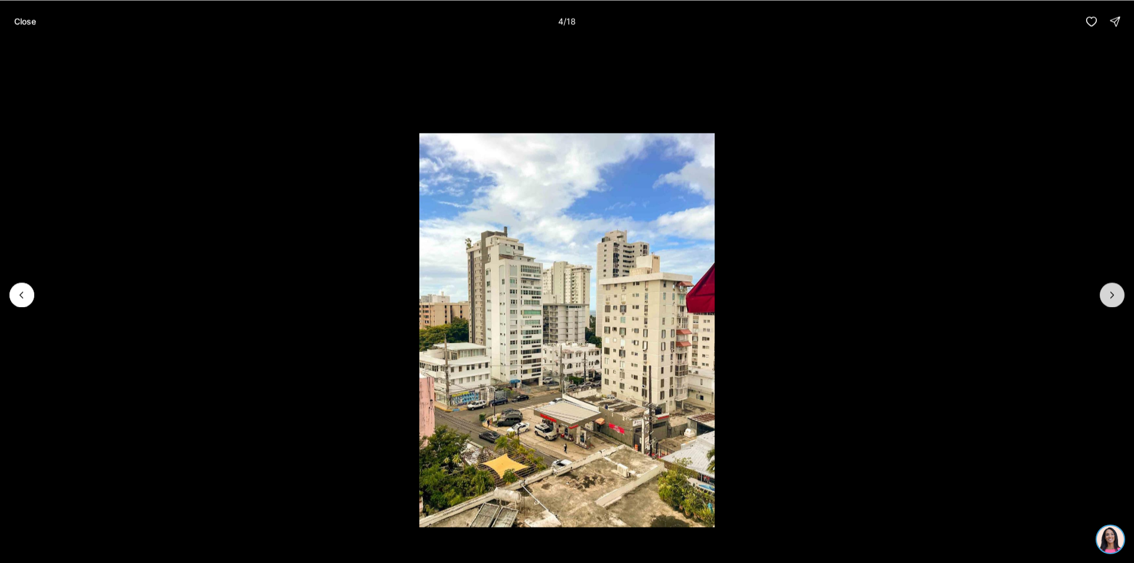
click at [1106, 298] on button "Next slide" at bounding box center [1112, 294] width 25 height 25
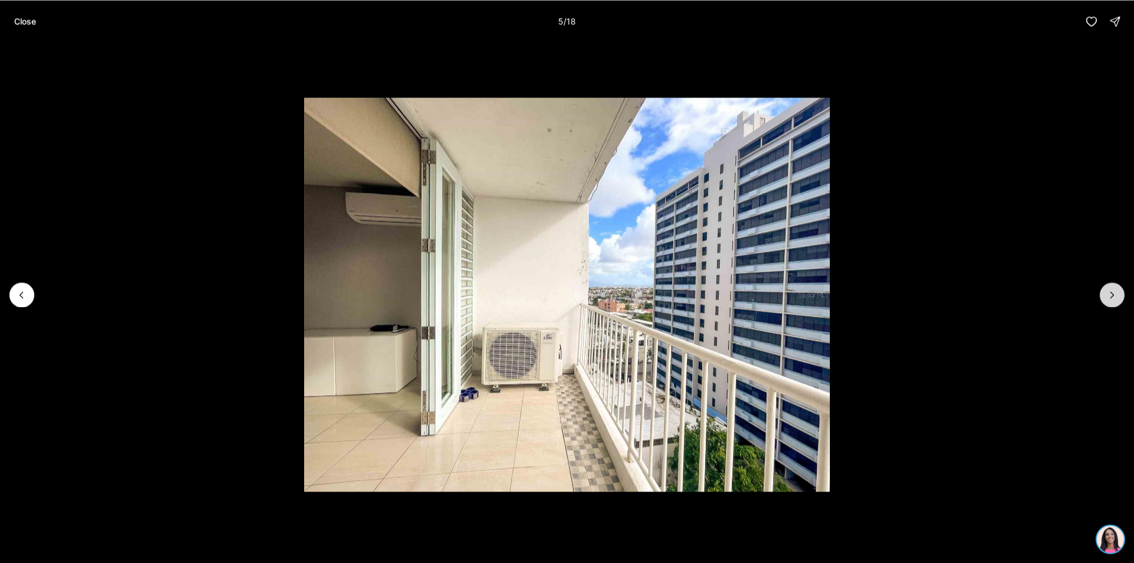
click at [1106, 298] on button "Next slide" at bounding box center [1112, 294] width 25 height 25
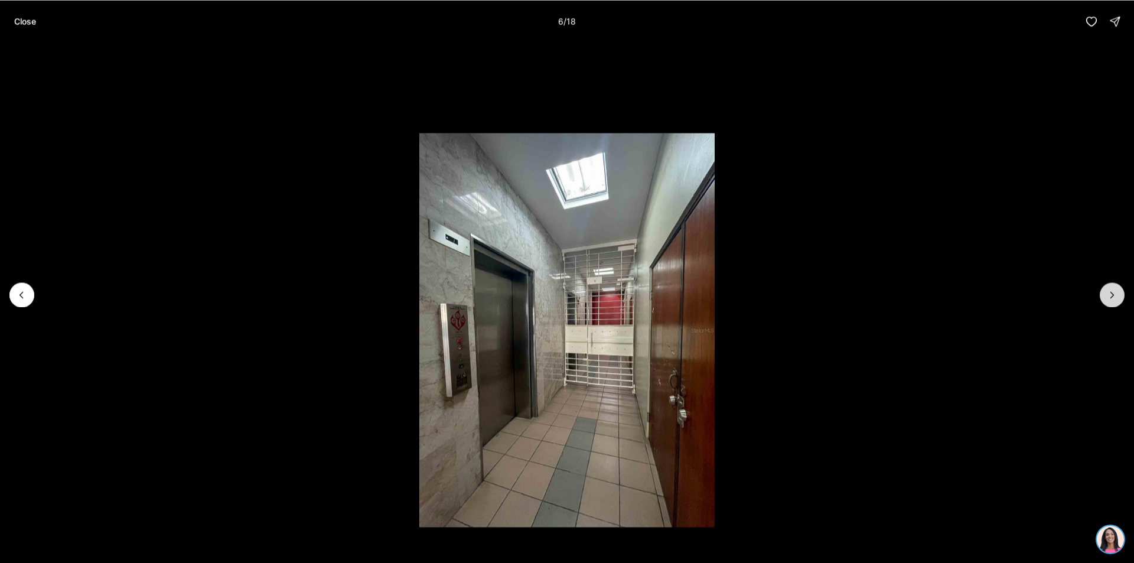
click at [1106, 298] on button "Next slide" at bounding box center [1112, 294] width 25 height 25
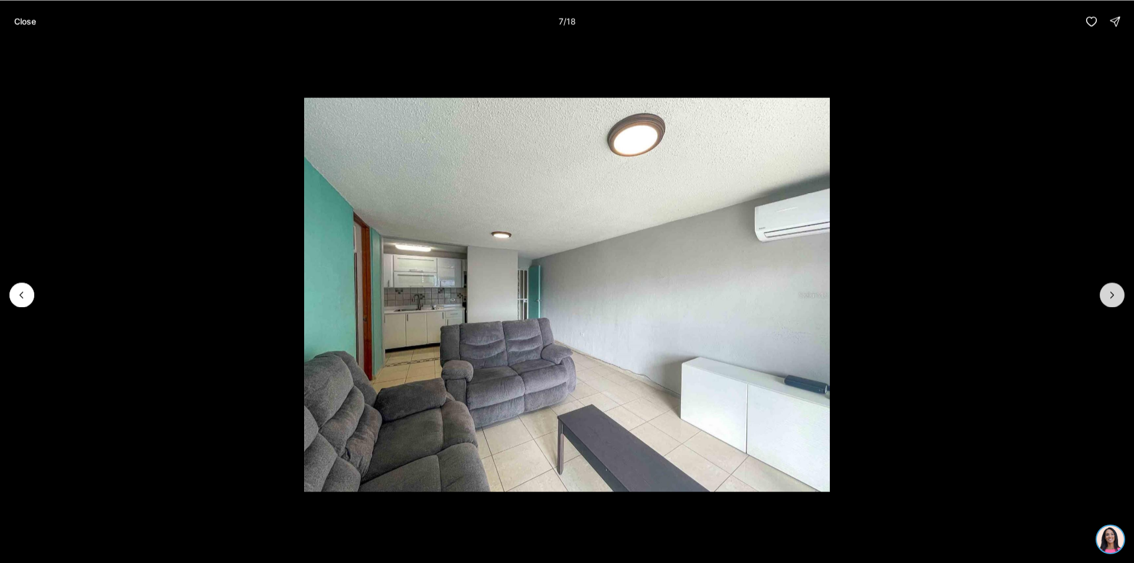
click at [1106, 298] on button "Next slide" at bounding box center [1112, 294] width 25 height 25
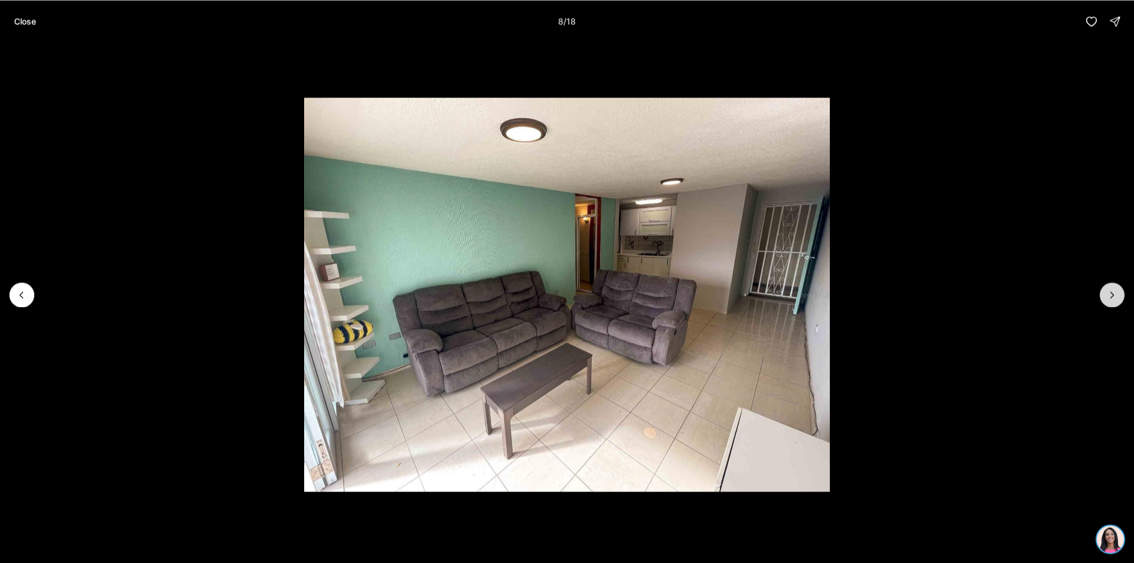
click at [1106, 298] on button "Next slide" at bounding box center [1112, 294] width 25 height 25
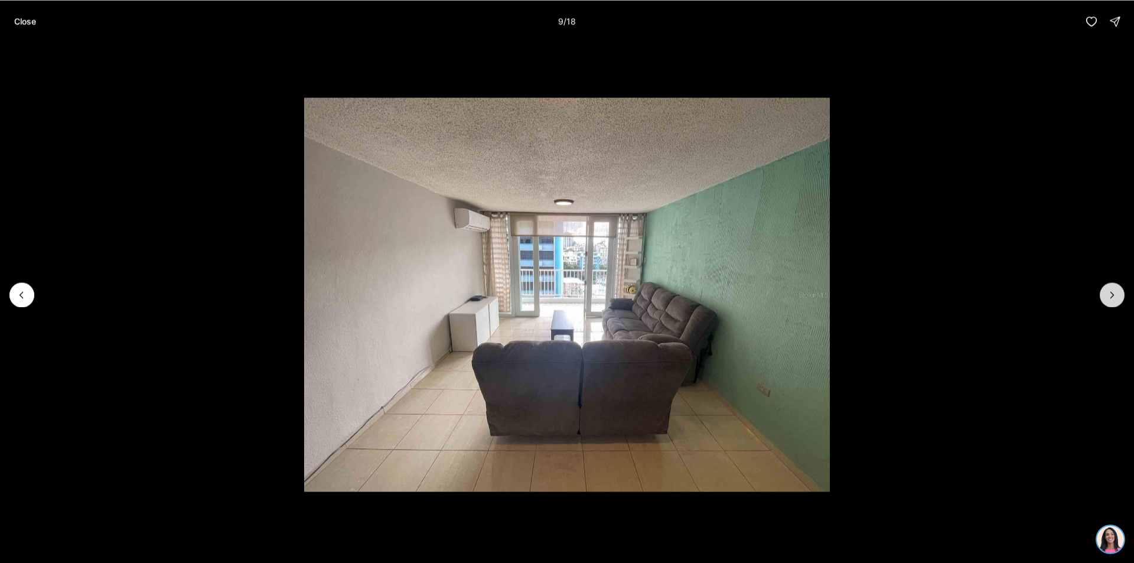
click at [1106, 298] on button "Next slide" at bounding box center [1112, 294] width 25 height 25
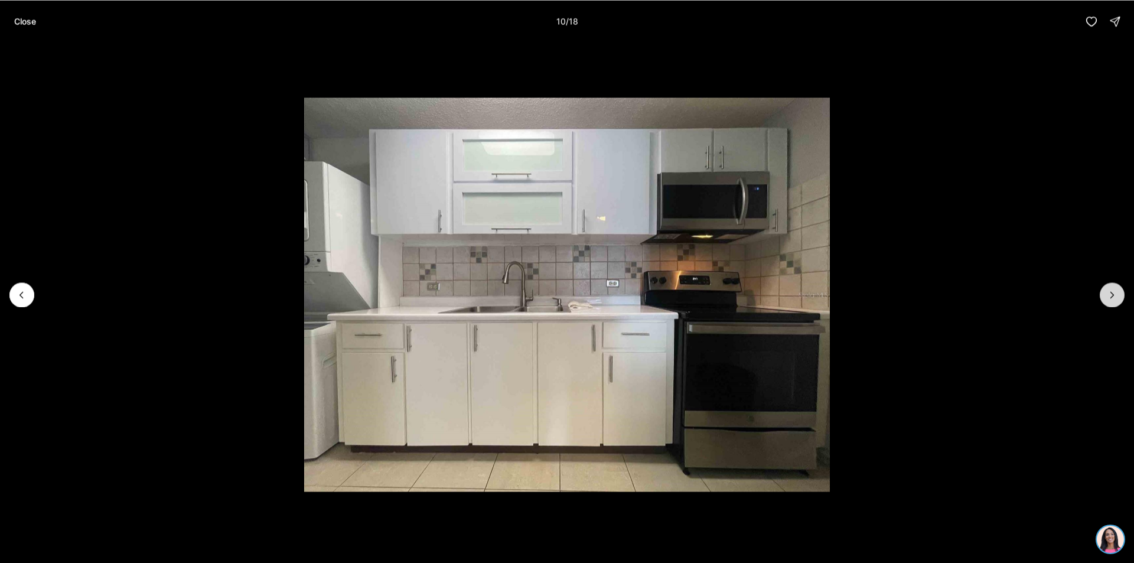
click at [1106, 298] on button "Next slide" at bounding box center [1112, 294] width 25 height 25
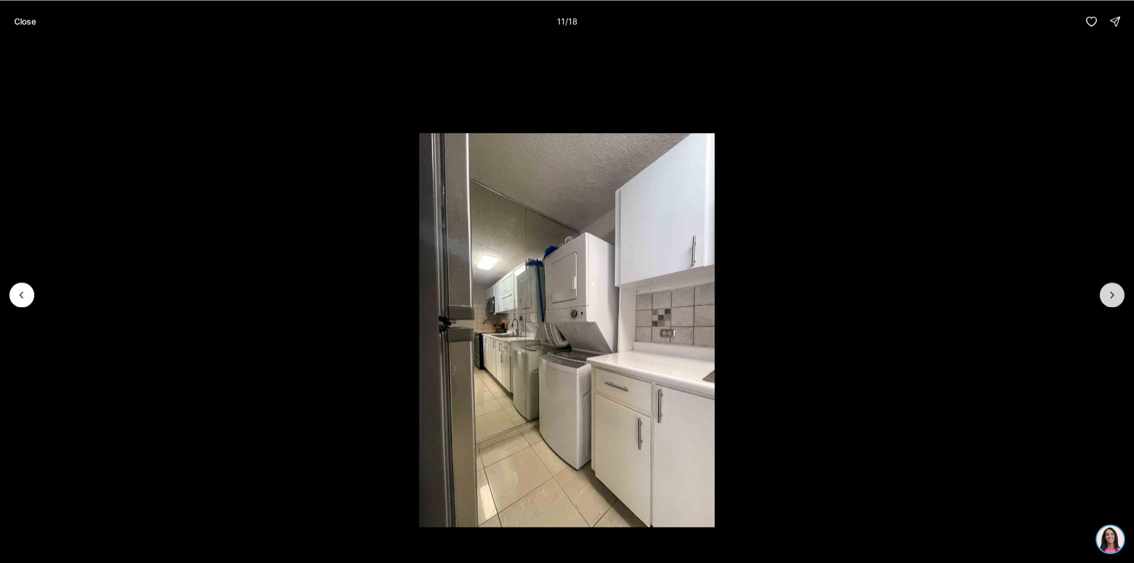
click at [1106, 298] on button "Next slide" at bounding box center [1112, 294] width 25 height 25
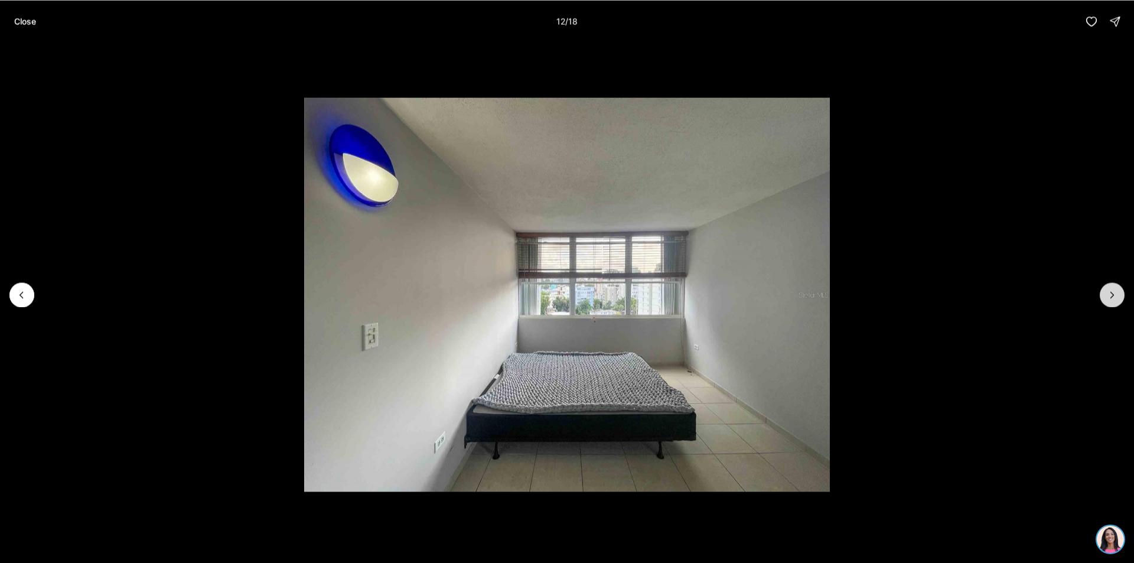
click at [1106, 298] on button "Next slide" at bounding box center [1112, 294] width 25 height 25
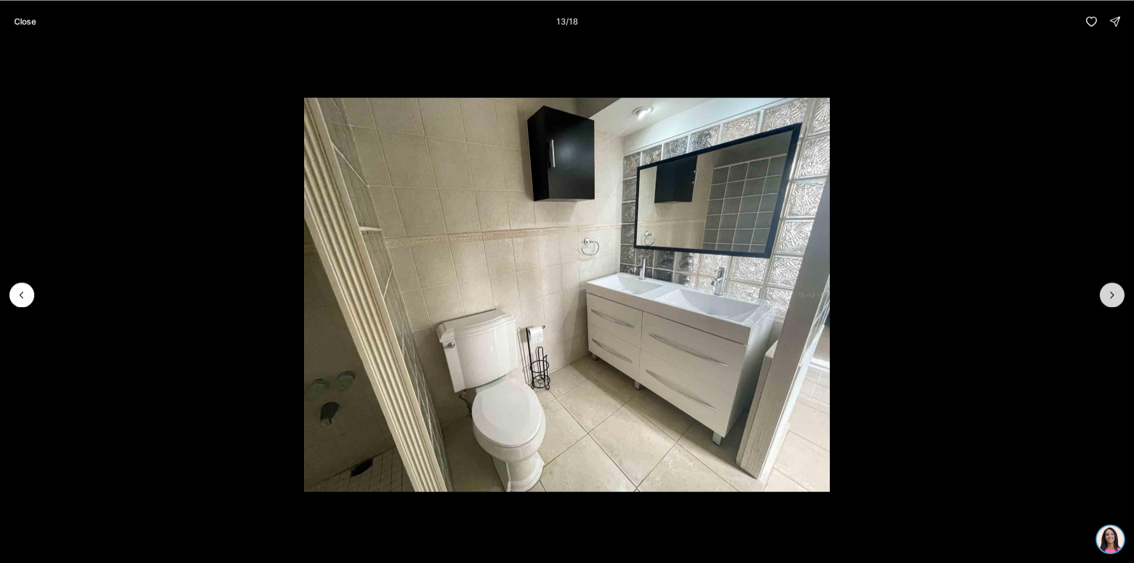
click at [1106, 298] on button "Next slide" at bounding box center [1112, 294] width 25 height 25
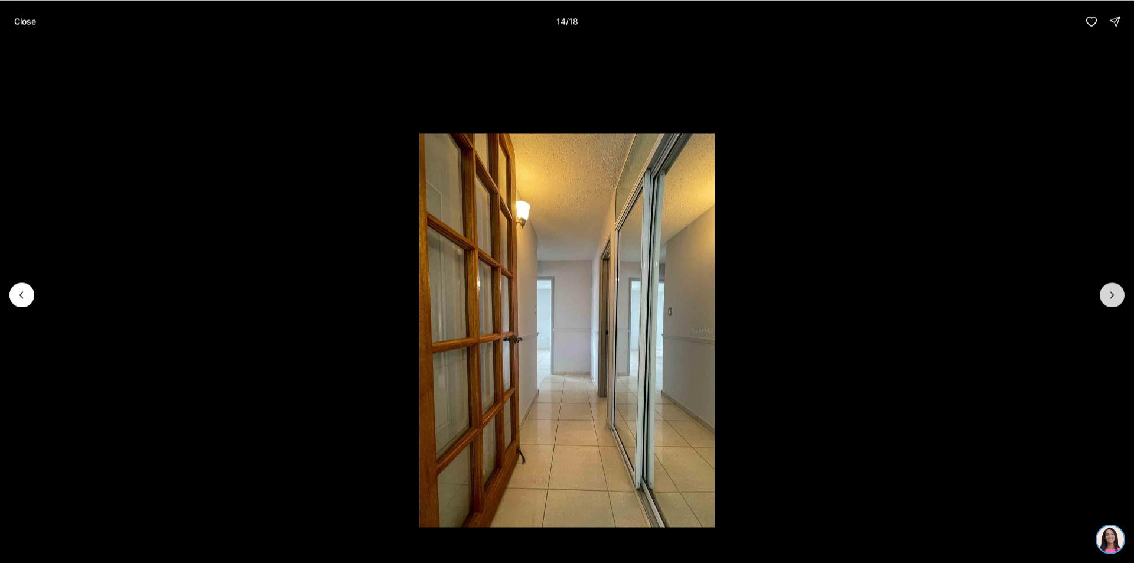
click at [1106, 298] on button "Next slide" at bounding box center [1112, 294] width 25 height 25
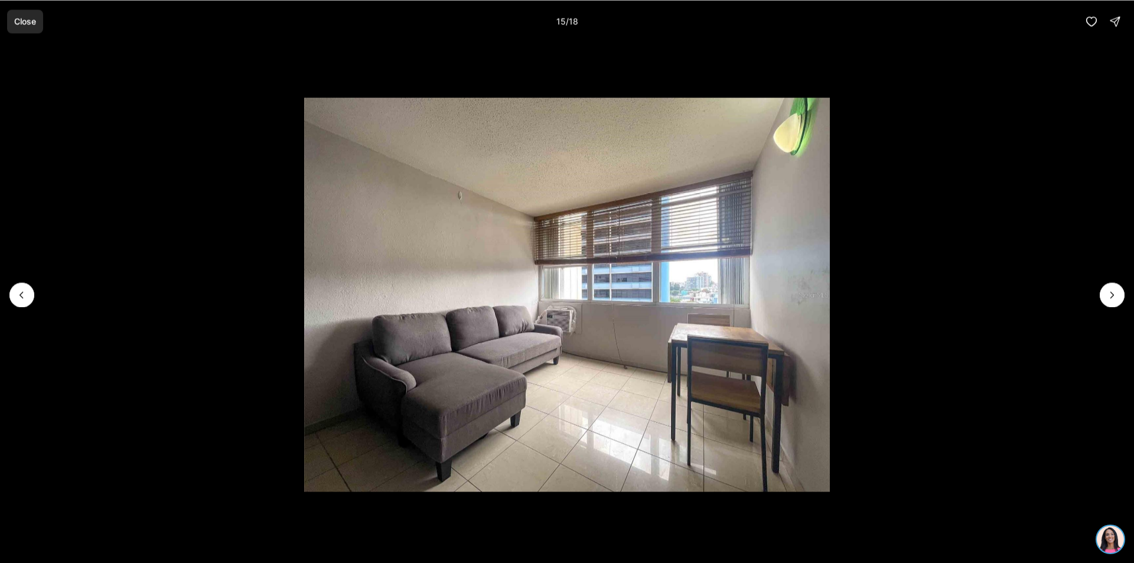
click at [14, 22] on p "Close" at bounding box center [25, 21] width 22 height 9
